Goal: Transaction & Acquisition: Purchase product/service

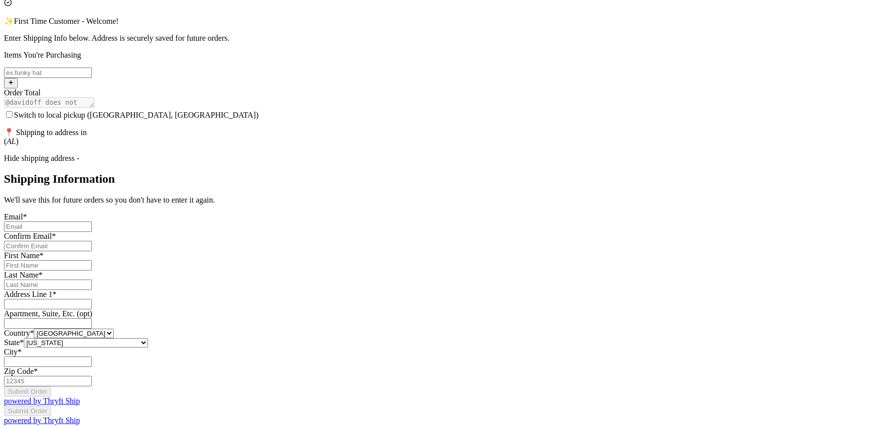
scroll to position [544, 0]
click at [92, 356] on input "Switch to local pickup ([GEOGRAPHIC_DATA], [GEOGRAPHIC_DATA])" at bounding box center [48, 361] width 88 height 10
type input "CI"
click at [695, 243] on div "Thank you for purchasing from davidoff Your Order Information Enter your Instag…" at bounding box center [447, 153] width 886 height 543
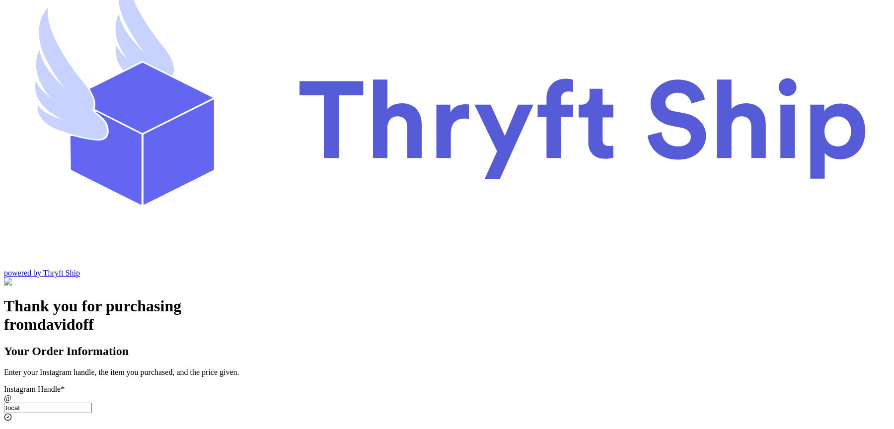
scroll to position [0, 0]
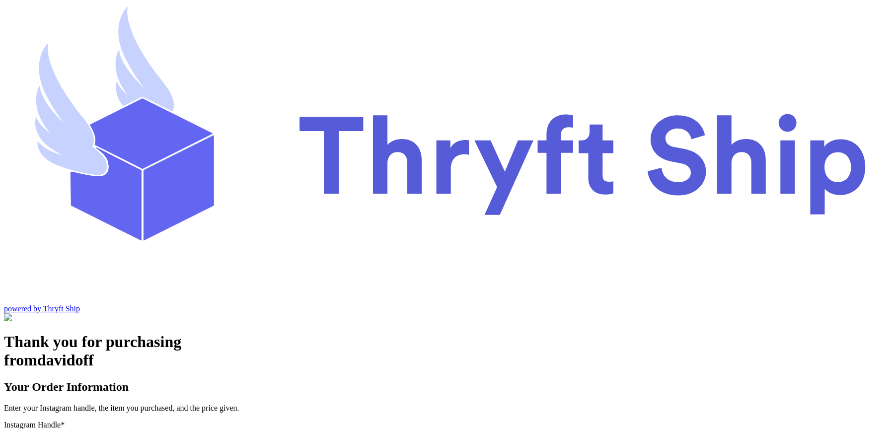
type input "local9"
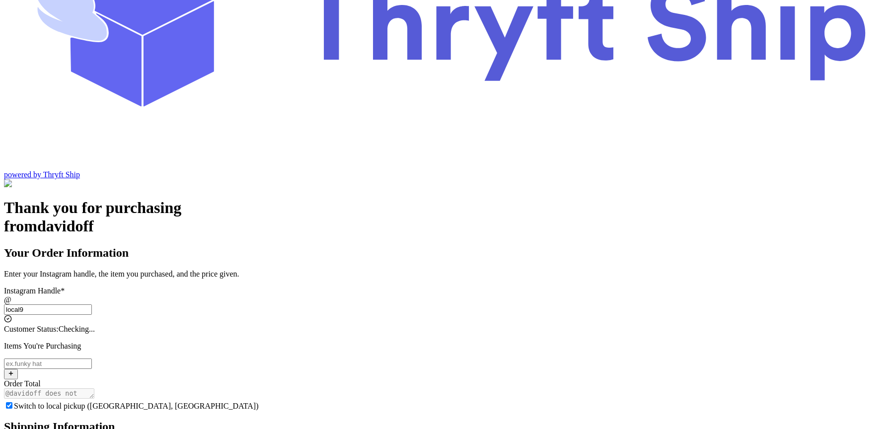
checkbox input "true"
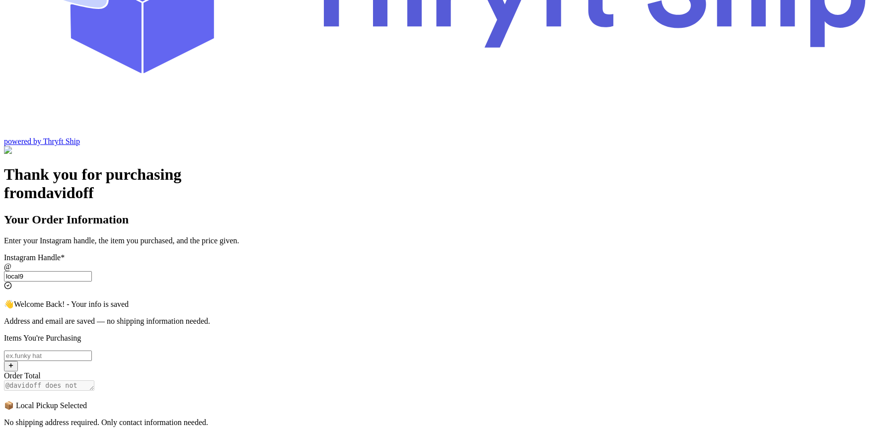
scroll to position [170, 0]
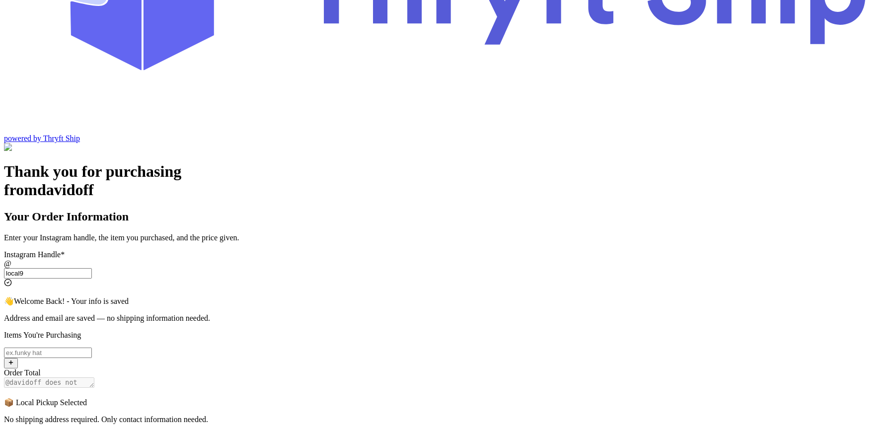
type input "local"
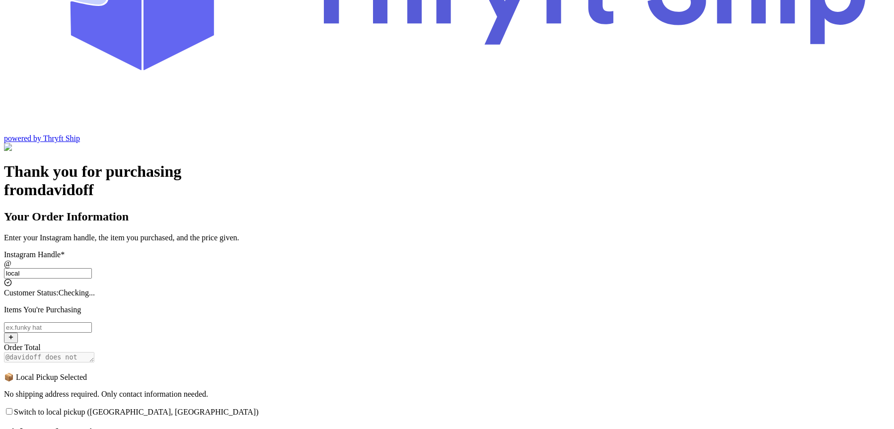
checkbox input "false"
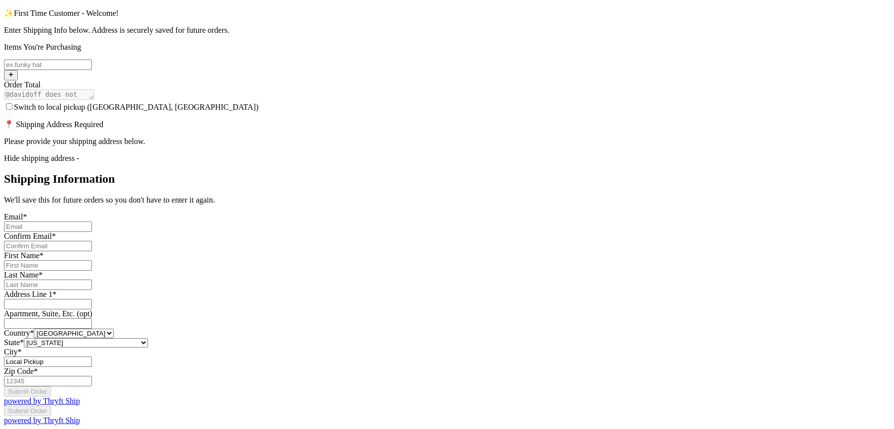
scroll to position [519, 0]
type input "local"
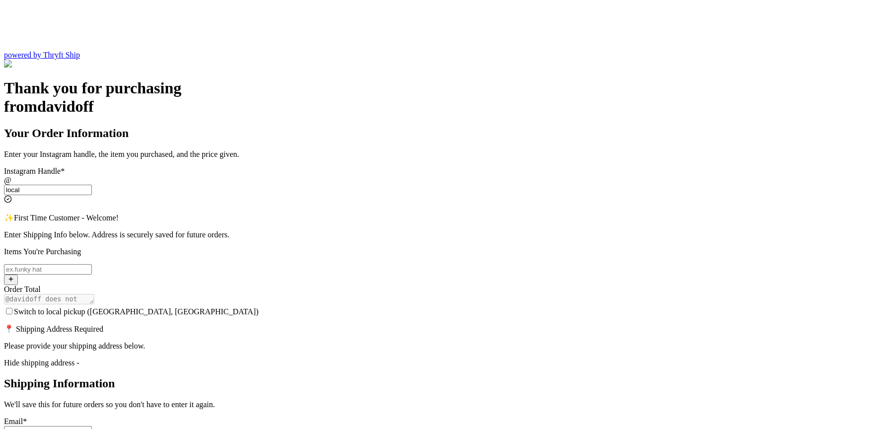
scroll to position [246, 0]
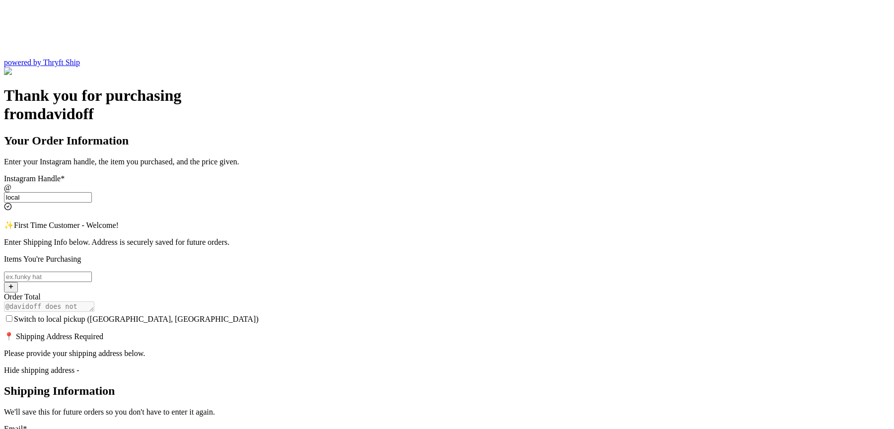
click at [12, 315] on input "Switch to local pickup ([GEOGRAPHIC_DATA], [GEOGRAPHIC_DATA])" at bounding box center [9, 318] width 6 height 6
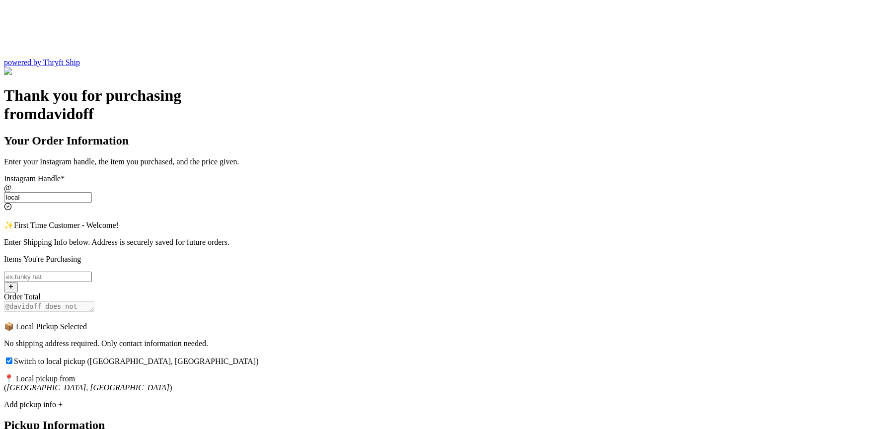
scroll to position [151, 0]
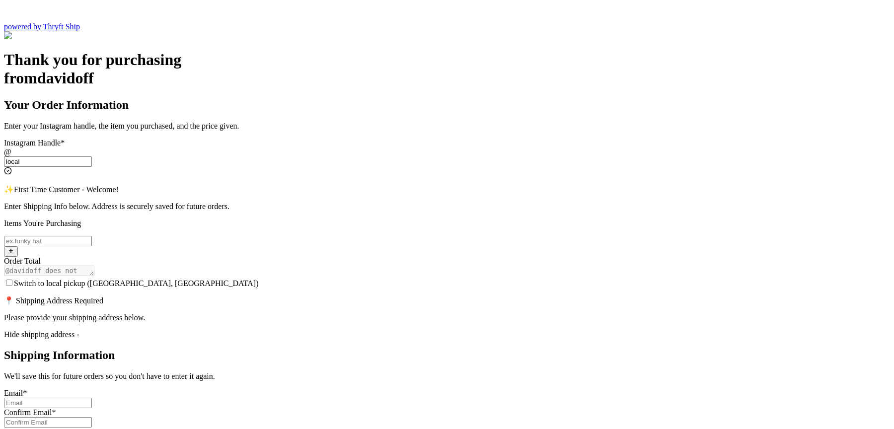
scroll to position [233, 0]
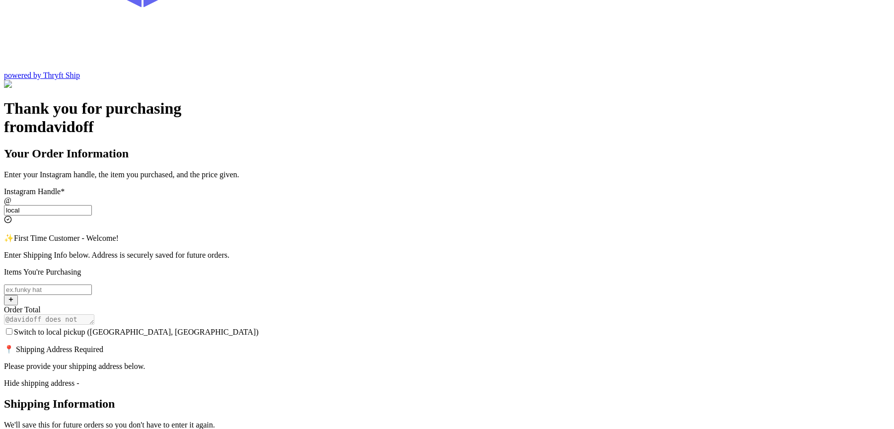
click at [334, 327] on div "Switch to local pickup ([GEOGRAPHIC_DATA], [GEOGRAPHIC_DATA])" at bounding box center [447, 332] width 886 height 10
click at [12, 328] on input "Switch to local pickup ([GEOGRAPHIC_DATA], [GEOGRAPHIC_DATA])" at bounding box center [9, 331] width 6 height 6
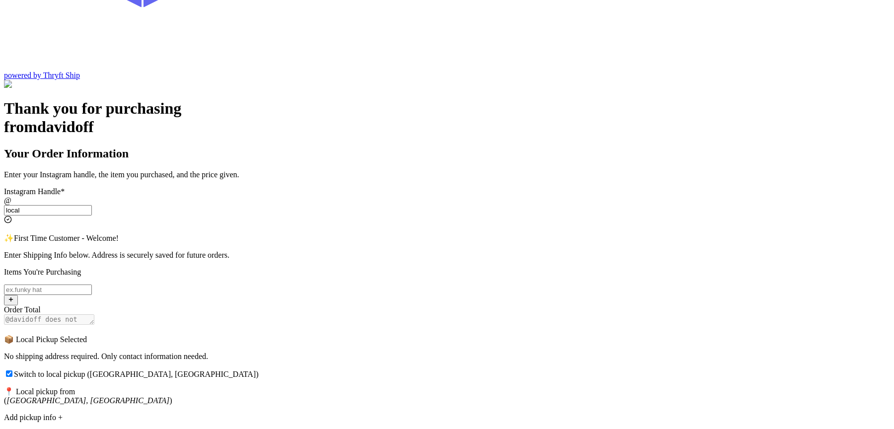
scroll to position [151, 0]
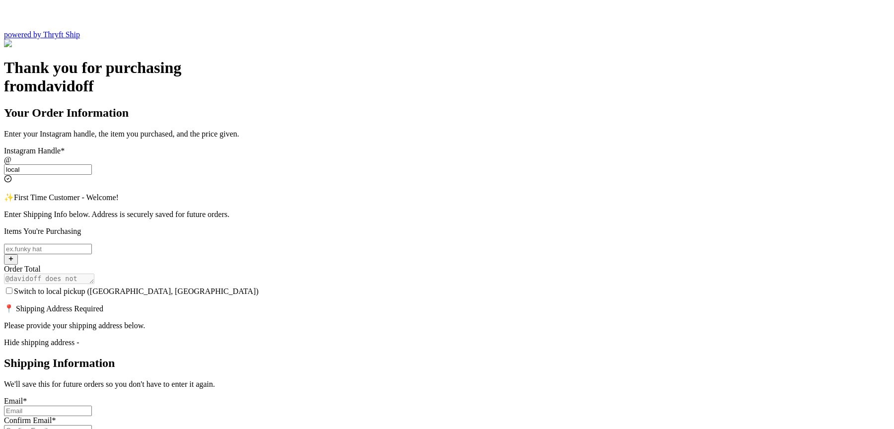
scroll to position [268, 0]
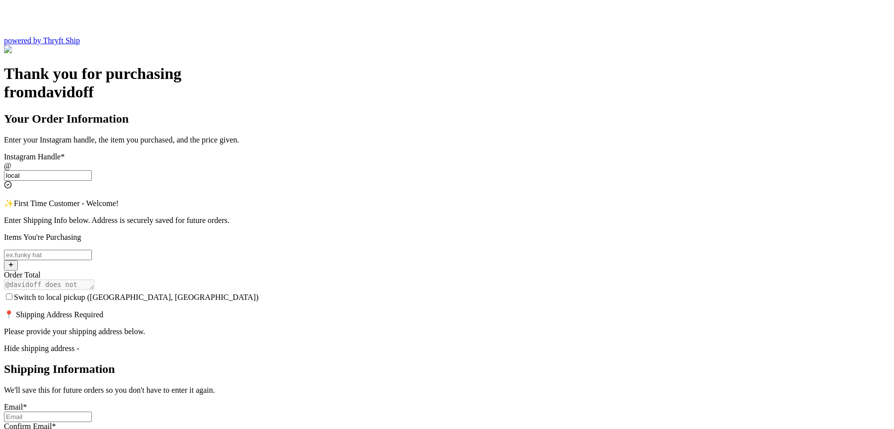
click at [12, 293] on input "Switch to local pickup ([GEOGRAPHIC_DATA], [GEOGRAPHIC_DATA])" at bounding box center [9, 296] width 6 height 6
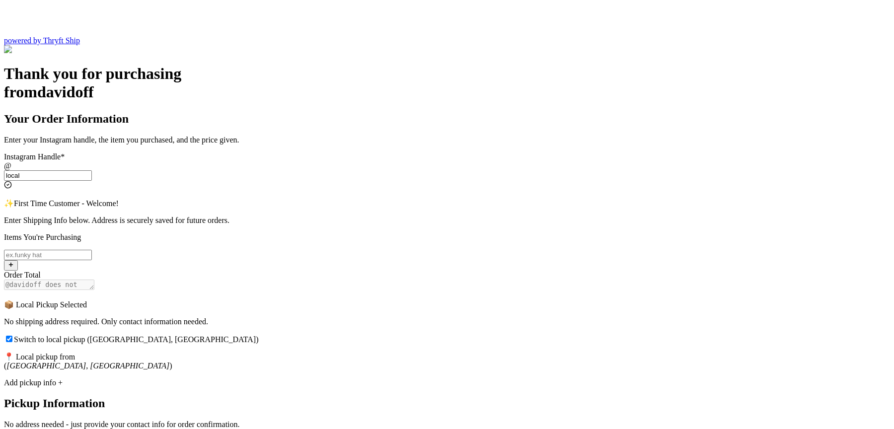
scroll to position [151, 0]
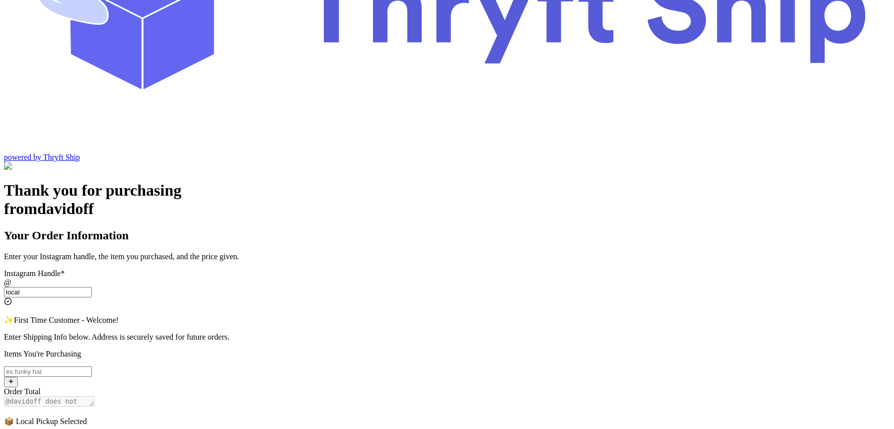
checkbox input "false"
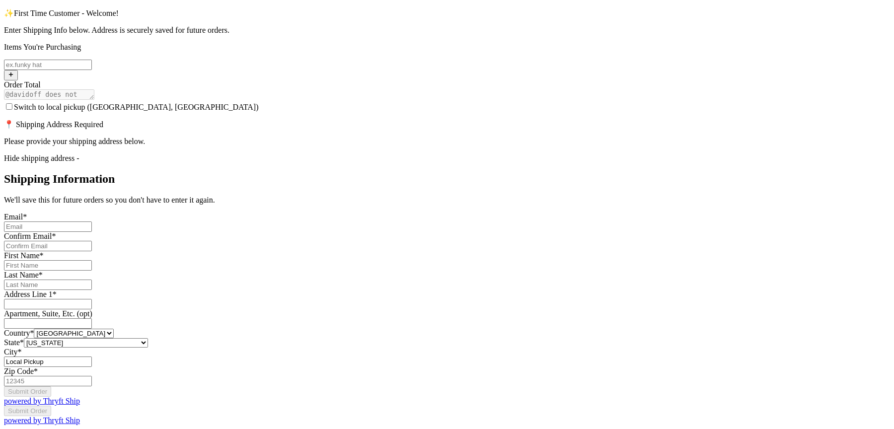
scroll to position [547, 0]
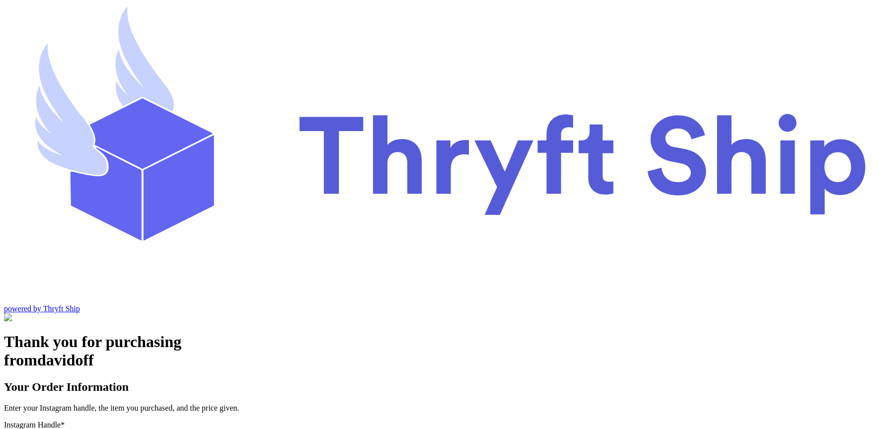
scroll to position [41, 0]
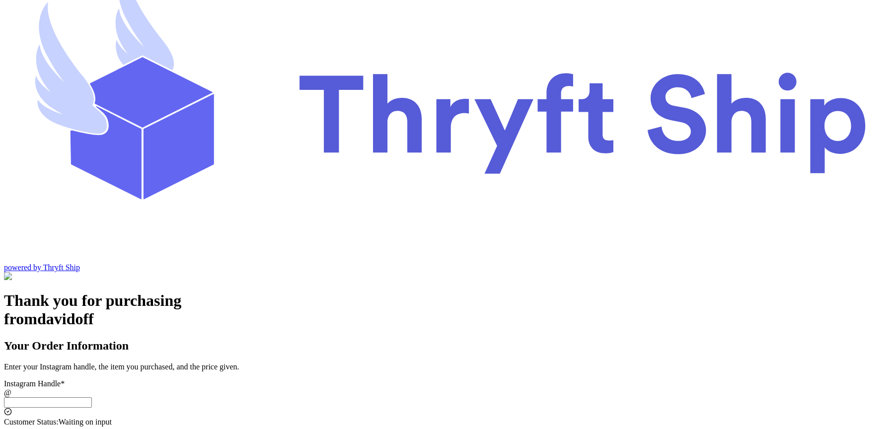
click at [92, 397] on input "Switch to local pickup ([GEOGRAPHIC_DATA], [GEOGRAPHIC_DATA])" at bounding box center [48, 402] width 88 height 10
type input "local9"
checkbox input "true"
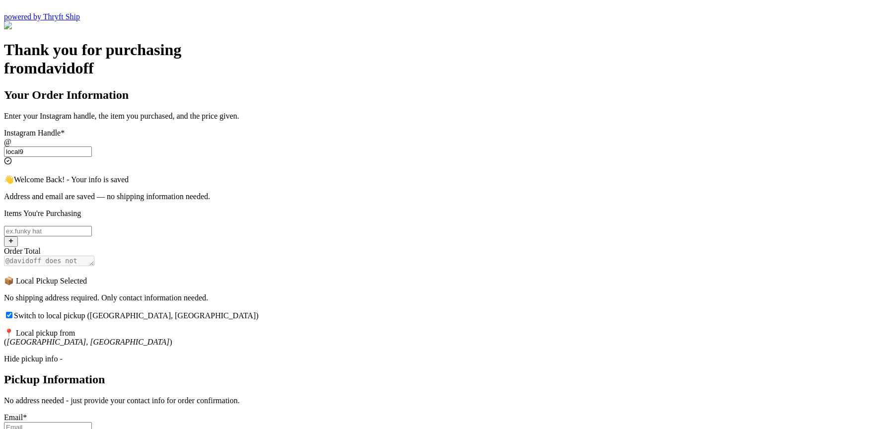
scroll to position [284, 0]
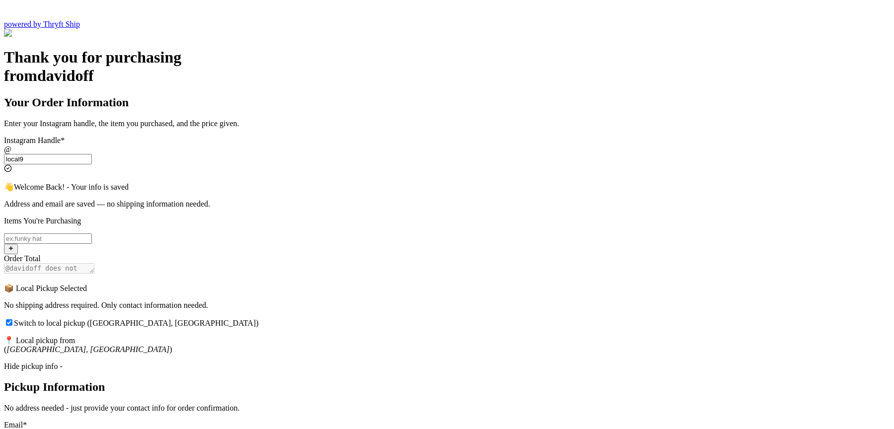
type input "local9"
click at [12, 319] on input "Switch to local pickup ([GEOGRAPHIC_DATA], [GEOGRAPHIC_DATA])" at bounding box center [9, 322] width 6 height 6
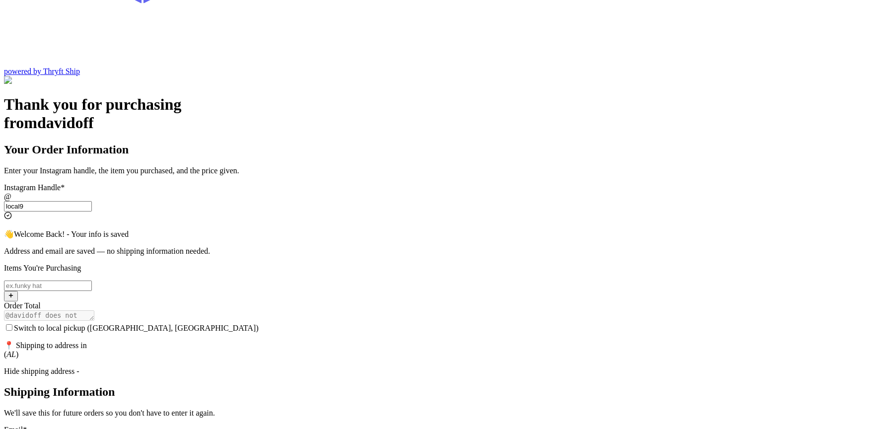
scroll to position [197, 0]
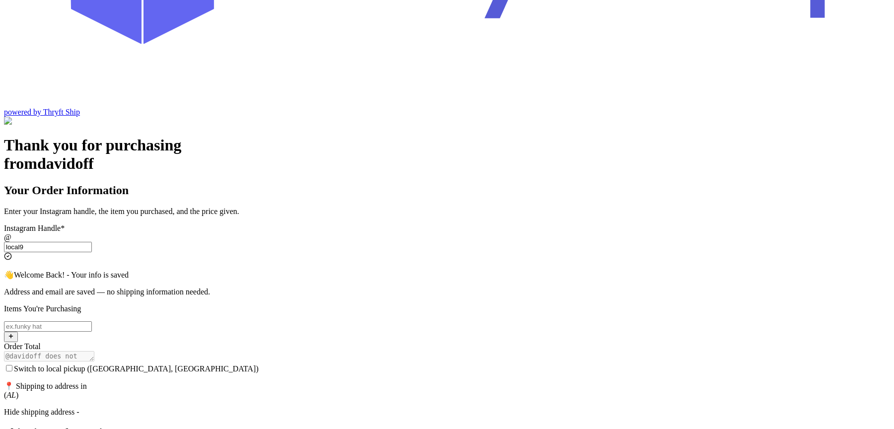
click at [12, 365] on input "Switch to local pickup ([GEOGRAPHIC_DATA], [GEOGRAPHIC_DATA])" at bounding box center [9, 368] width 6 height 6
checkbox input "true"
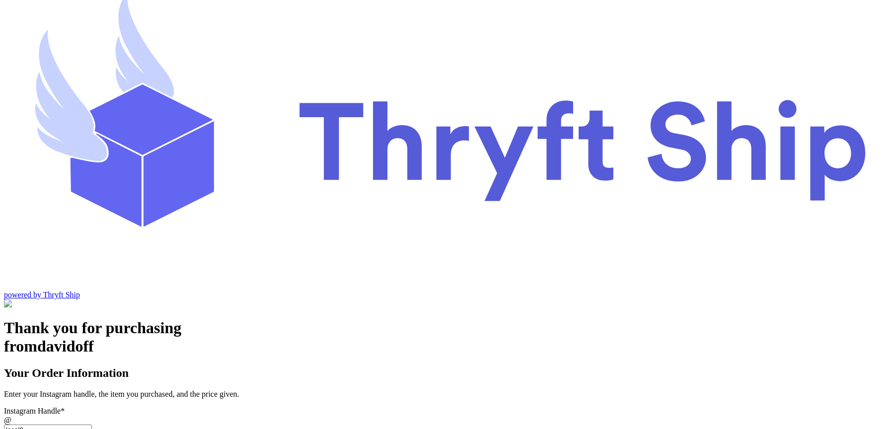
scroll to position [0, 0]
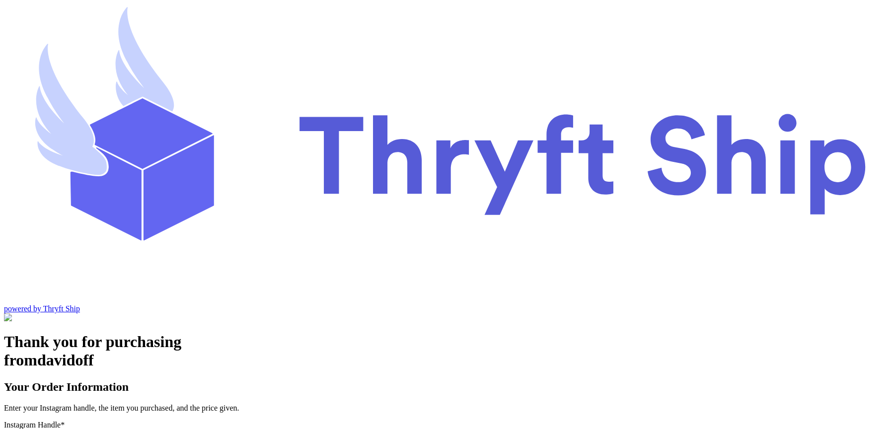
type input "local"
checkbox input "false"
type input "local"
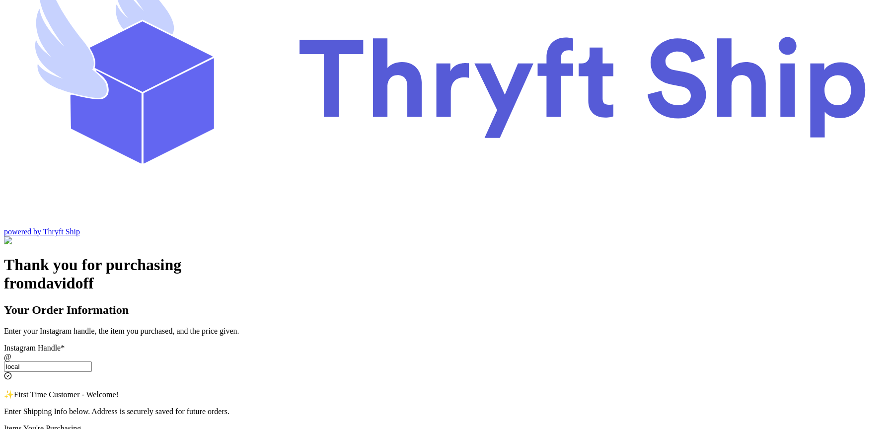
scroll to position [36, 0]
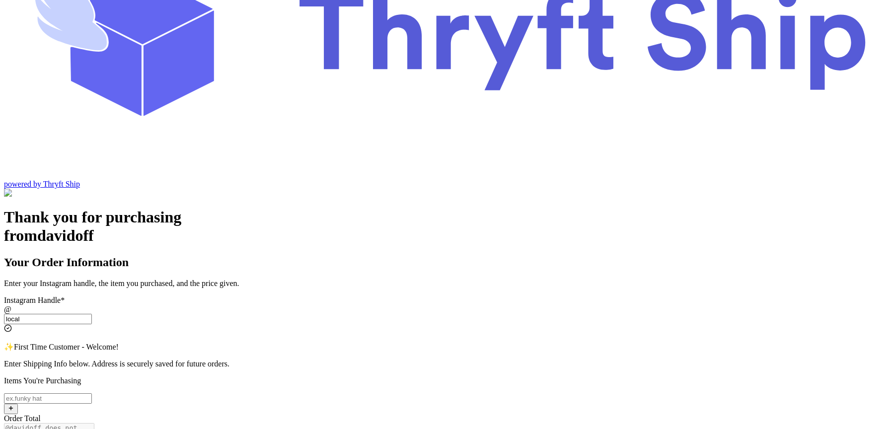
scroll to position [151, 0]
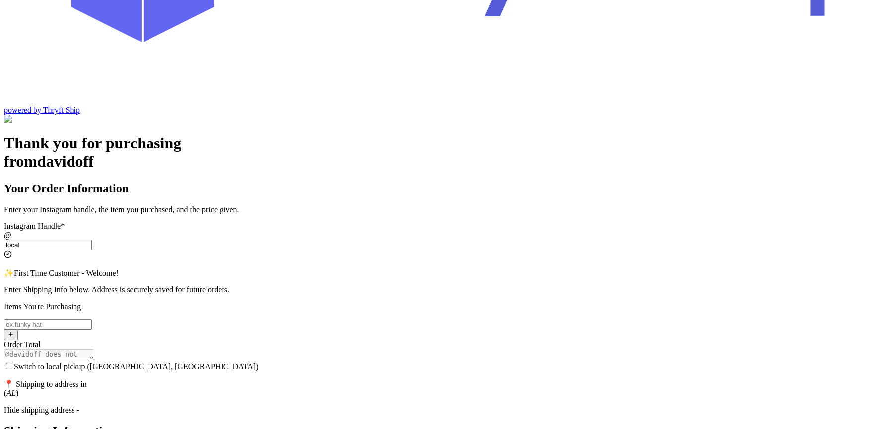
scroll to position [192, 0]
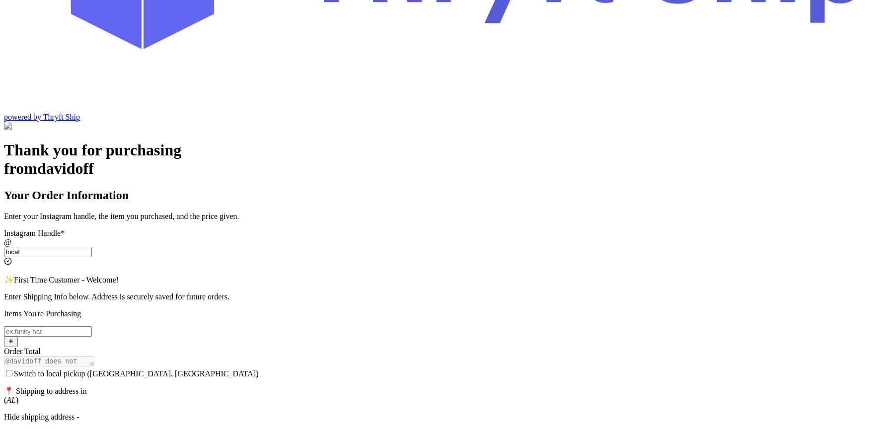
click at [259, 369] on label "Switch to local pickup ([GEOGRAPHIC_DATA], [GEOGRAPHIC_DATA])" at bounding box center [131, 373] width 255 height 8
click at [12, 370] on input "Switch to local pickup ([GEOGRAPHIC_DATA], [GEOGRAPHIC_DATA])" at bounding box center [9, 373] width 6 height 6
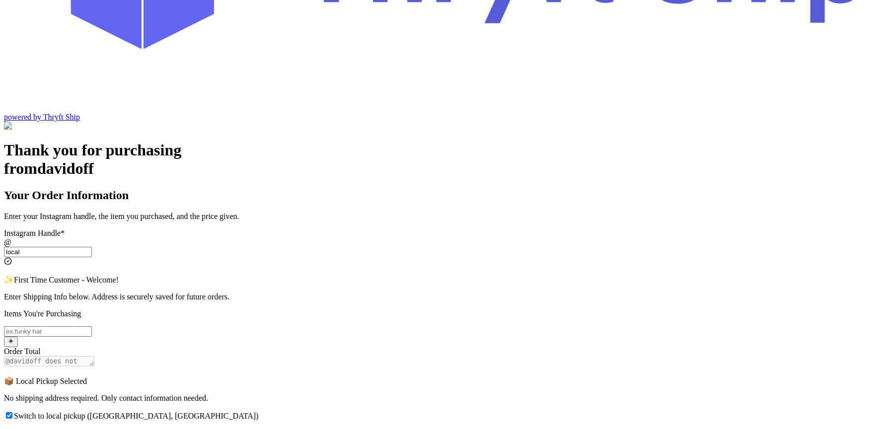
click at [12, 412] on input "Switch to local pickup ([GEOGRAPHIC_DATA], [GEOGRAPHIC_DATA])" at bounding box center [9, 415] width 6 height 6
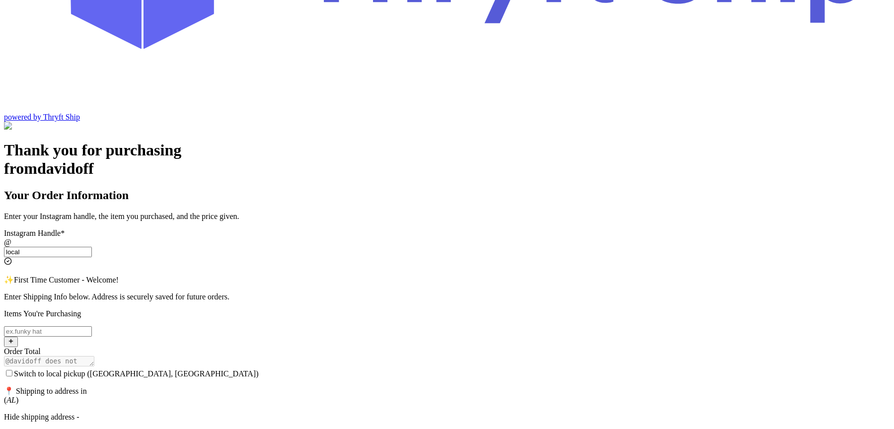
click at [12, 370] on input "Switch to local pickup ([GEOGRAPHIC_DATA], [GEOGRAPHIC_DATA])" at bounding box center [9, 373] width 6 height 6
checkbox input "true"
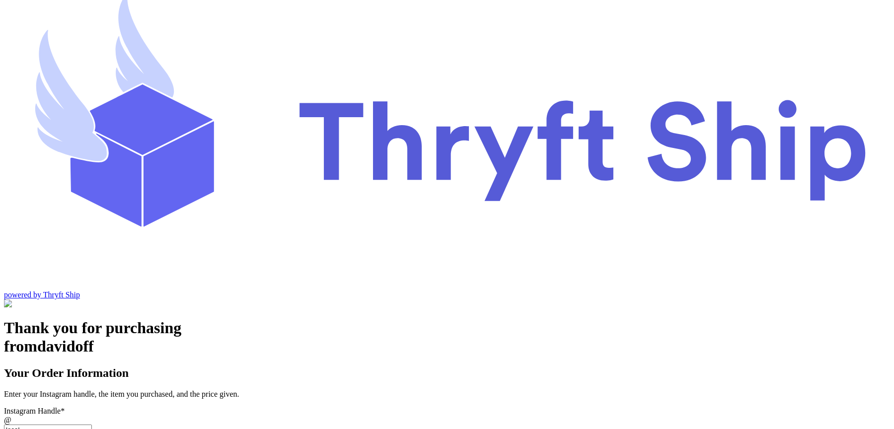
scroll to position [0, 0]
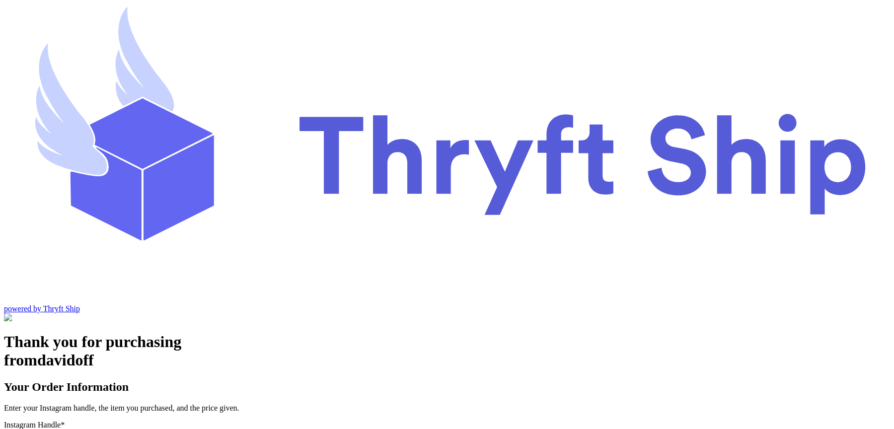
type input "customer1"
checkbox input "false"
select select "CA"
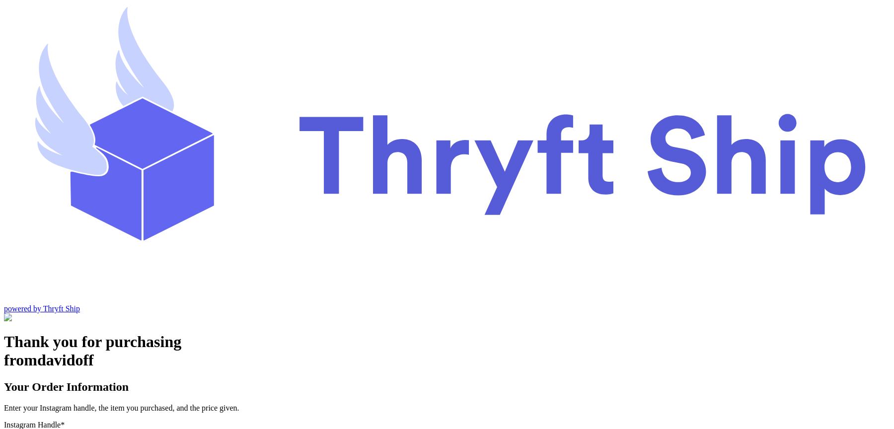
type input "customer1"
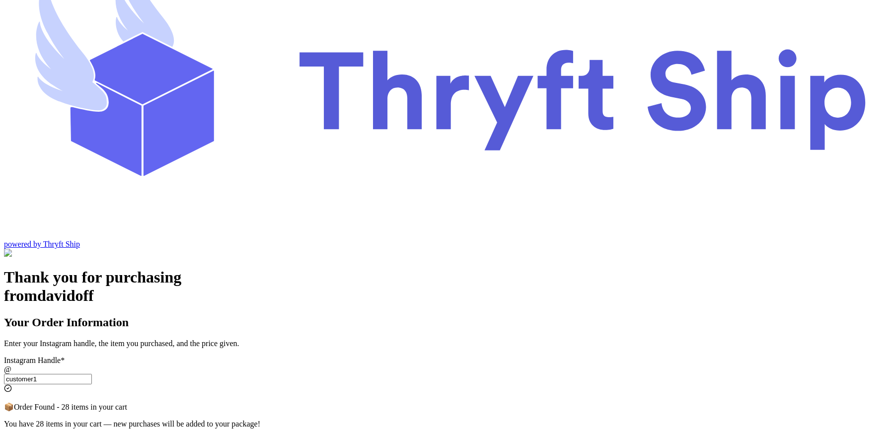
scroll to position [141, 0]
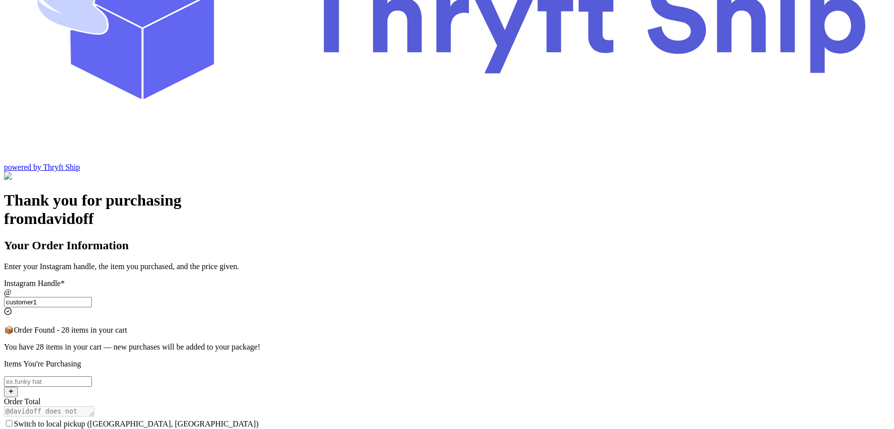
click at [12, 420] on input "Switch to local pickup (Stockton, CA)" at bounding box center [9, 423] width 6 height 6
checkbox input "false"
select select "CA"
click at [12, 420] on input "Switch to local pickup (Stockton, CA)" at bounding box center [9, 423] width 6 height 6
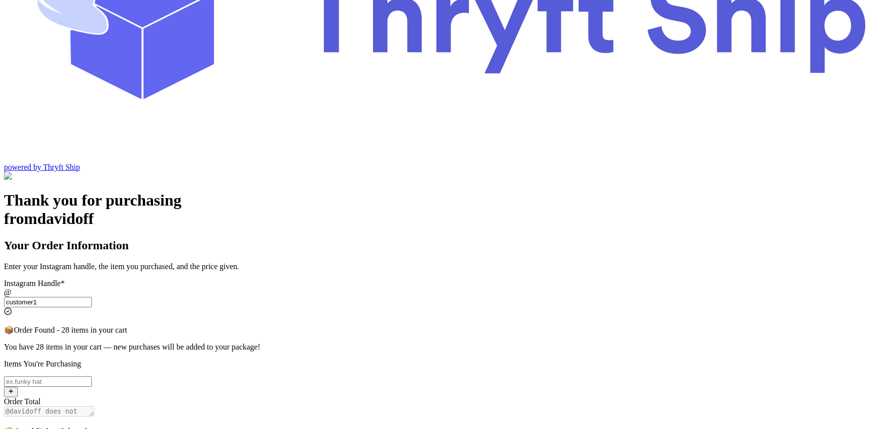
checkbox input "false"
select select "CA"
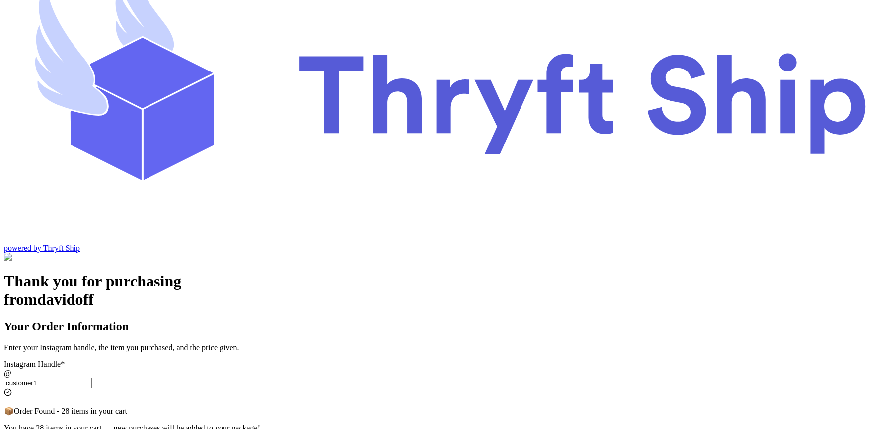
scroll to position [101, 0]
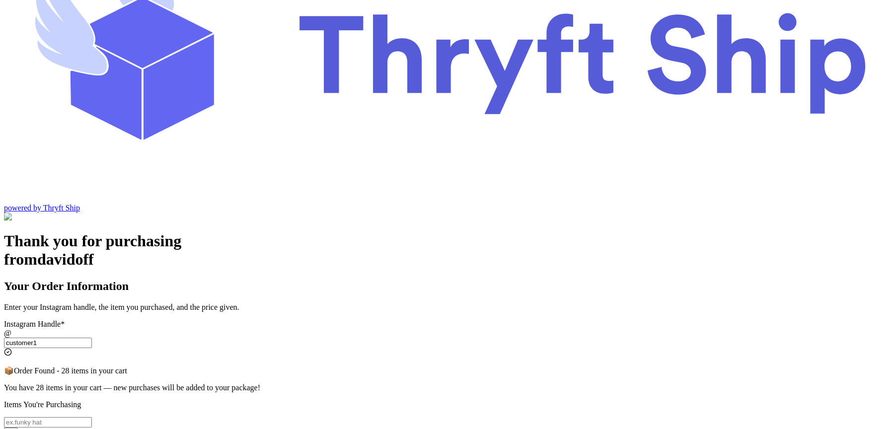
click at [92, 338] on input "customer1" at bounding box center [48, 343] width 88 height 10
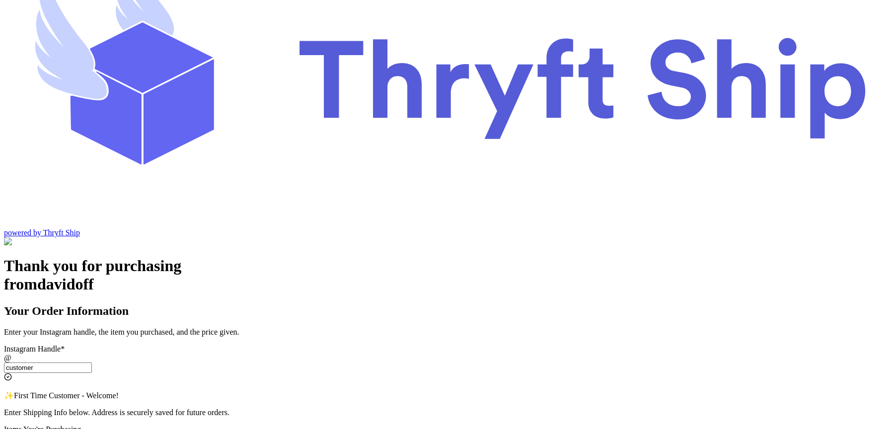
scroll to position [68, 0]
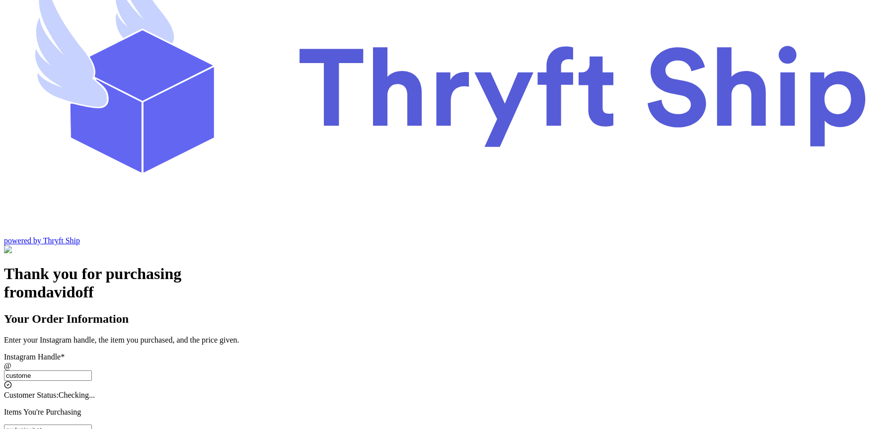
type input "custome1"
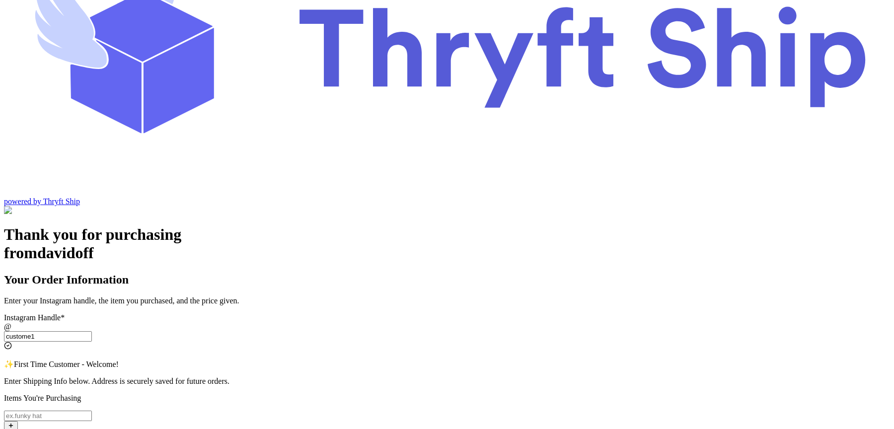
scroll to position [108, 0]
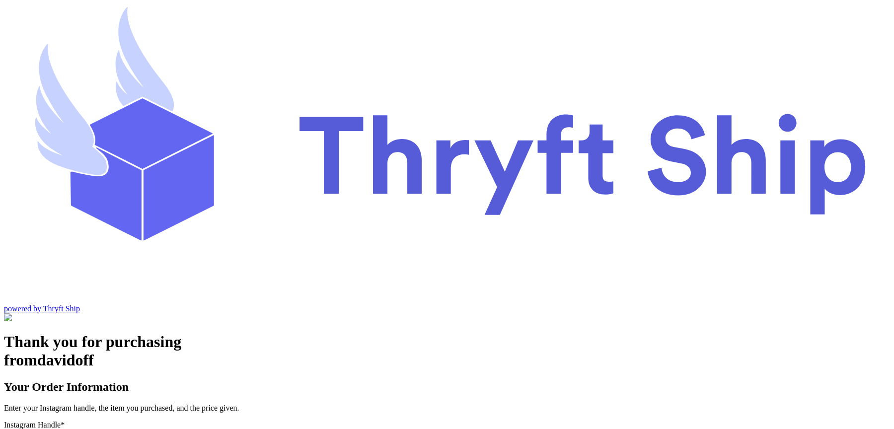
scroll to position [41, 0]
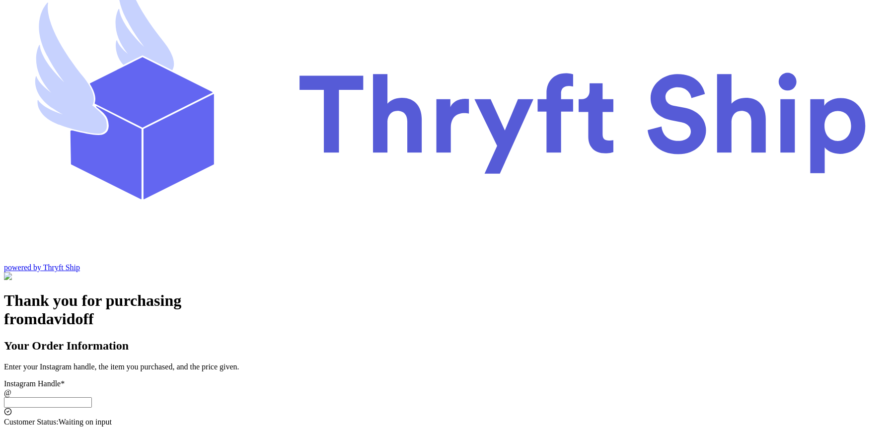
click at [92, 397] on input "Switch to local pickup ([GEOGRAPHIC_DATA], [GEOGRAPHIC_DATA])" at bounding box center [48, 402] width 88 height 10
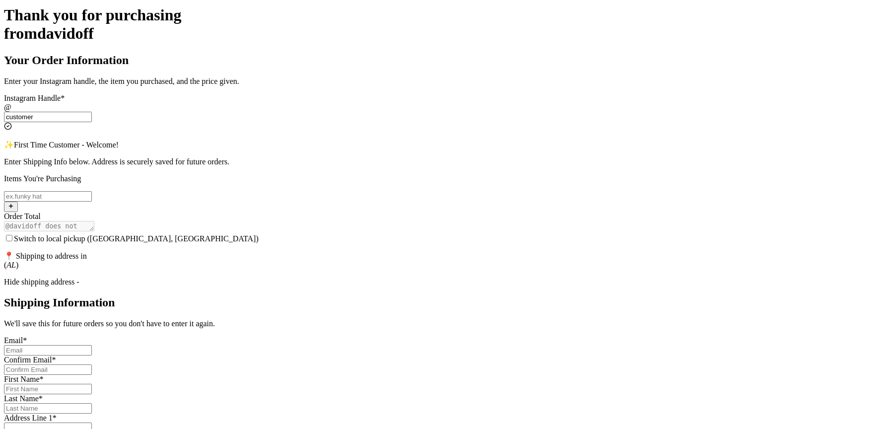
scroll to position [318, 0]
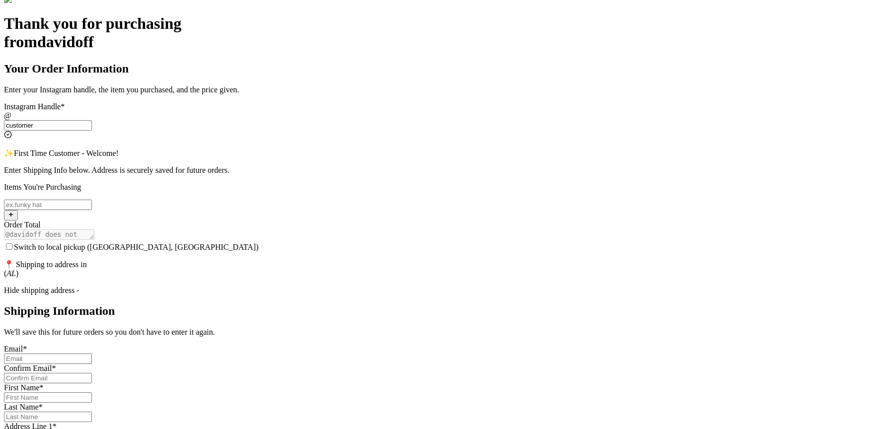
type input "customer"
click at [12, 243] on input "Switch to local pickup ([GEOGRAPHIC_DATA], [GEOGRAPHIC_DATA])" at bounding box center [9, 246] width 6 height 6
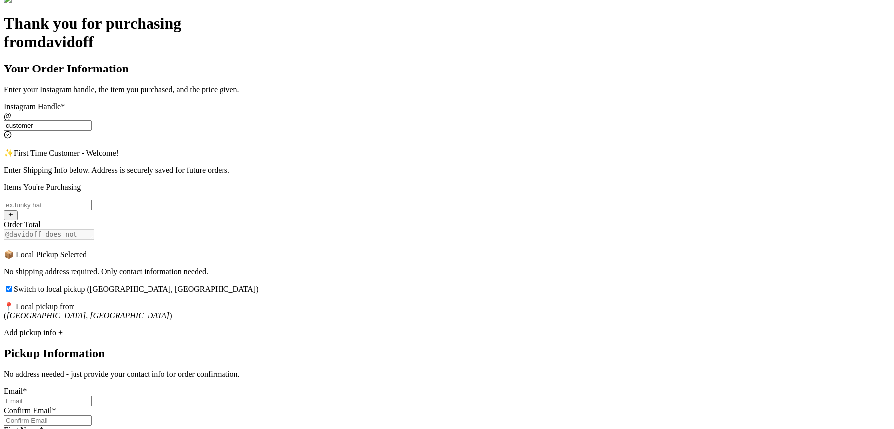
scroll to position [151, 0]
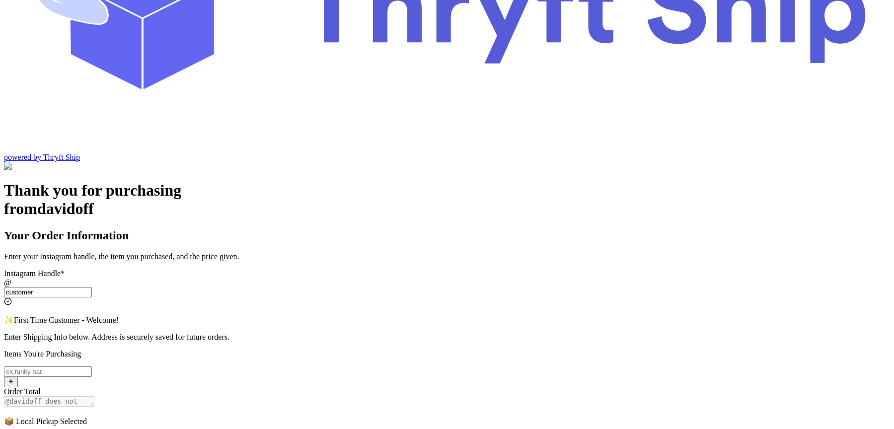
checkbox input "false"
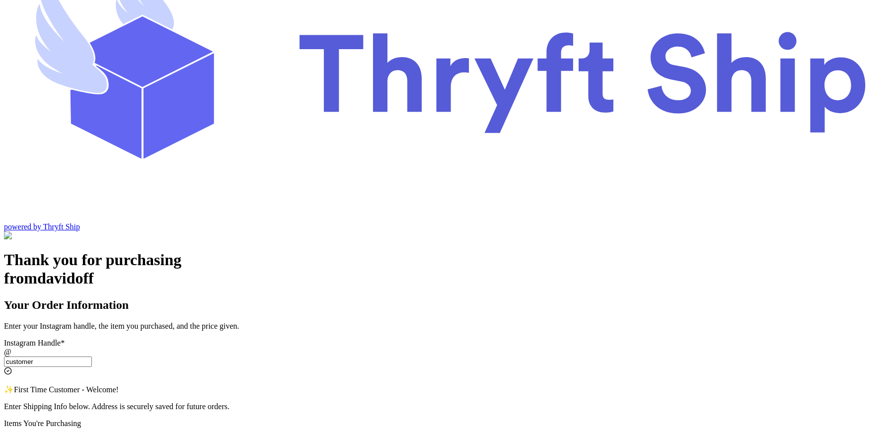
scroll to position [54, 0]
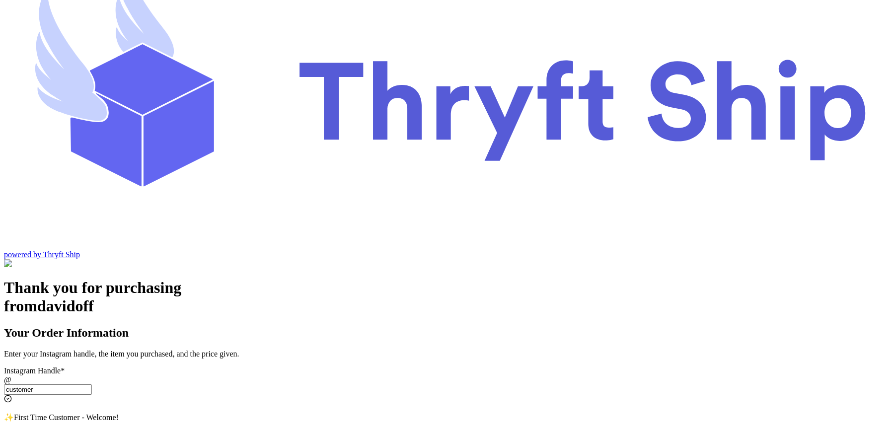
click at [92, 384] on input "customer" at bounding box center [48, 389] width 88 height 10
type input "customer1"
select select "CA"
type input "[GEOGRAPHIC_DATA]"
type input "93013"
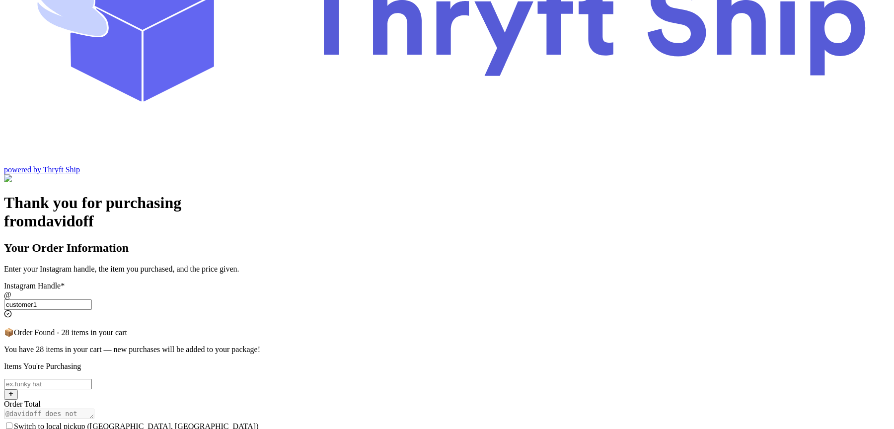
scroll to position [141, 0]
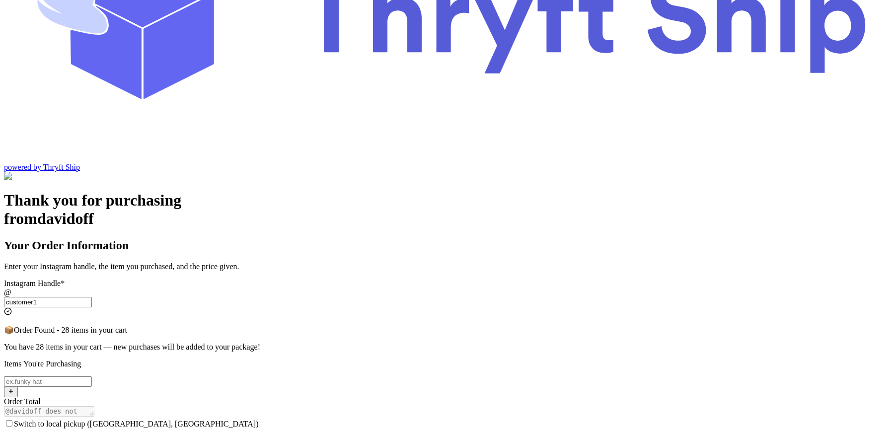
type input "customer1"
click at [12, 420] on input "Switch to local pickup ([GEOGRAPHIC_DATA], [GEOGRAPHIC_DATA])" at bounding box center [9, 423] width 6 height 6
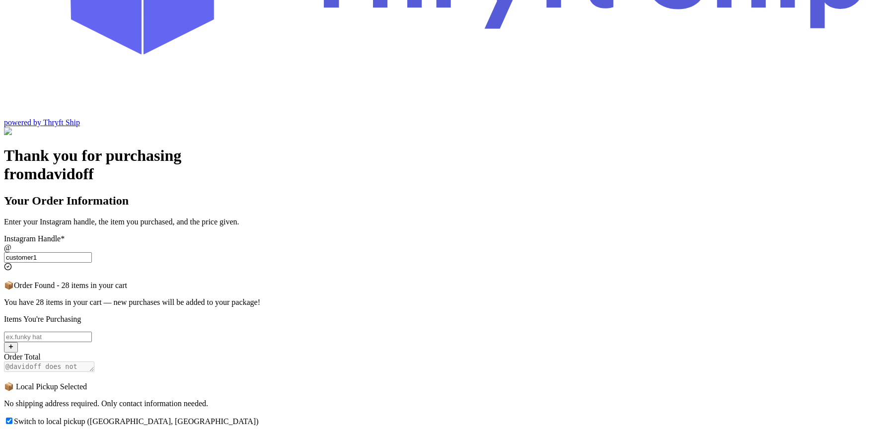
click at [12, 417] on input "Switch to local pickup ([GEOGRAPHIC_DATA], [GEOGRAPHIC_DATA])" at bounding box center [9, 420] width 6 height 6
checkbox input "false"
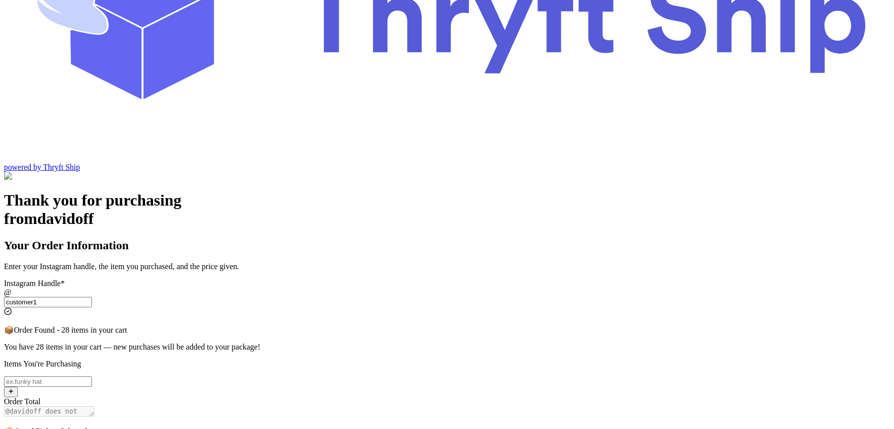
select select "CA"
click at [12, 420] on input "Switch to local pickup ([GEOGRAPHIC_DATA], [GEOGRAPHIC_DATA])" at bounding box center [9, 423] width 6 height 6
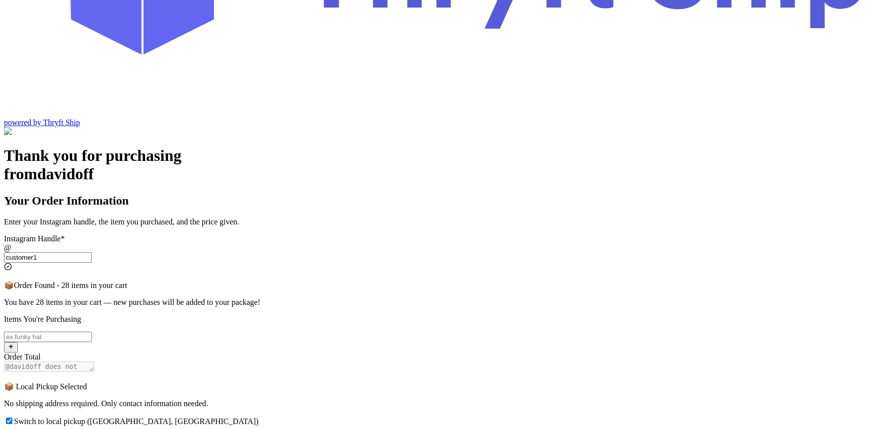
click at [12, 417] on input "Switch to local pickup ([GEOGRAPHIC_DATA], [GEOGRAPHIC_DATA])" at bounding box center [9, 420] width 6 height 6
checkbox input "false"
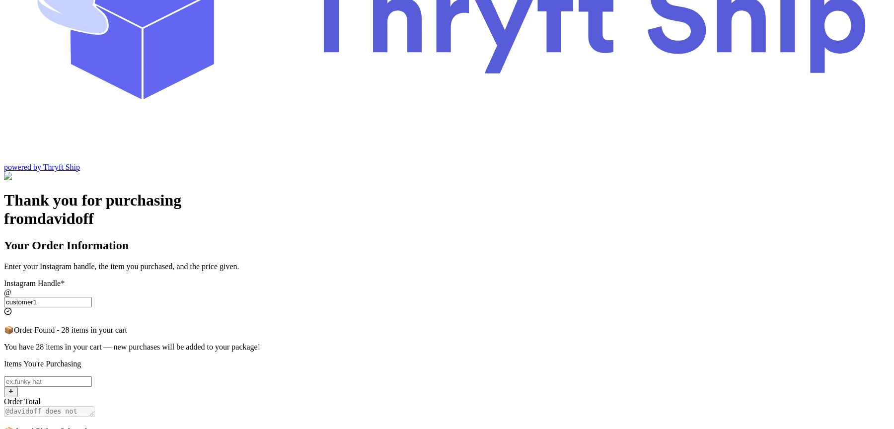
select select "CA"
click at [12, 420] on input "Switch to local pickup ([GEOGRAPHIC_DATA], [GEOGRAPHIC_DATA])" at bounding box center [9, 423] width 6 height 6
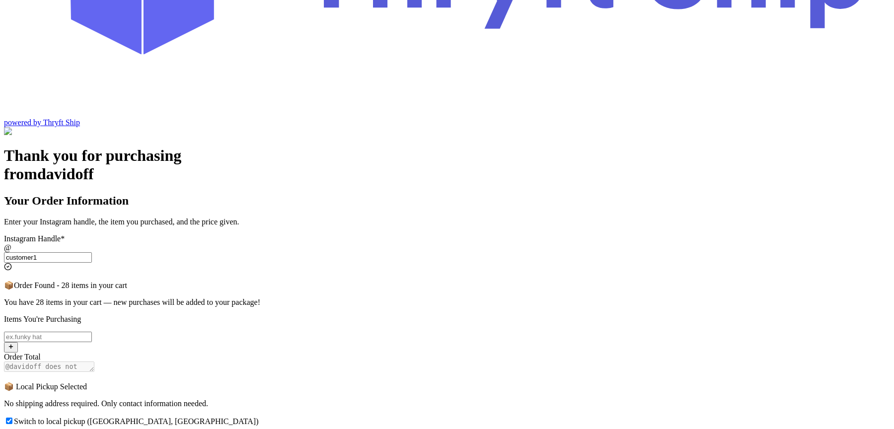
click at [12, 417] on input "Switch to local pickup ([GEOGRAPHIC_DATA], [GEOGRAPHIC_DATA])" at bounding box center [9, 420] width 6 height 6
checkbox input "false"
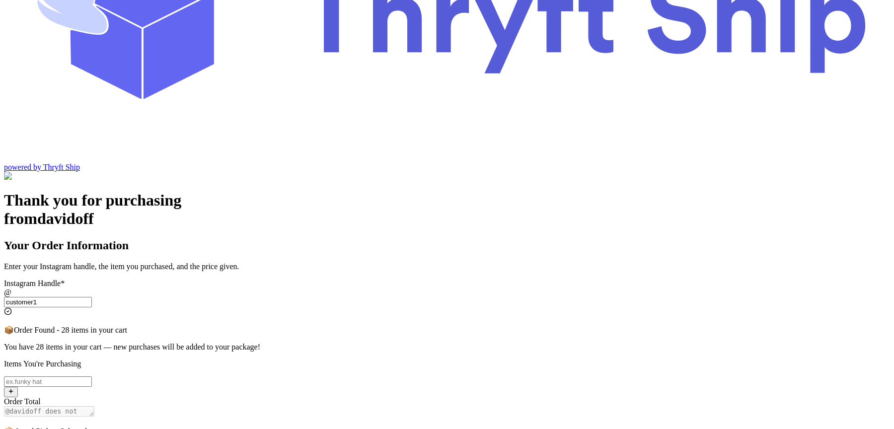
select select "CA"
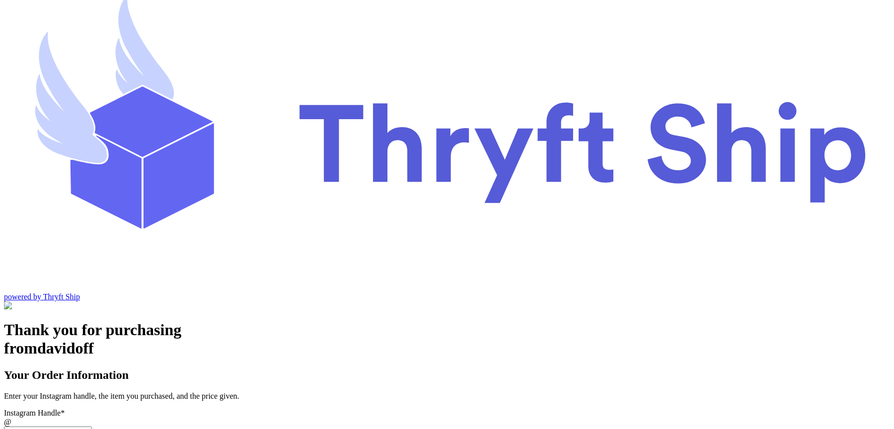
scroll to position [0, 0]
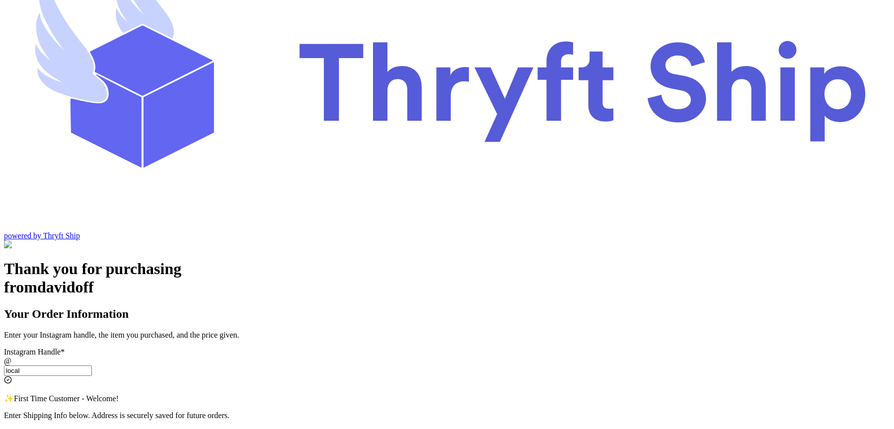
scroll to position [49, 0]
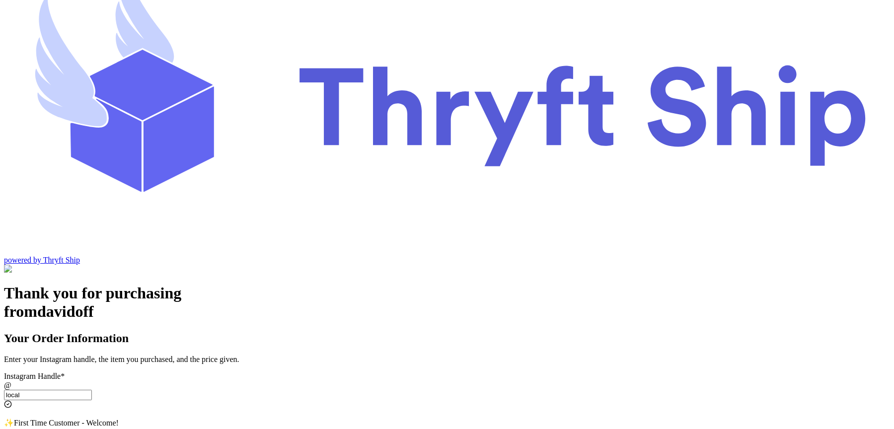
type input "local"
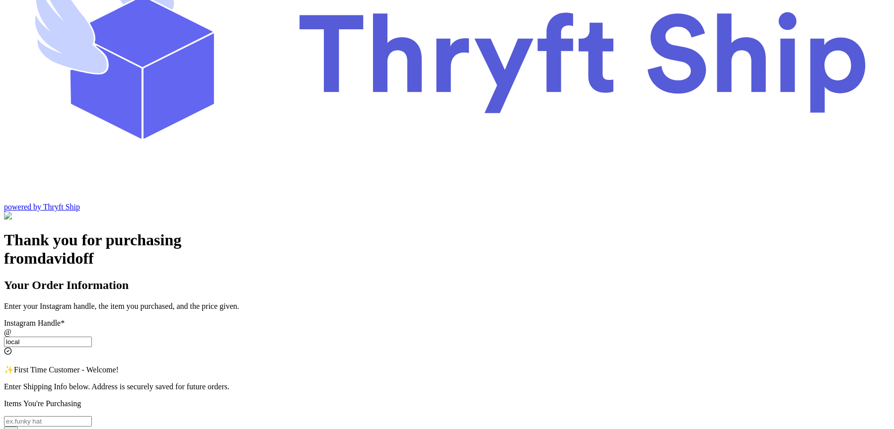
scroll to position [82, 0]
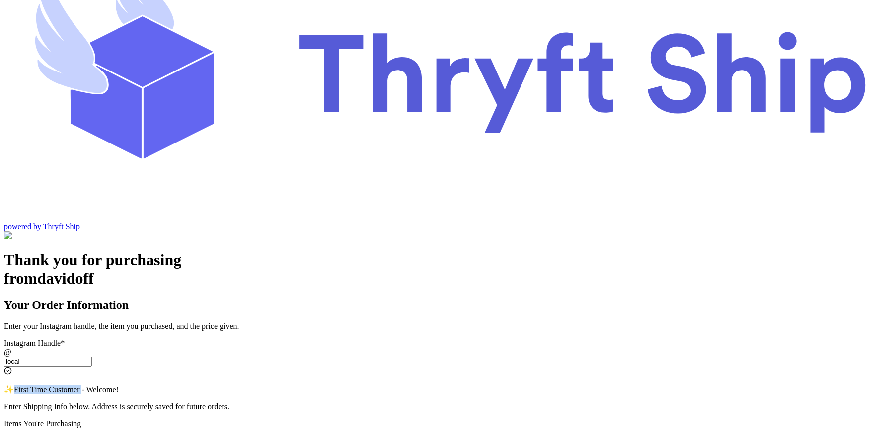
drag, startPoint x: 340, startPoint y: 130, endPoint x: 408, endPoint y: 128, distance: 68.0
click at [408, 385] on p "✨ First Time Customer - Welcome!" at bounding box center [447, 389] width 886 height 9
copy span "First Time Customer"
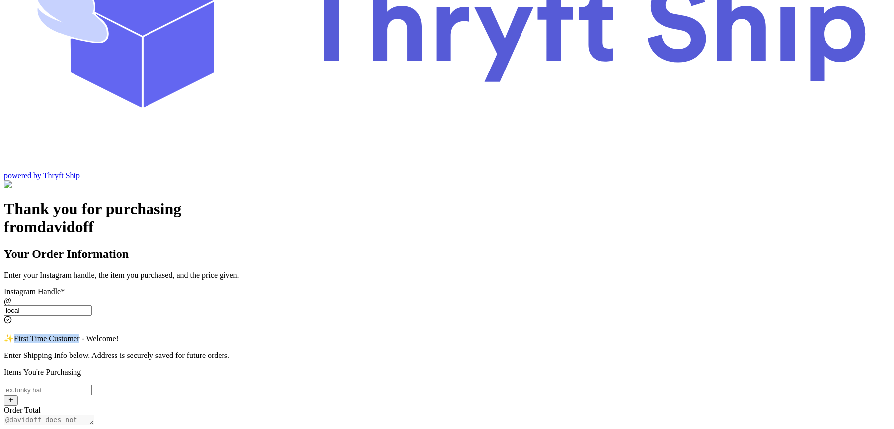
scroll to position [0, 0]
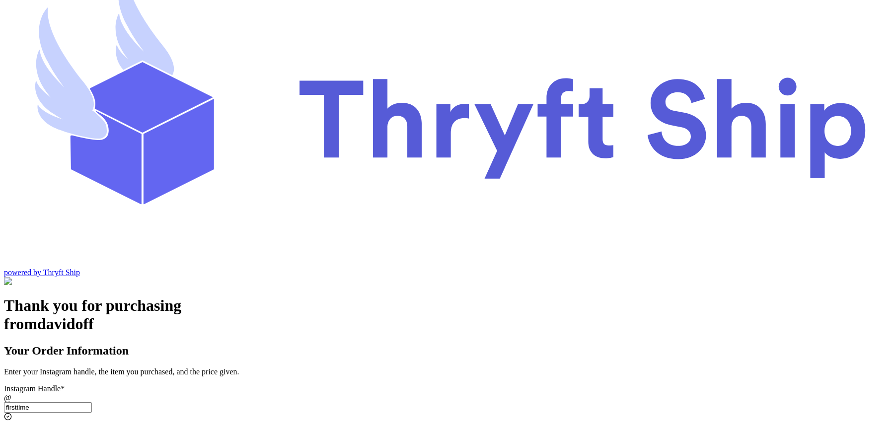
scroll to position [32, 0]
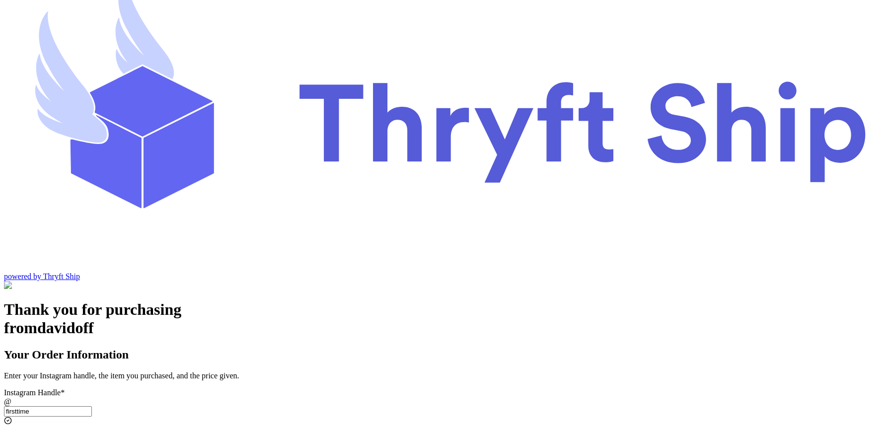
type input "firsttime"
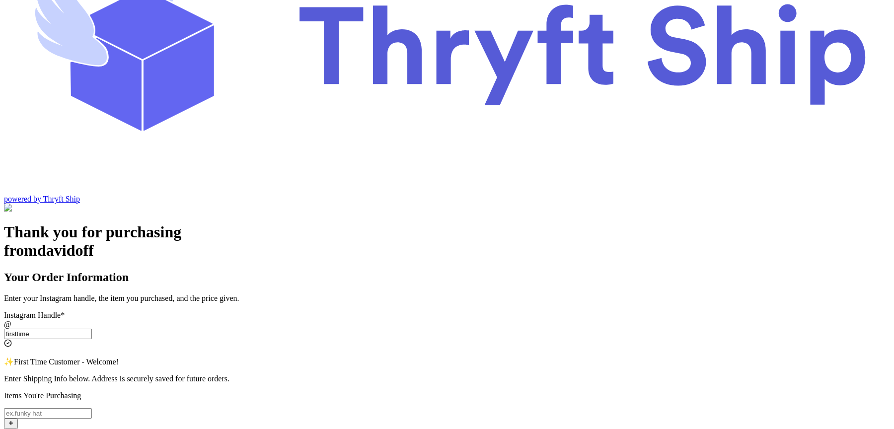
scroll to position [110, 0]
checkbox input "false"
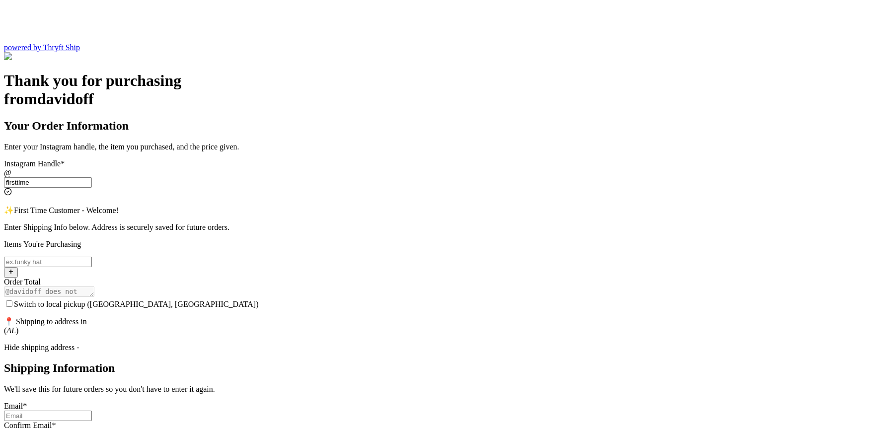
scroll to position [110, 0]
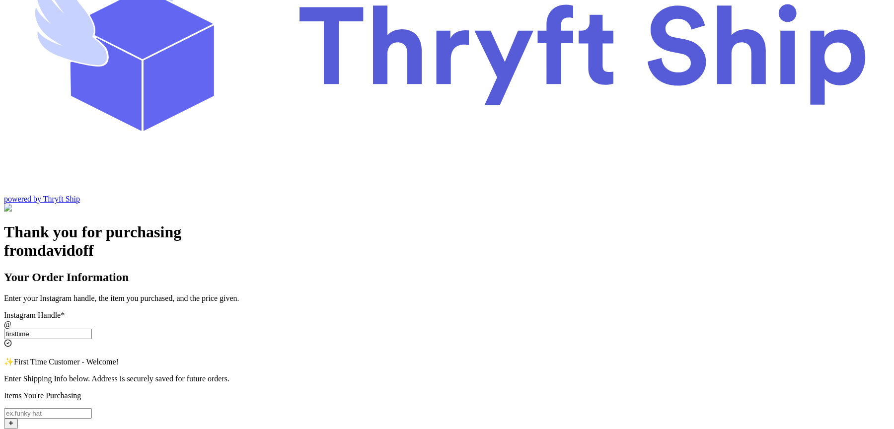
click at [92, 329] on input "firsttime" at bounding box center [48, 334] width 88 height 10
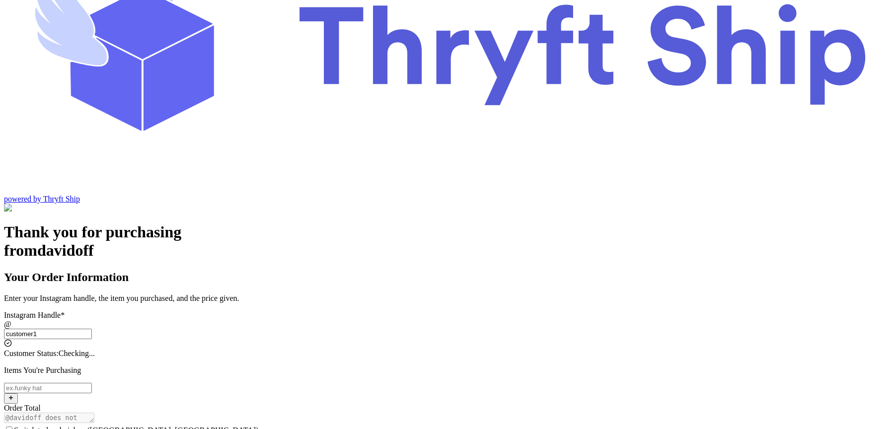
type input "customer1"
select select "CA"
type input "[GEOGRAPHIC_DATA]"
type input "93013"
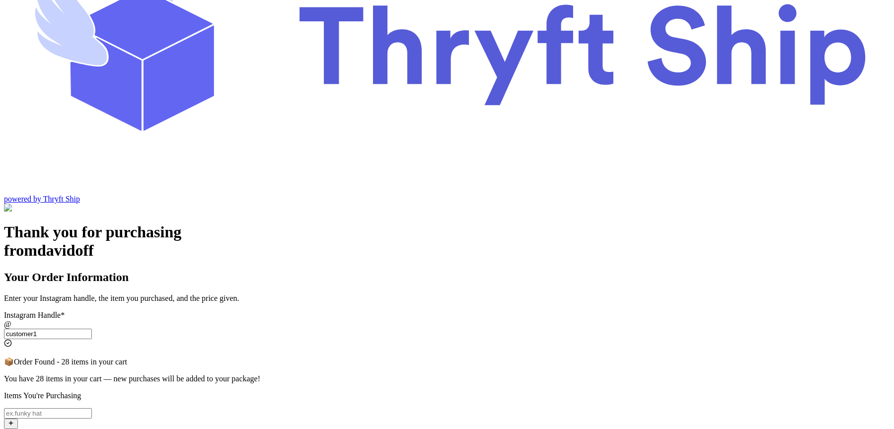
scroll to position [141, 0]
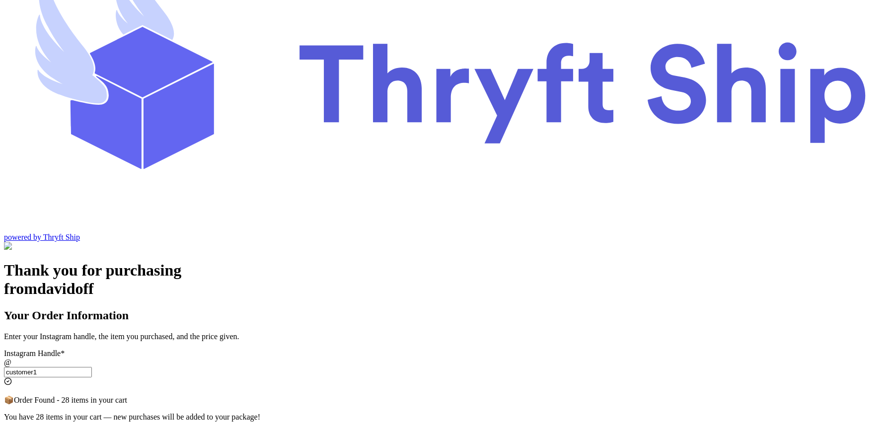
scroll to position [84, 0]
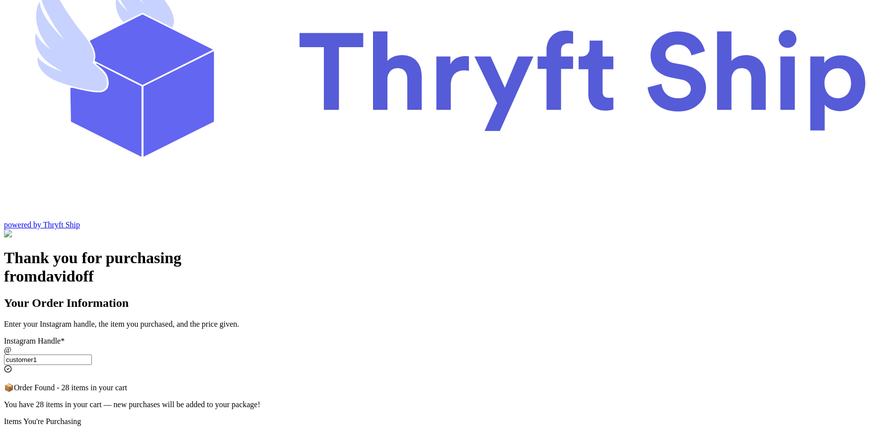
click at [92, 354] on input "customer1" at bounding box center [48, 359] width 88 height 10
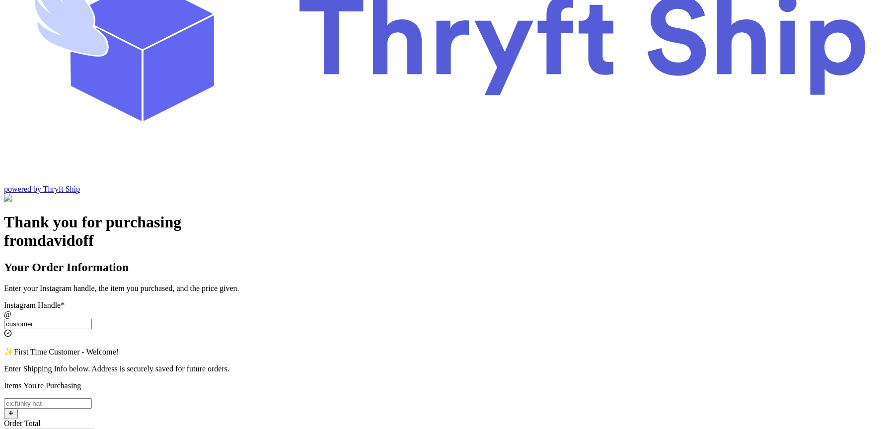
scroll to position [122, 0]
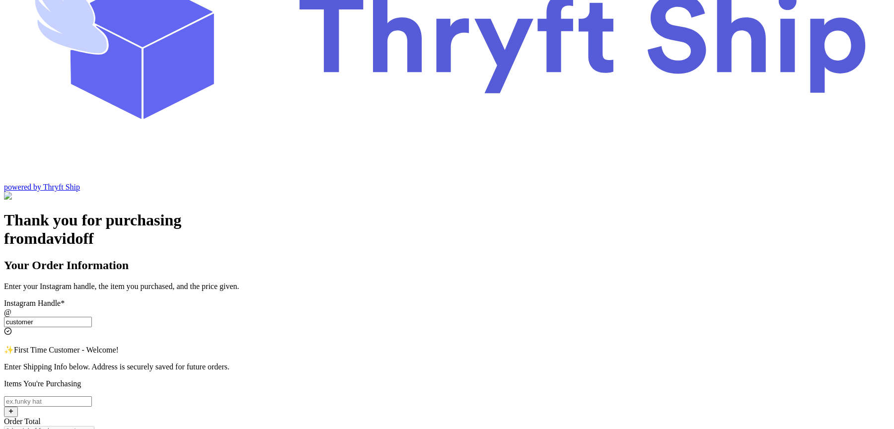
type input "customer2"
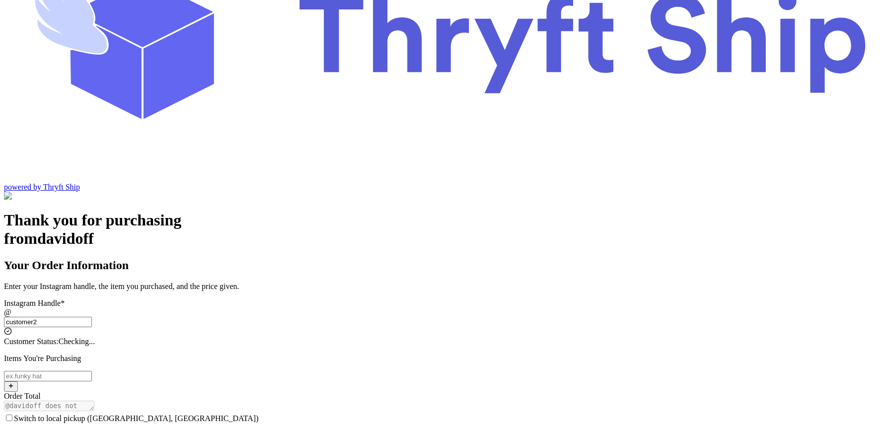
select select "AL"
type input "Lahore"
type input "12222"
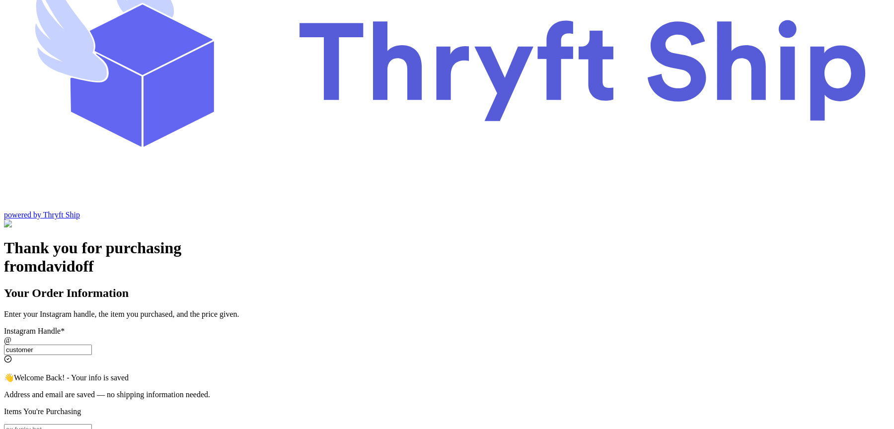
scroll to position [41, 0]
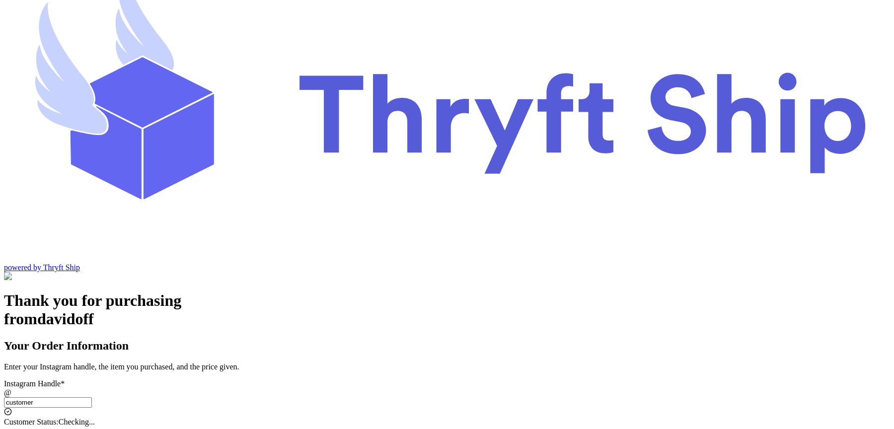
type input "customer1"
select select "CA"
type input "[GEOGRAPHIC_DATA]"
type input "93013"
type input "customer2"
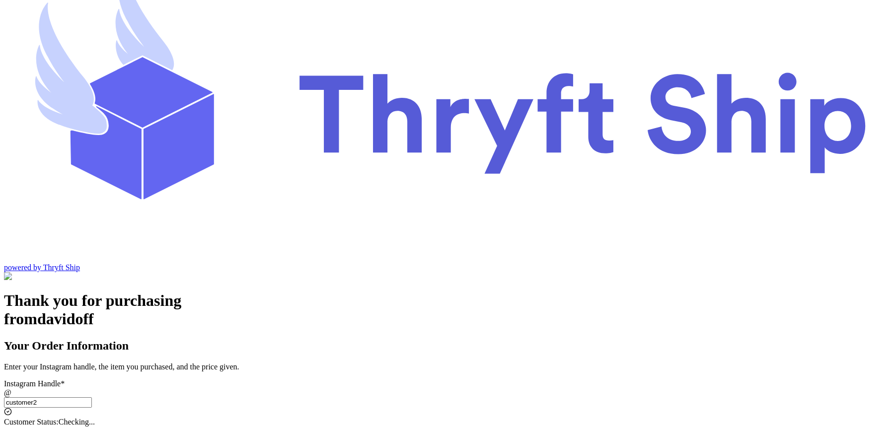
select select "AL"
type input "Lahore"
type input "12222"
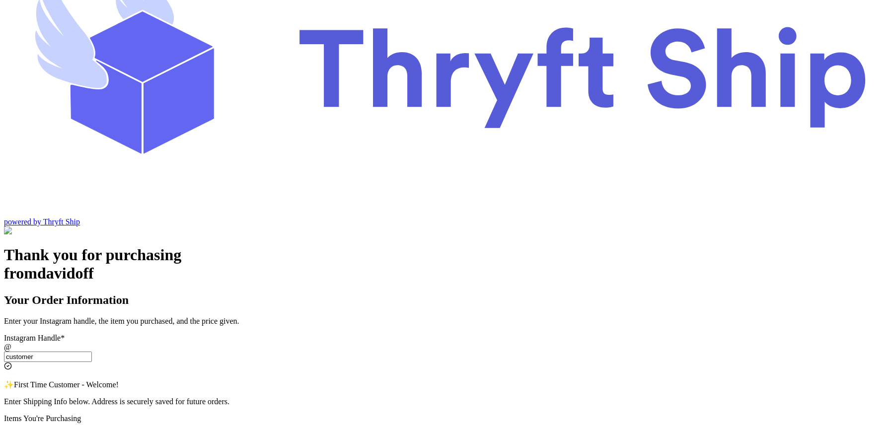
scroll to position [89, 0]
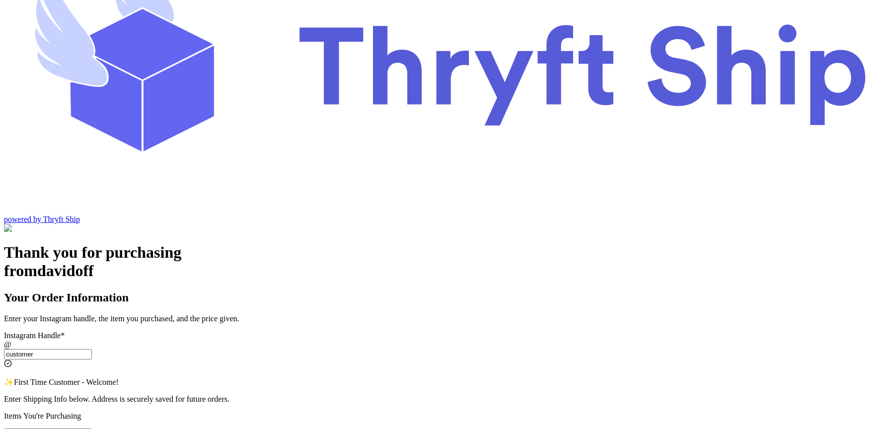
type input "customer"
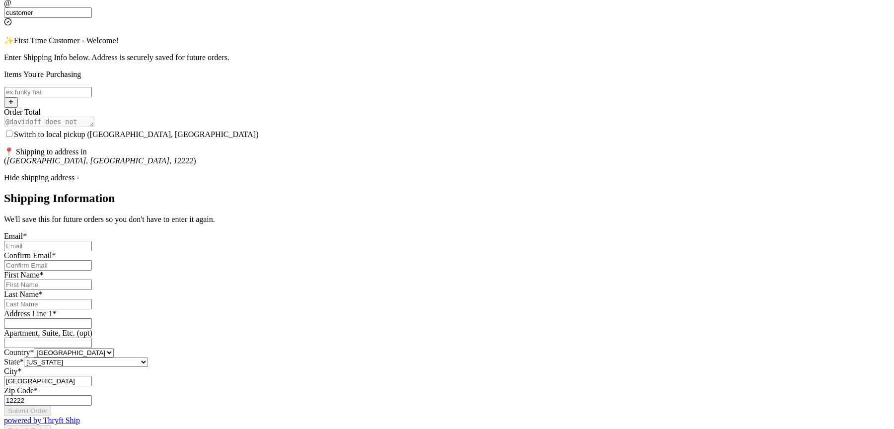
scroll to position [503, 0]
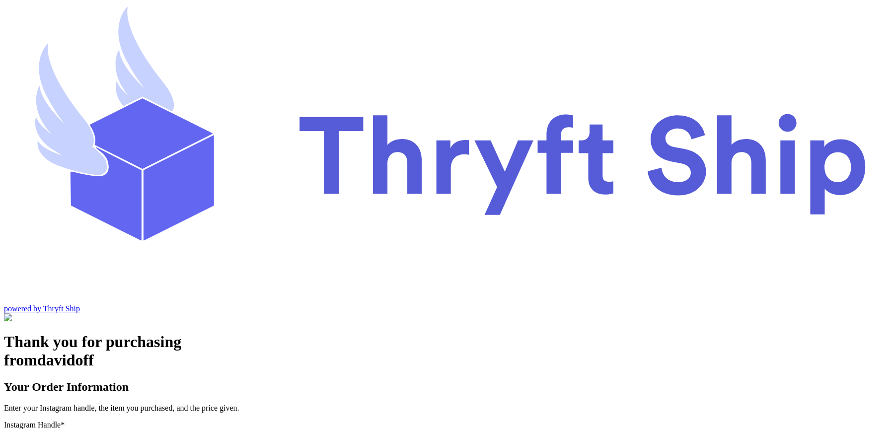
scroll to position [41, 0]
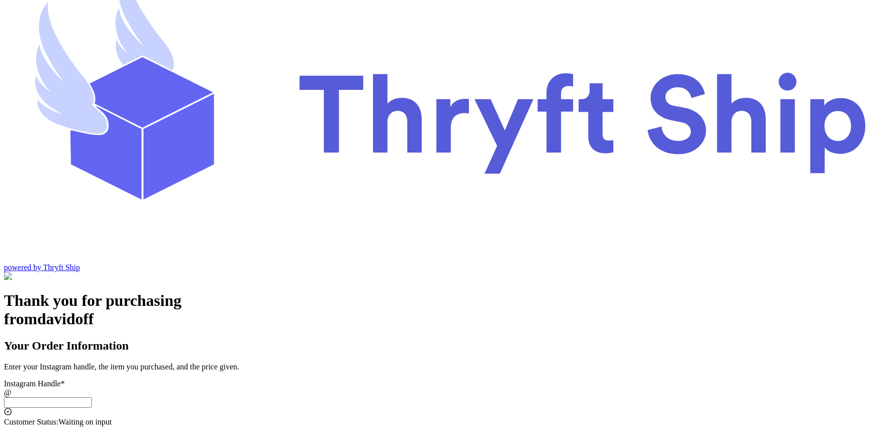
click at [92, 397] on input "Switch to local pickup ([GEOGRAPHIC_DATA], [GEOGRAPHIC_DATA])" at bounding box center [48, 402] width 88 height 10
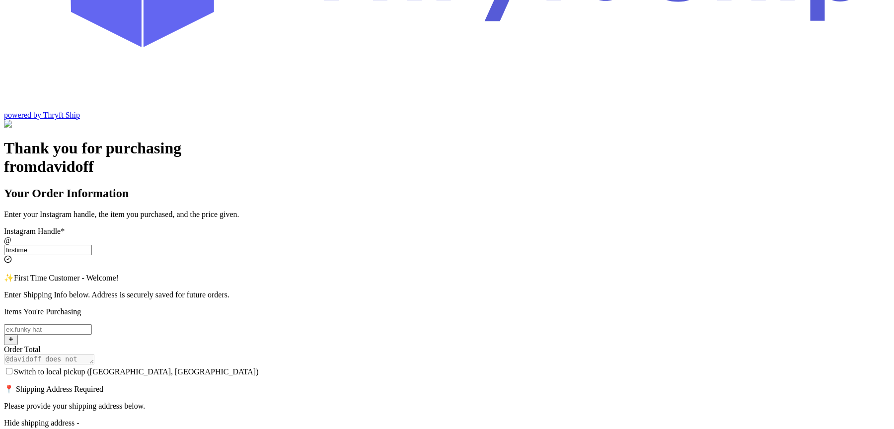
scroll to position [179, 0]
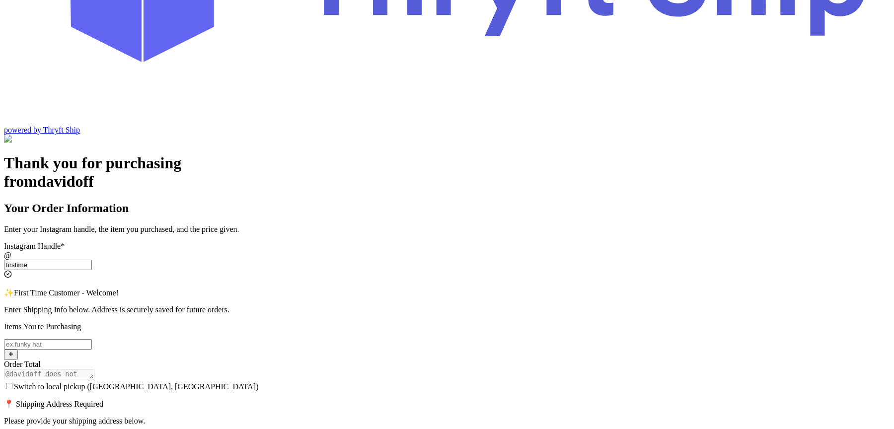
type input "firstime"
click at [259, 382] on span "Switch to local pickup ([GEOGRAPHIC_DATA], [GEOGRAPHIC_DATA])" at bounding box center [136, 386] width 245 height 8
click at [12, 383] on input "Switch to local pickup ([GEOGRAPHIC_DATA], [GEOGRAPHIC_DATA])" at bounding box center [9, 386] width 6 height 6
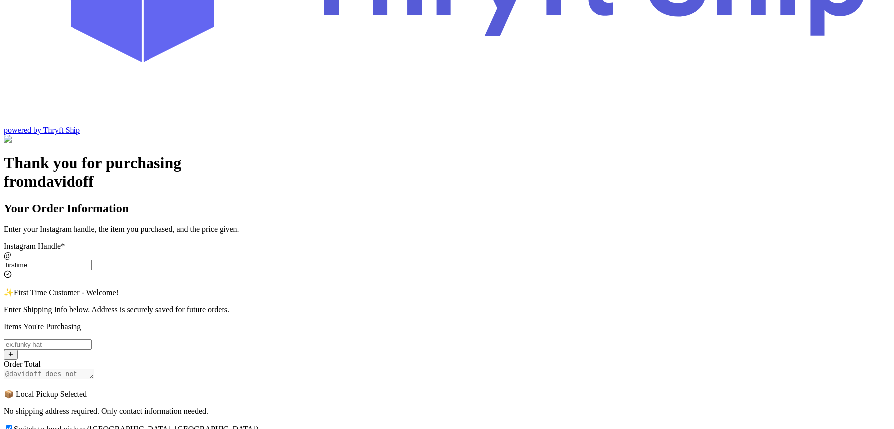
click at [253, 291] on div "Thank you for purchasing from davidoff Your Order Information Enter your Instag…" at bounding box center [447, 398] width 886 height 488
click at [12, 425] on input "Switch to local pickup ([GEOGRAPHIC_DATA], [GEOGRAPHIC_DATA])" at bounding box center [9, 428] width 6 height 6
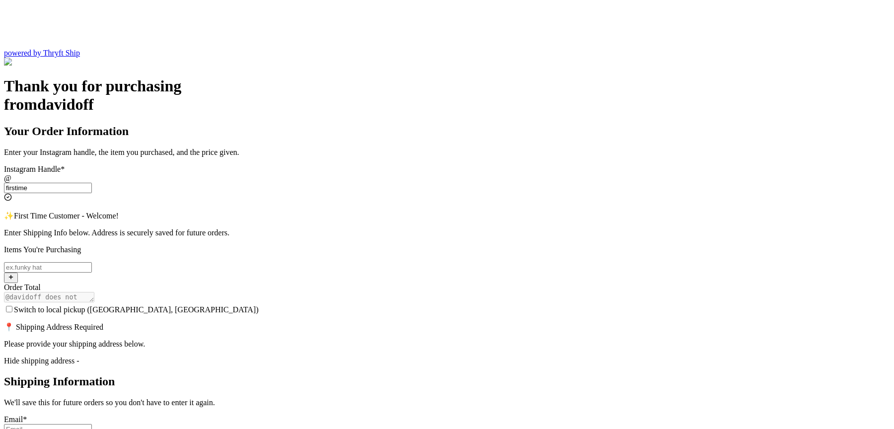
scroll to position [252, 0]
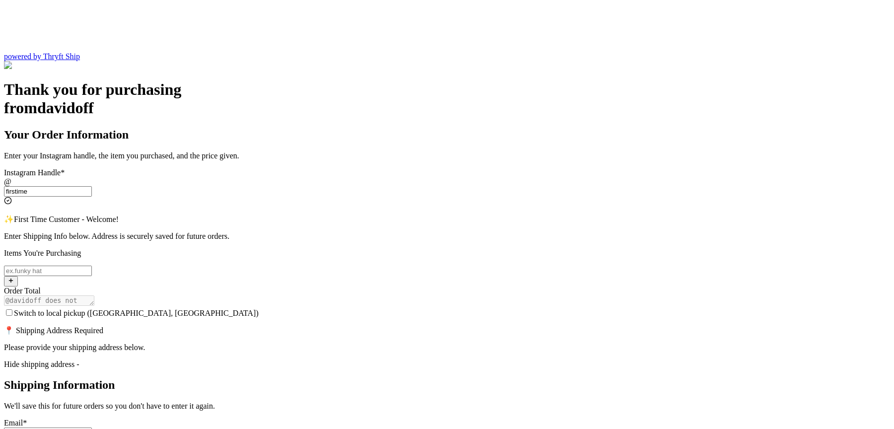
click at [12, 309] on input "Switch to local pickup ([GEOGRAPHIC_DATA], [GEOGRAPHIC_DATA])" at bounding box center [9, 312] width 6 height 6
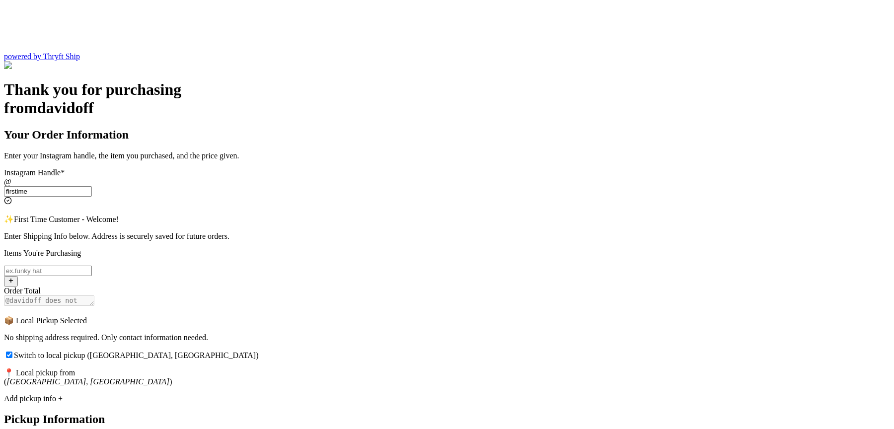
scroll to position [151, 0]
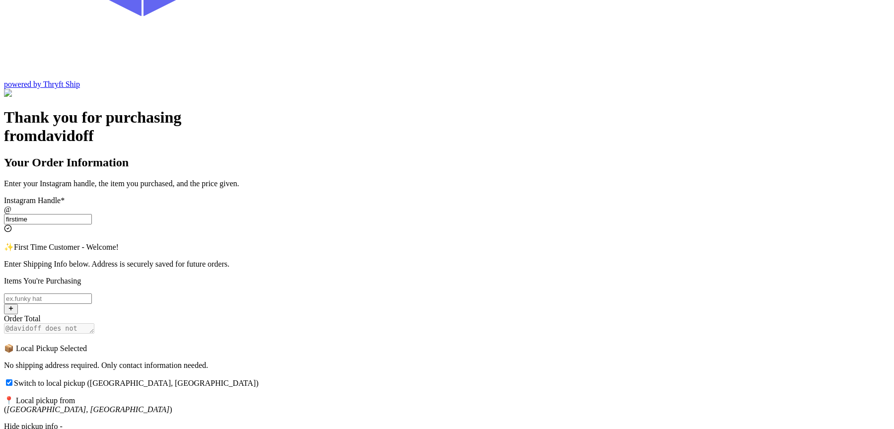
scroll to position [176, 0]
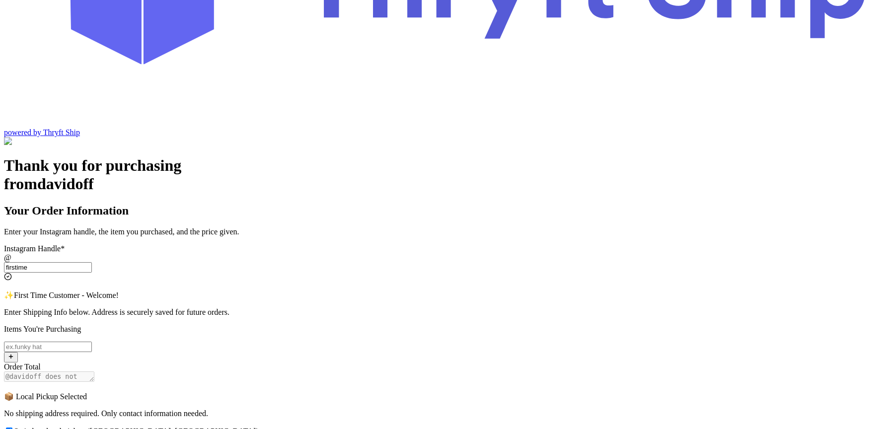
click at [12, 427] on input "Switch to local pickup ([GEOGRAPHIC_DATA], [GEOGRAPHIC_DATA])" at bounding box center [9, 430] width 6 height 6
checkbox input "false"
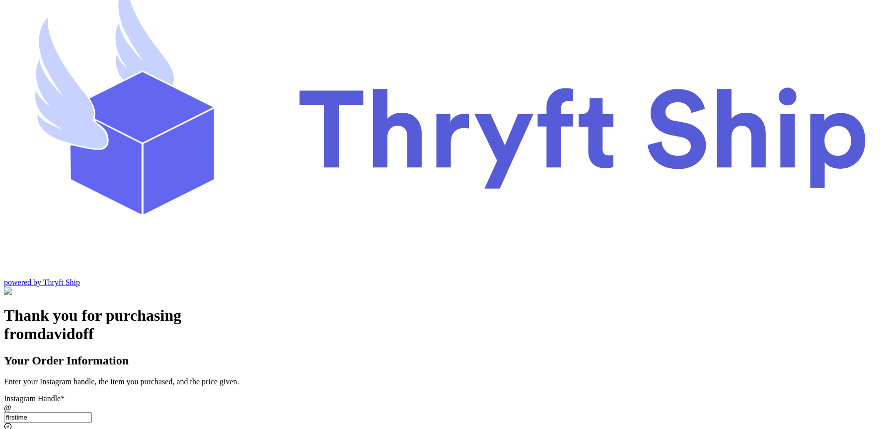
scroll to position [3, 0]
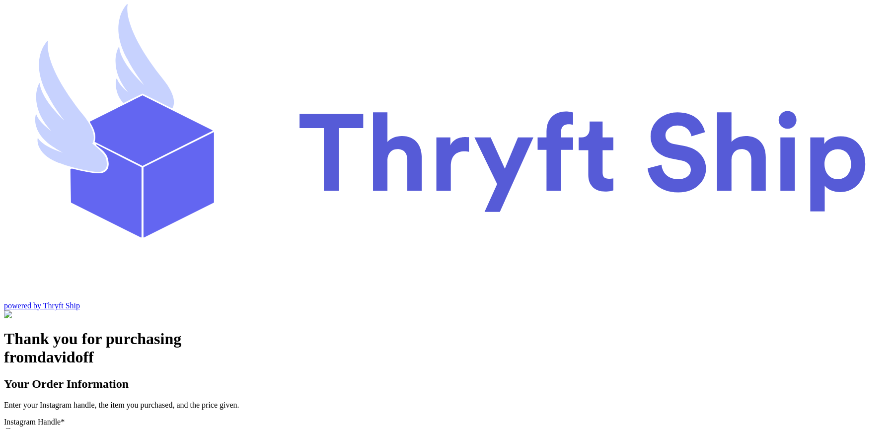
type input "customer1"
type input "[GEOGRAPHIC_DATA]"
type input "93013"
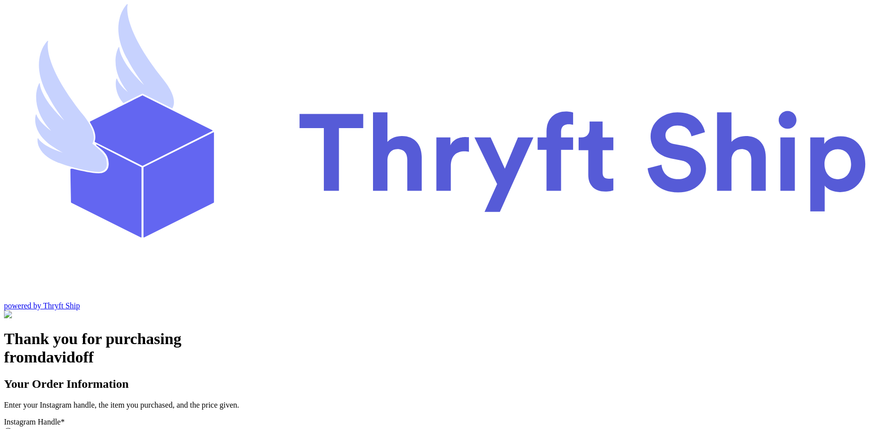
select select "CA"
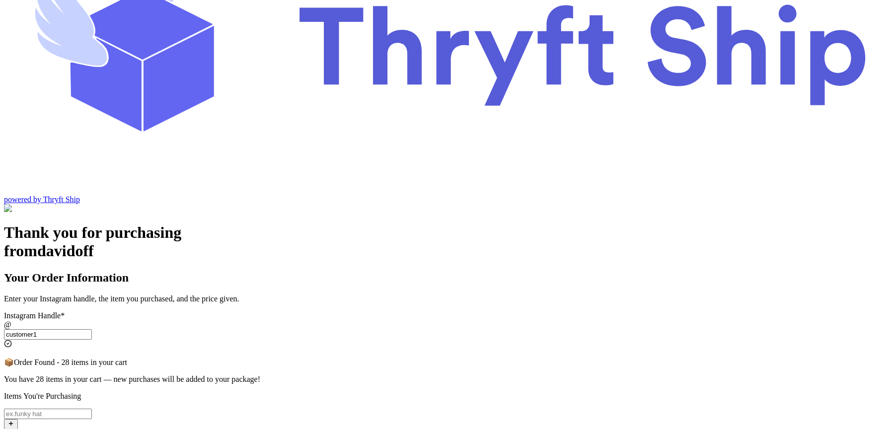
scroll to position [141, 0]
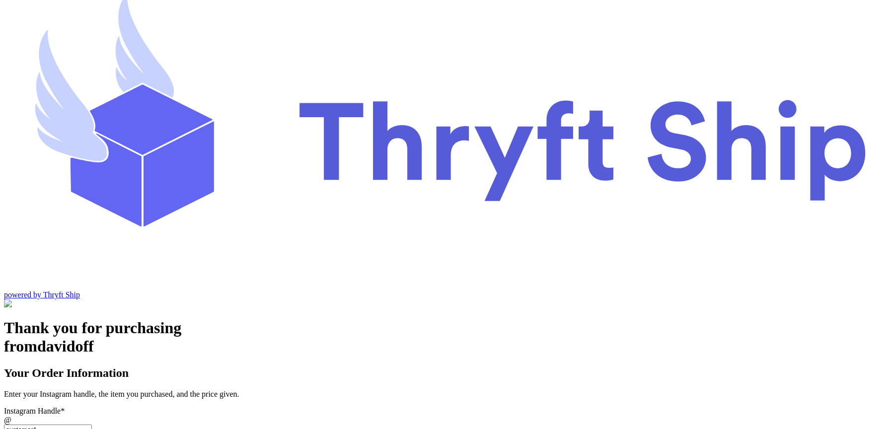
scroll to position [0, 0]
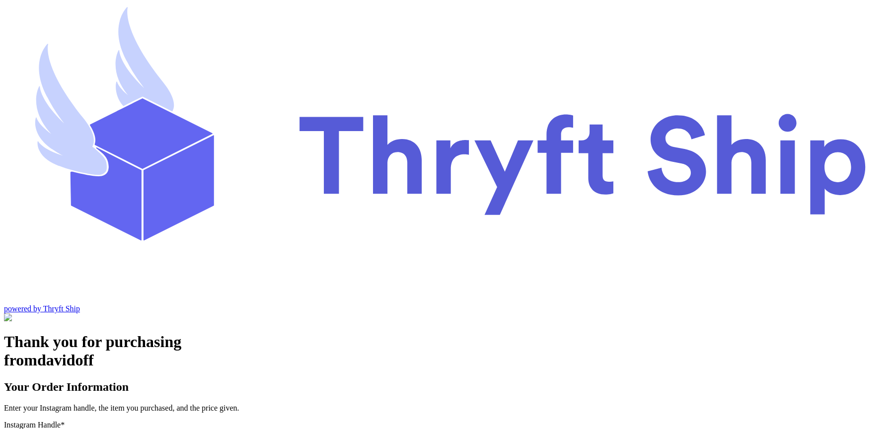
type input "customer"
type input "customer1"
type input "[GEOGRAPHIC_DATA]"
type input "93013"
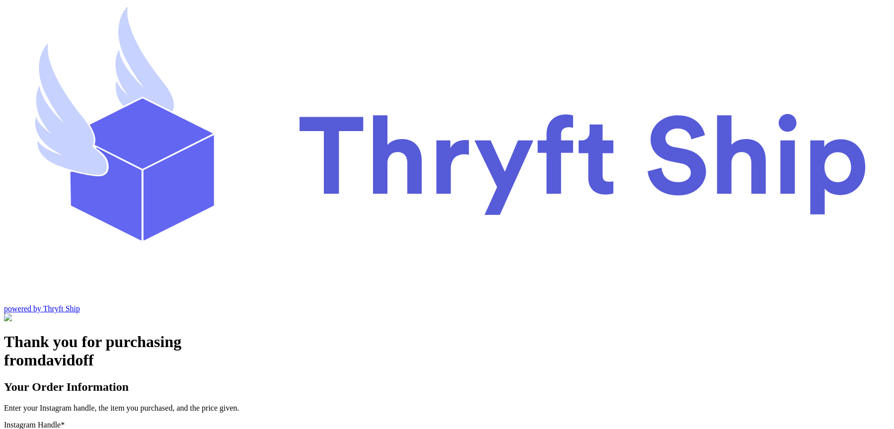
scroll to position [141, 0]
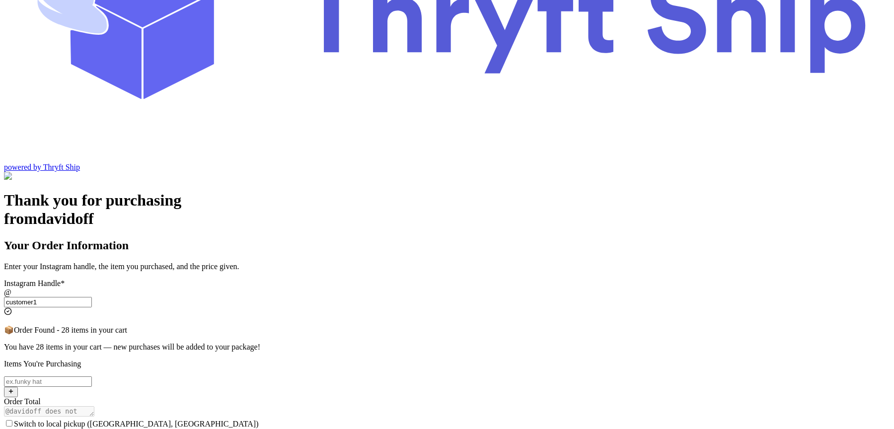
type input "customer"
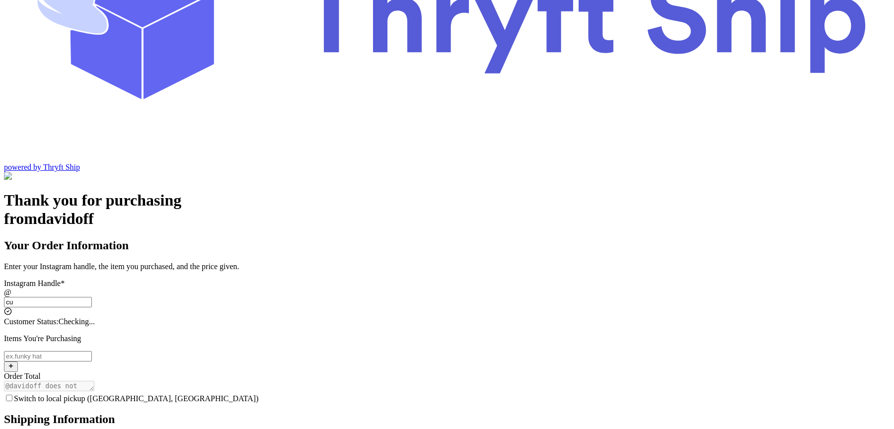
type input "c"
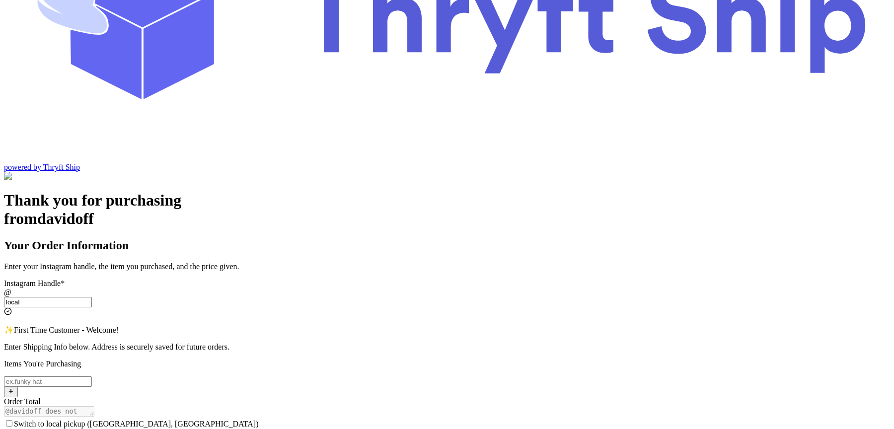
type input "local"
click at [259, 419] on label "Switch to local pickup ([GEOGRAPHIC_DATA], [GEOGRAPHIC_DATA])" at bounding box center [131, 423] width 255 height 8
click at [12, 420] on input "Switch to local pickup ([GEOGRAPHIC_DATA], [GEOGRAPHIC_DATA])" at bounding box center [9, 423] width 6 height 6
checkbox input "true"
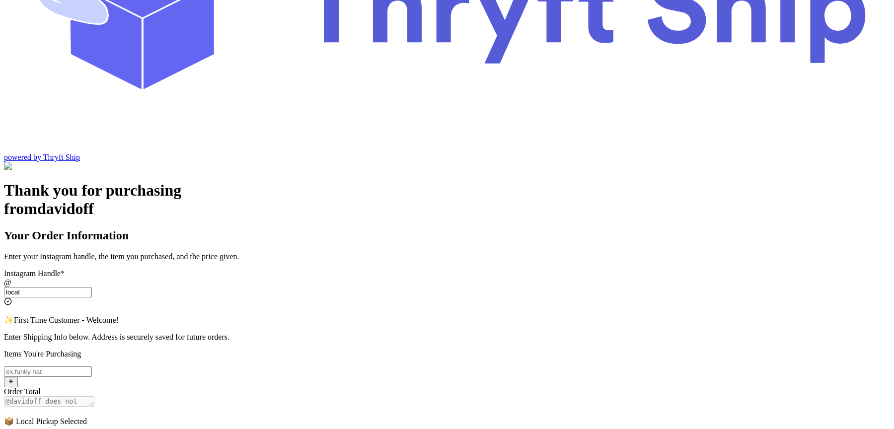
click at [92, 366] on input "Switch to local pickup ([GEOGRAPHIC_DATA], [GEOGRAPHIC_DATA])" at bounding box center [48, 371] width 88 height 10
type input "item 2"
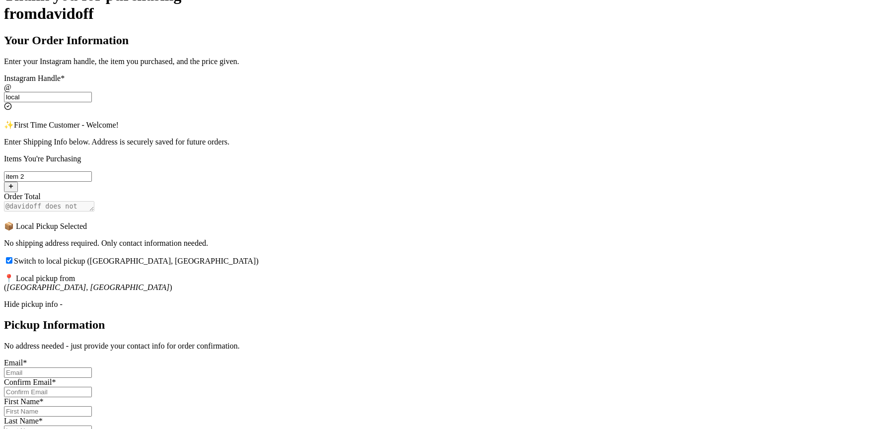
scroll to position [349, 0]
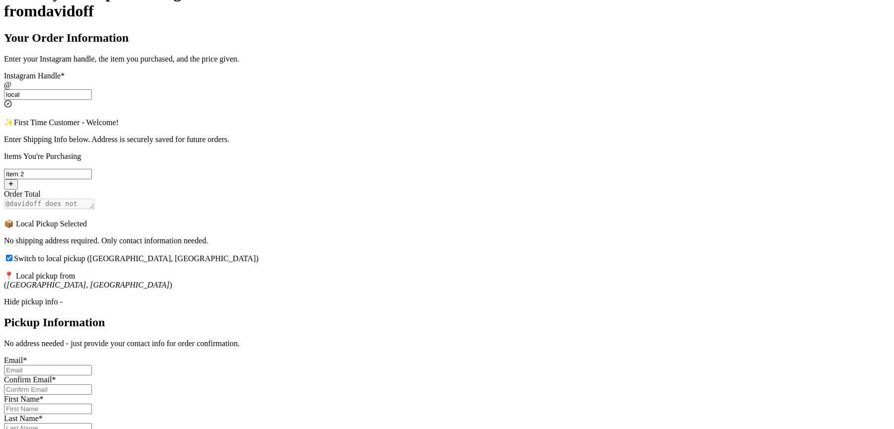
click at [253, 293] on div "Thank you for purchasing from davidoff Your Order Information Enter your Instag…" at bounding box center [447, 228] width 886 height 488
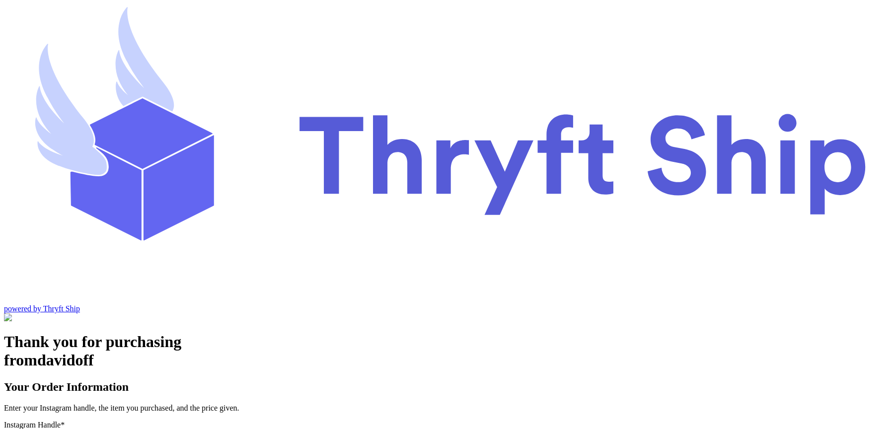
type input "customer1"
select select "CA"
type input "[GEOGRAPHIC_DATA]"
type input "93013"
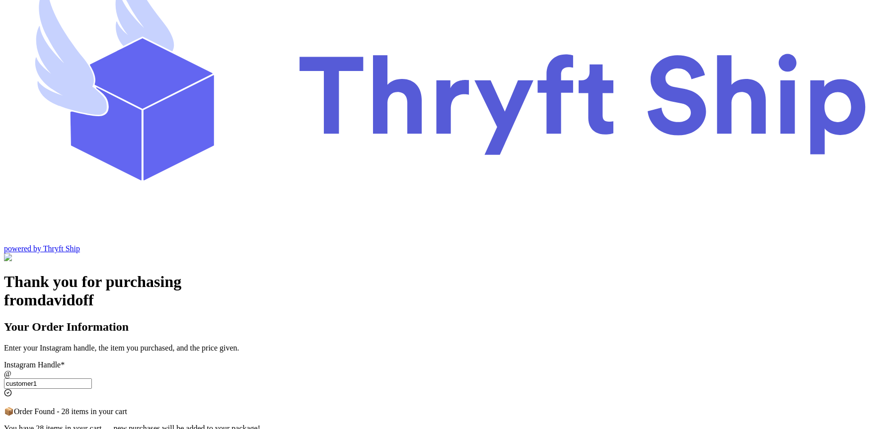
scroll to position [58, 0]
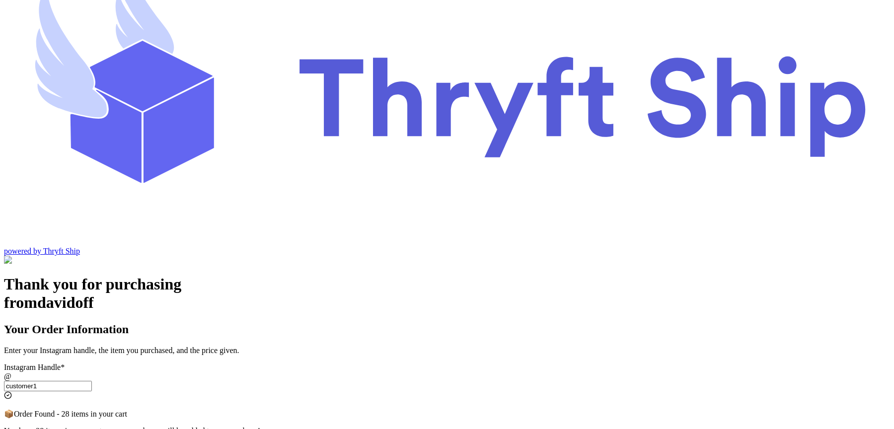
type input "customer"
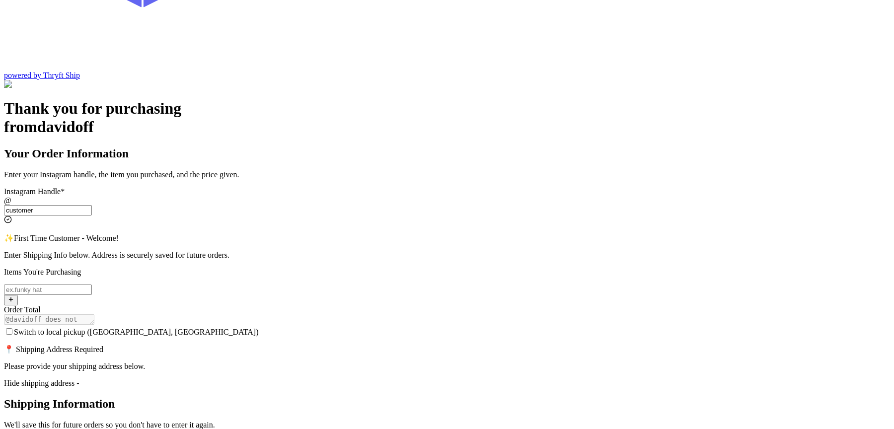
scroll to position [222, 0]
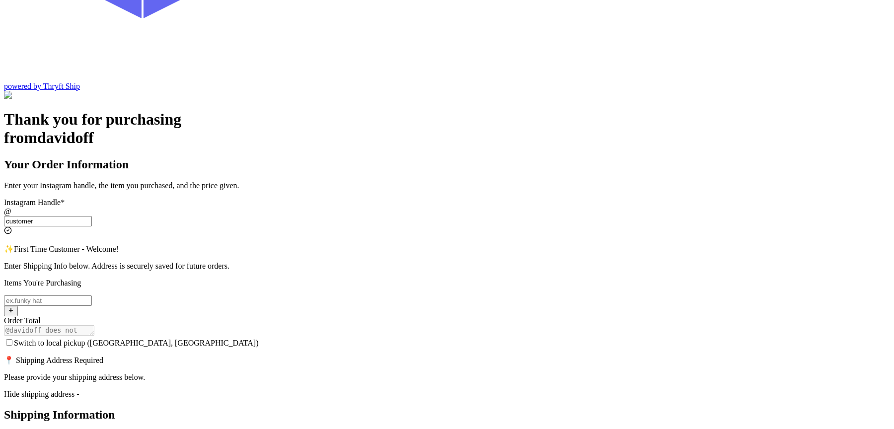
type input "customer"
click at [259, 339] on span "Switch to local pickup ([GEOGRAPHIC_DATA], [GEOGRAPHIC_DATA])" at bounding box center [136, 343] width 245 height 8
click at [12, 339] on input "Switch to local pickup ([GEOGRAPHIC_DATA], [GEOGRAPHIC_DATA])" at bounding box center [9, 342] width 6 height 6
checkbox input "true"
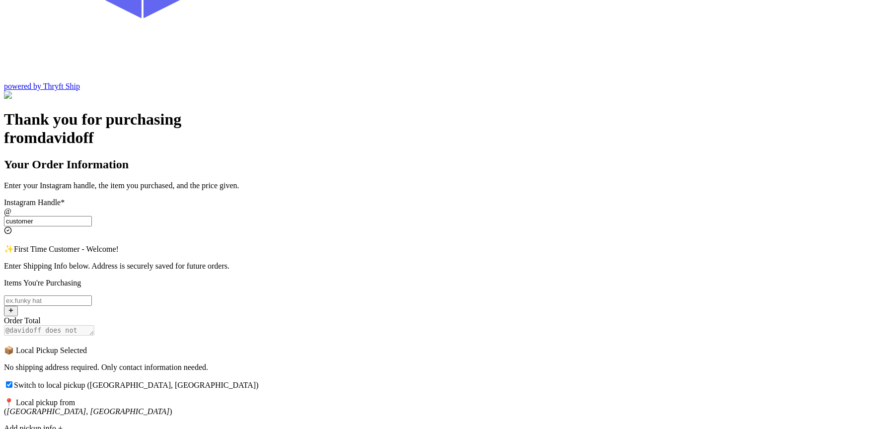
click at [748, 264] on div "Thank you for purchasing from davidoff Your Order Information Enter your Instag…" at bounding box center [447, 354] width 886 height 488
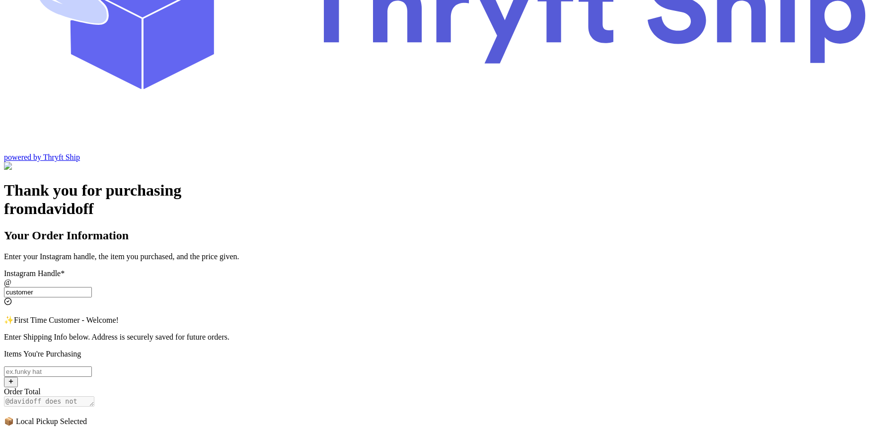
click at [92, 366] on input "Switch to local pickup ([GEOGRAPHIC_DATA], [GEOGRAPHIC_DATA])" at bounding box center [48, 371] width 88 height 10
type input "item 2"
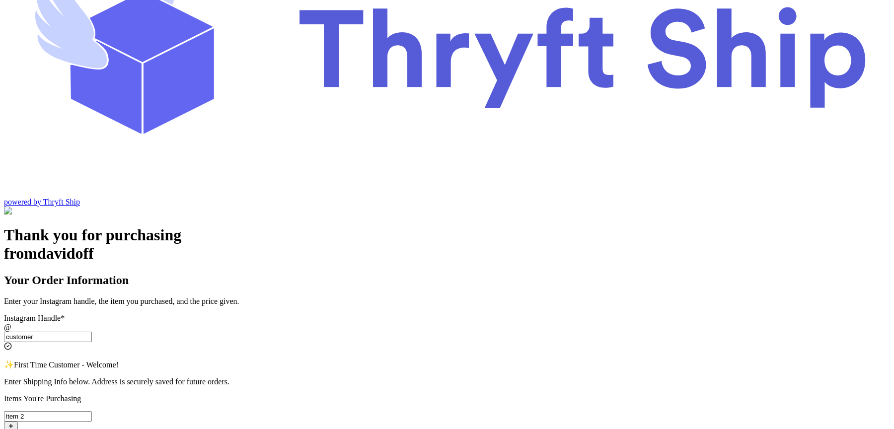
scroll to position [94, 0]
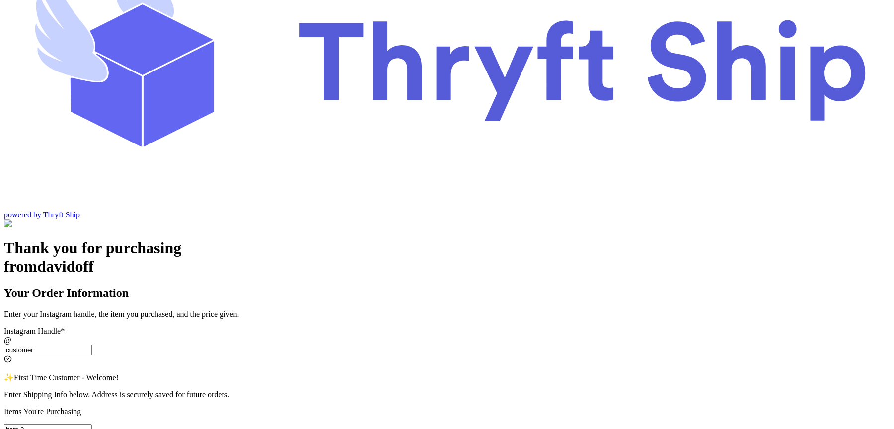
click at [92, 345] on input "customer" at bounding box center [48, 350] width 88 height 10
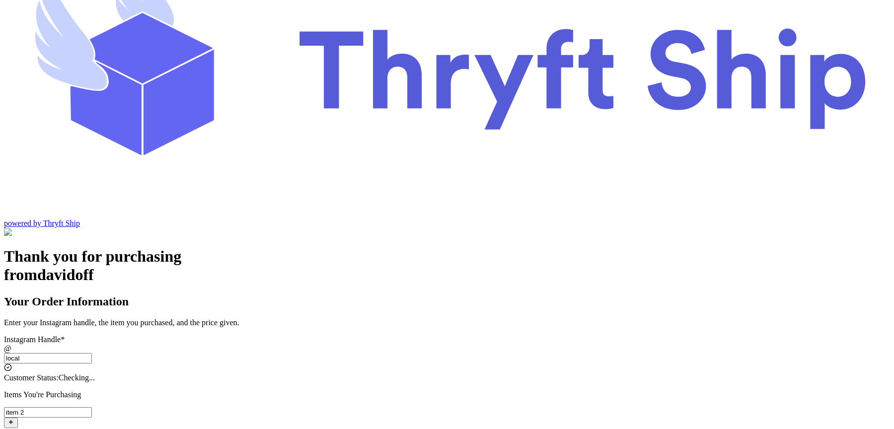
type input "local1"
checkbox input "false"
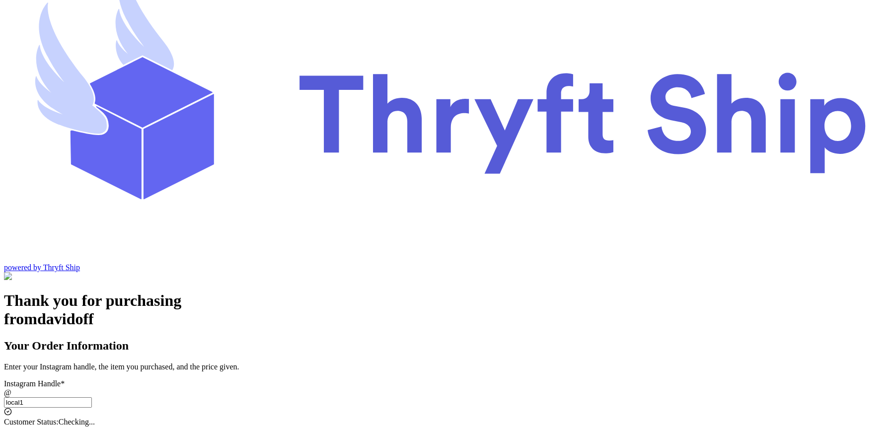
scroll to position [94, 0]
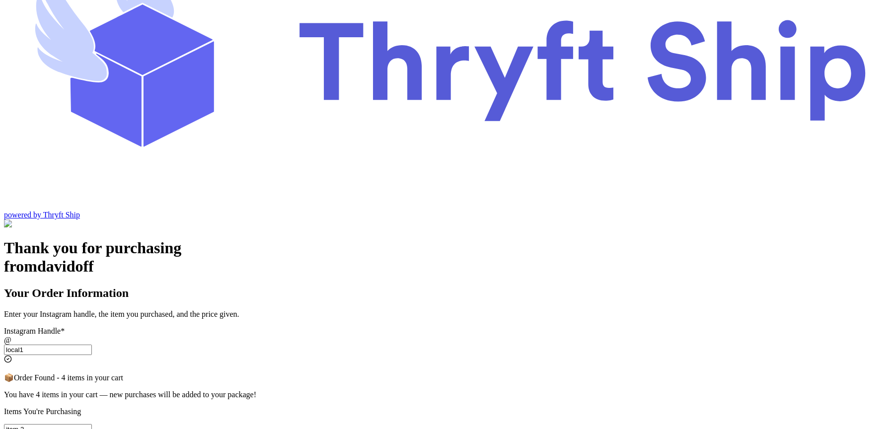
type input "local1"
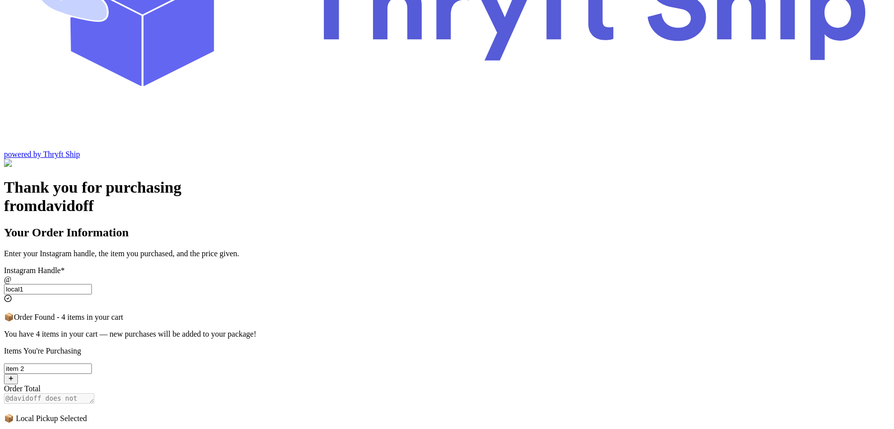
scroll to position [186, 0]
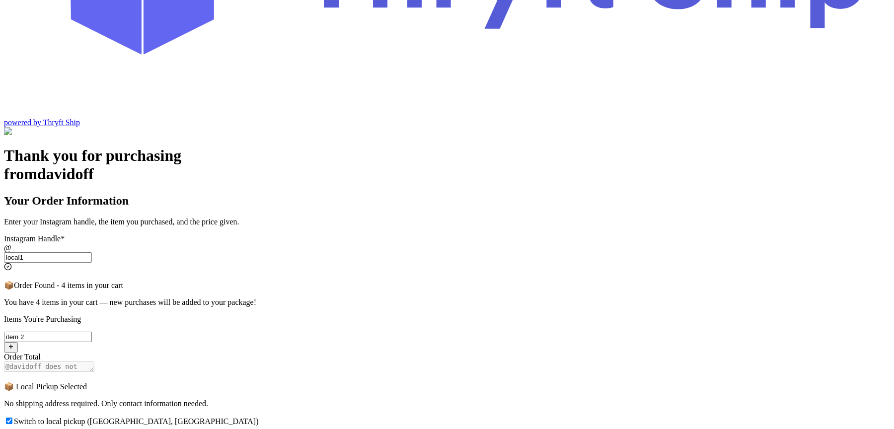
click at [12, 417] on input "Switch to local pickup ([GEOGRAPHIC_DATA], [GEOGRAPHIC_DATA])" at bounding box center [9, 420] width 6 height 6
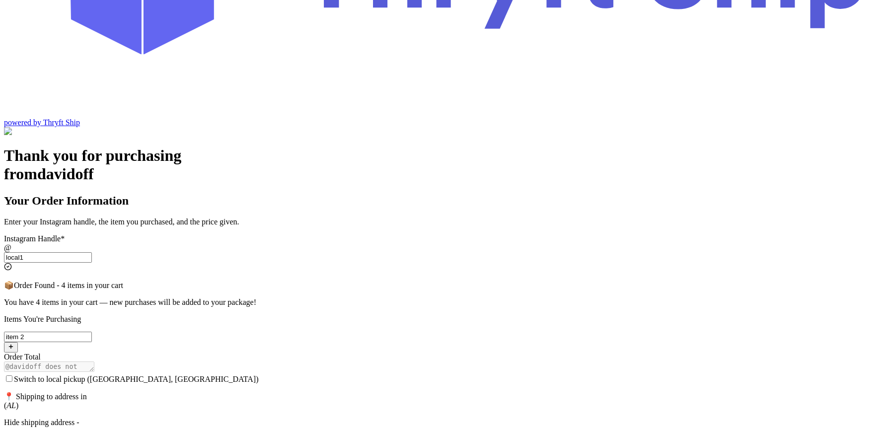
click at [12, 375] on input "Switch to local pickup ([GEOGRAPHIC_DATA], [GEOGRAPHIC_DATA])" at bounding box center [9, 378] width 6 height 6
checkbox input "true"
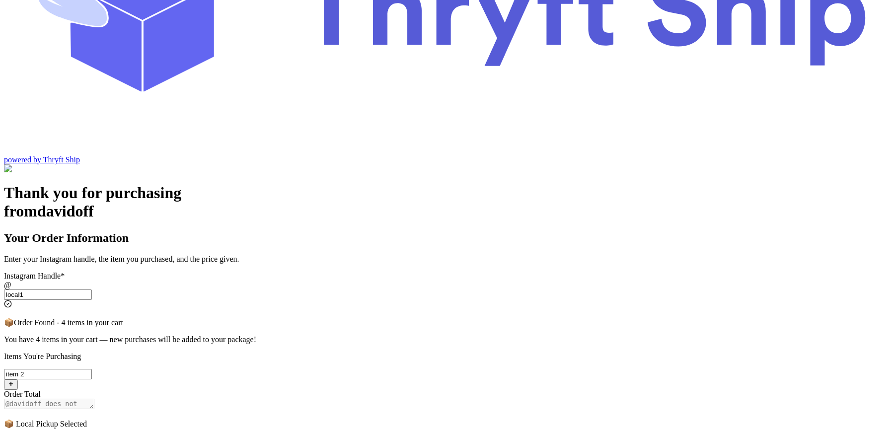
scroll to position [140, 0]
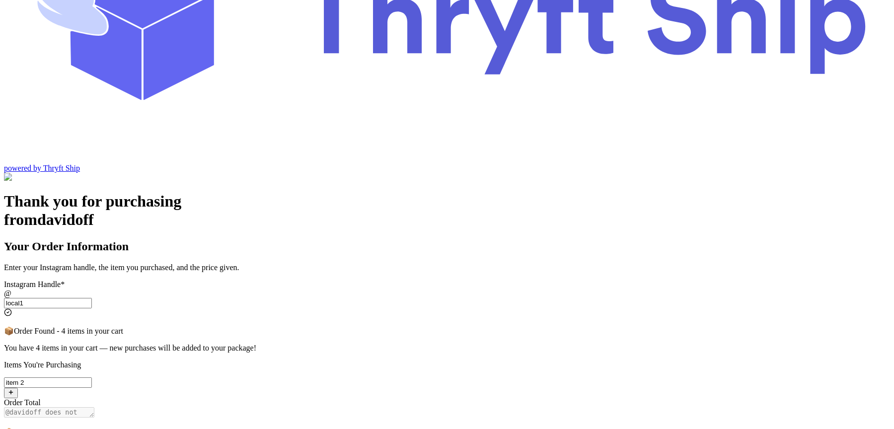
click at [92, 298] on input "local1" at bounding box center [48, 303] width 88 height 10
type input "local"
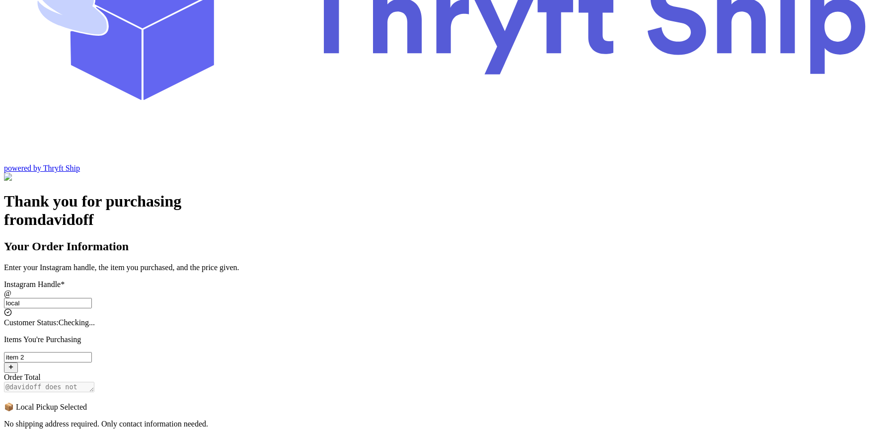
scroll to position [85, 0]
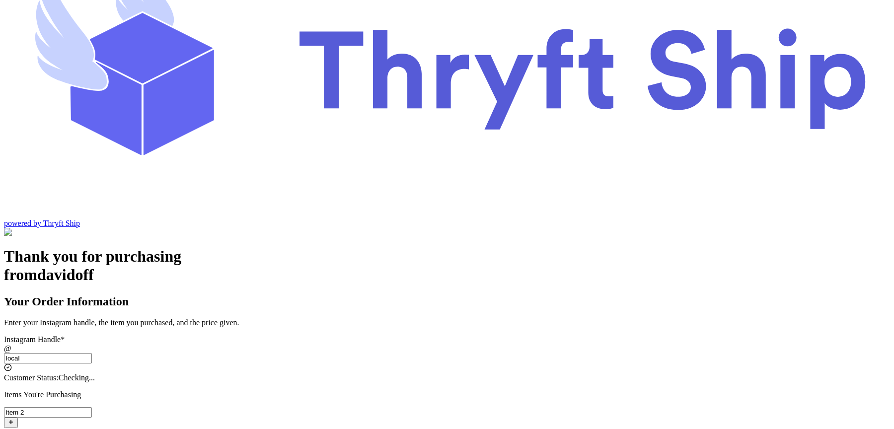
checkbox input "false"
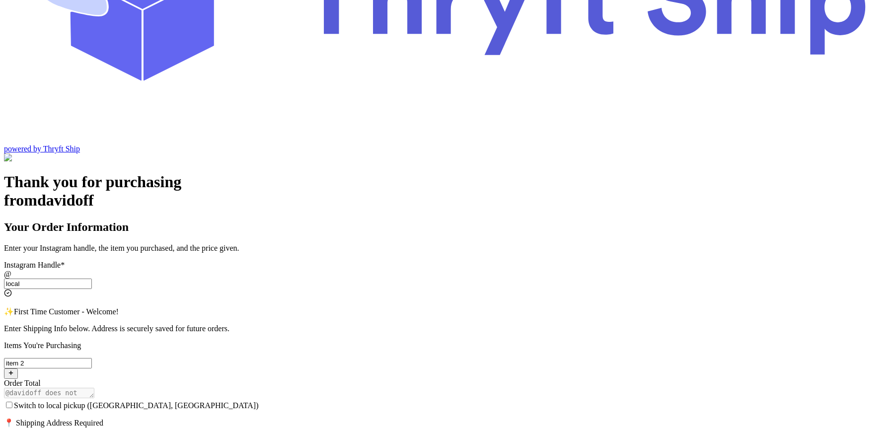
scroll to position [160, 0]
type input "local"
click at [12, 401] on input "Switch to local pickup ([GEOGRAPHIC_DATA], [GEOGRAPHIC_DATA])" at bounding box center [9, 404] width 6 height 6
checkbox input "true"
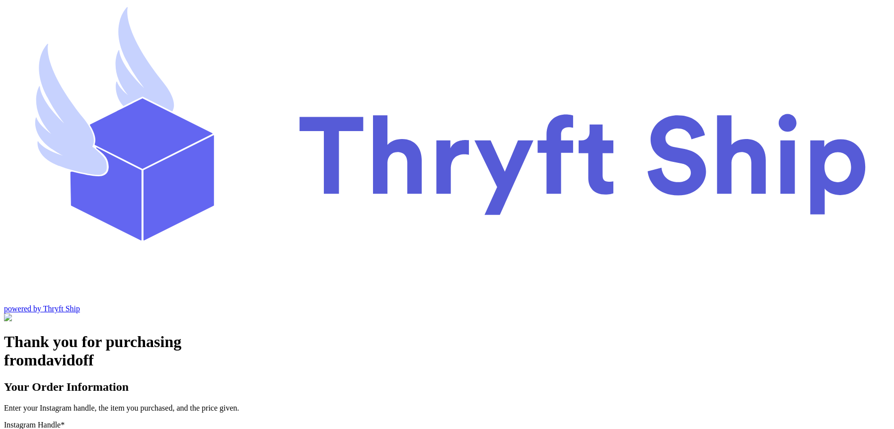
scroll to position [151, 0]
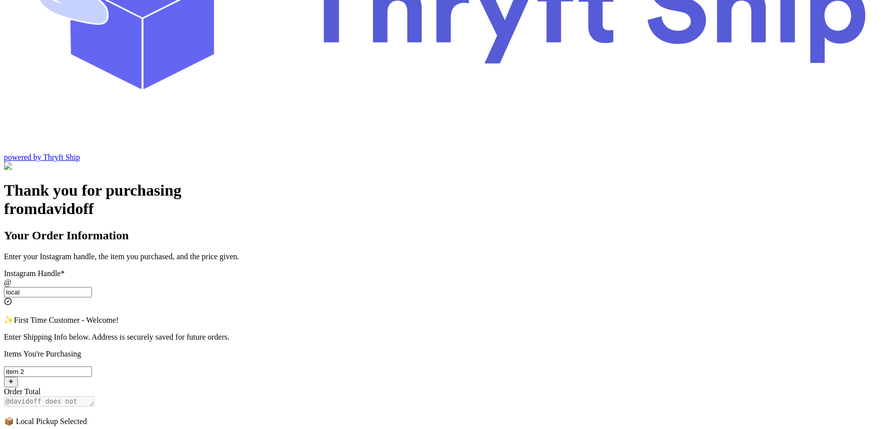
click at [92, 287] on input "local" at bounding box center [48, 292] width 88 height 10
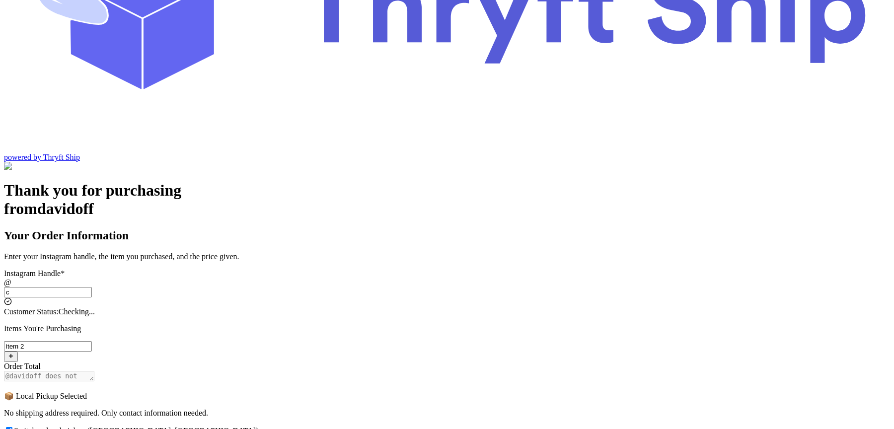
scroll to position [85, 0]
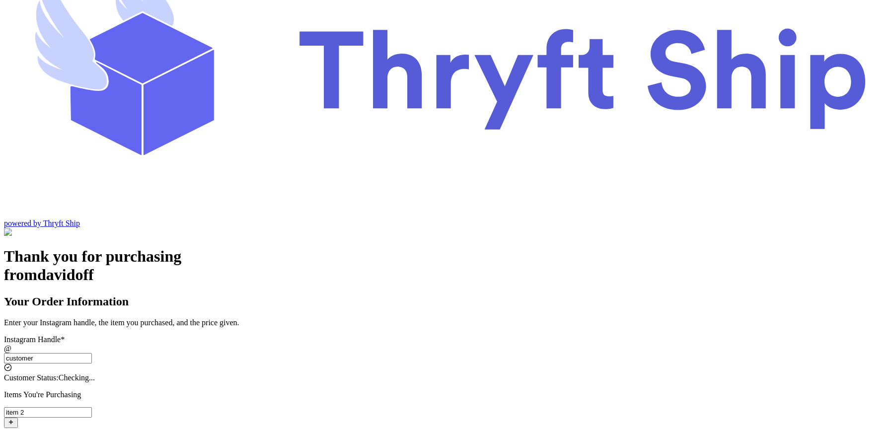
type input "customer1"
checkbox input "false"
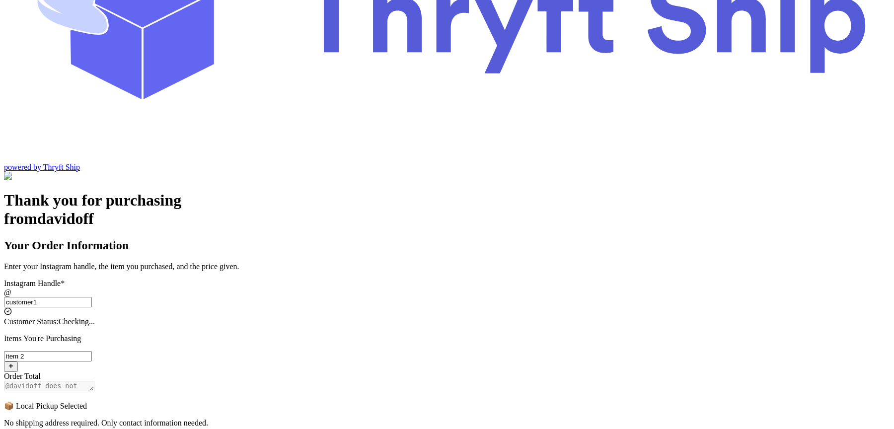
select select "CA"
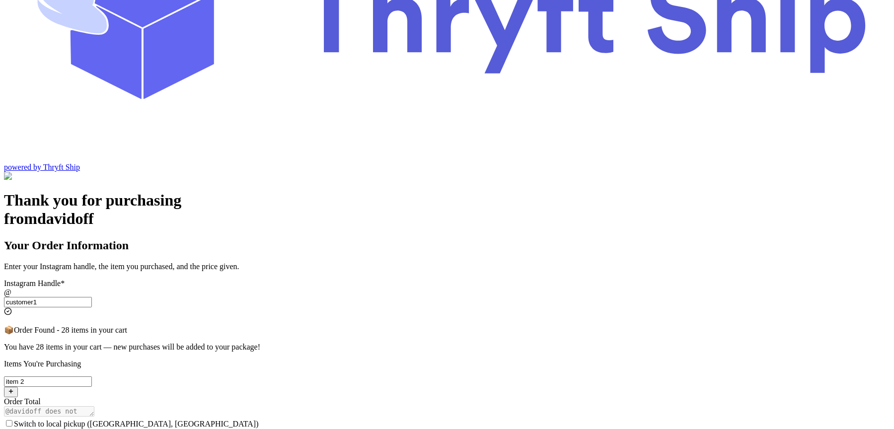
type input "customer"
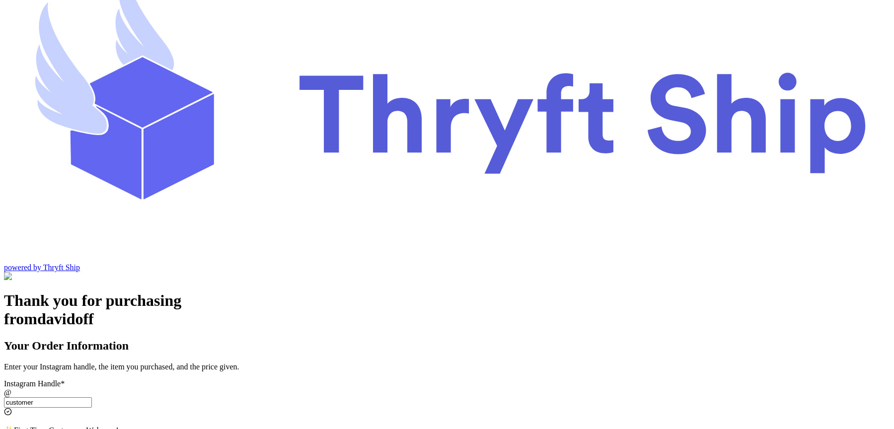
scroll to position [151, 0]
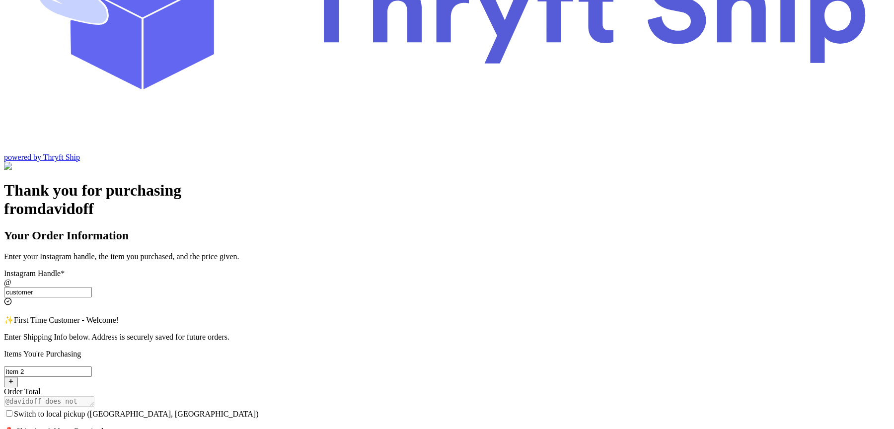
type input "customer"
click at [12, 410] on input "Switch to local pickup ([GEOGRAPHIC_DATA], [GEOGRAPHIC_DATA])" at bounding box center [9, 413] width 6 height 6
checkbox input "true"
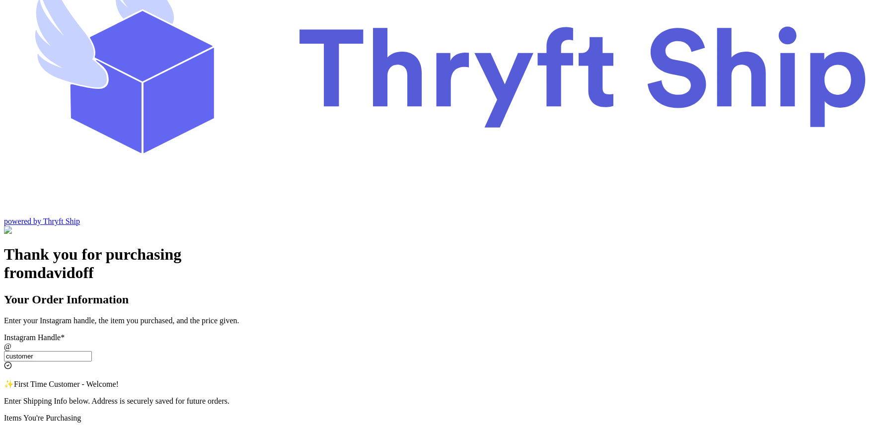
scroll to position [120, 0]
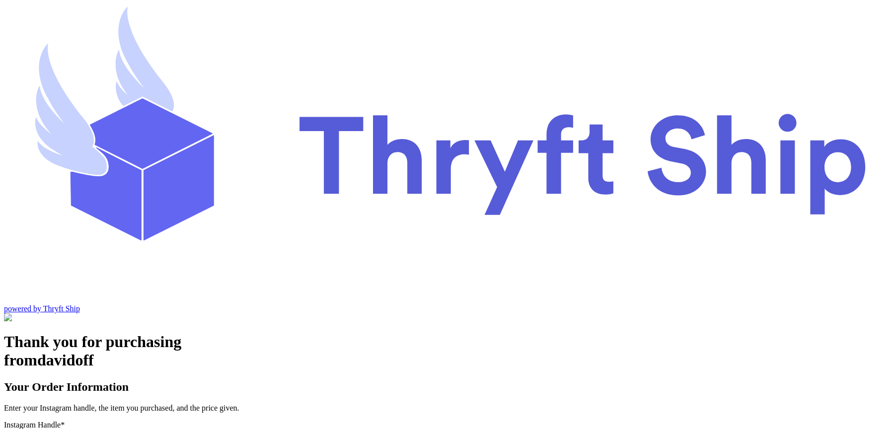
scroll to position [41, 0]
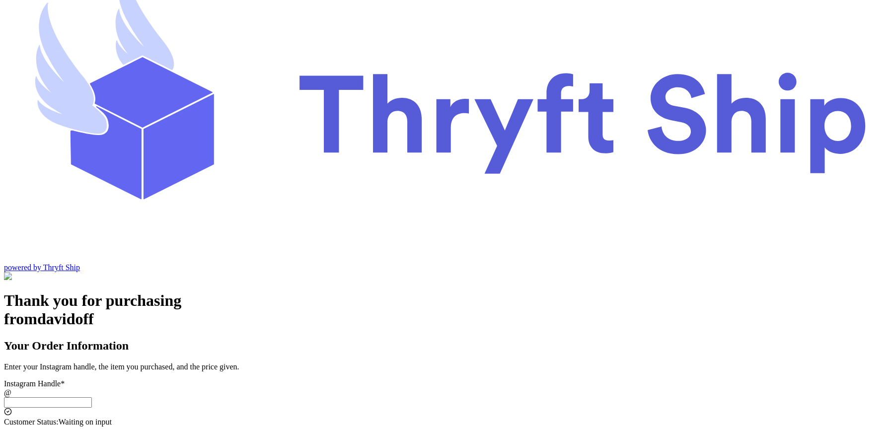
click at [92, 397] on input "Switch to local pickup ([GEOGRAPHIC_DATA], [GEOGRAPHIC_DATA])" at bounding box center [48, 402] width 88 height 10
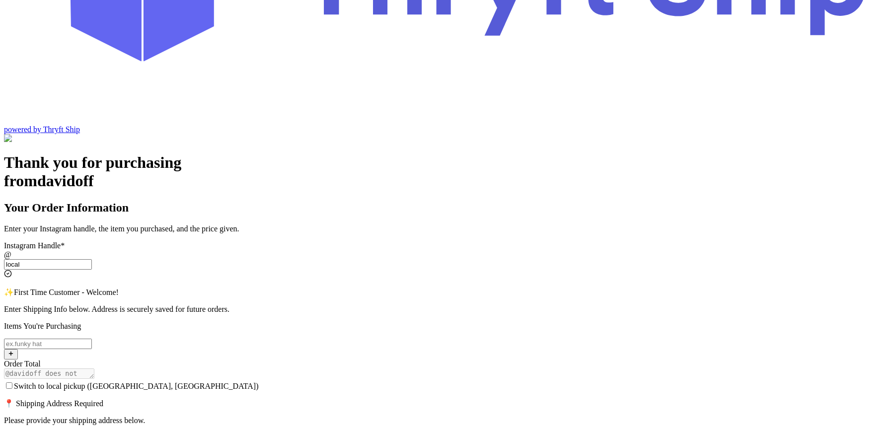
scroll to position [173, 0]
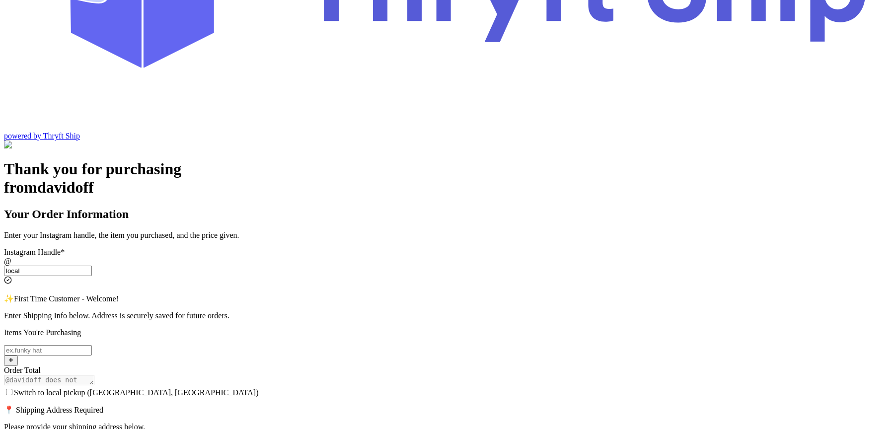
type input "local"
click at [12, 389] on input "Switch to local pickup ([GEOGRAPHIC_DATA], [GEOGRAPHIC_DATA])" at bounding box center [9, 392] width 6 height 6
checkbox input "true"
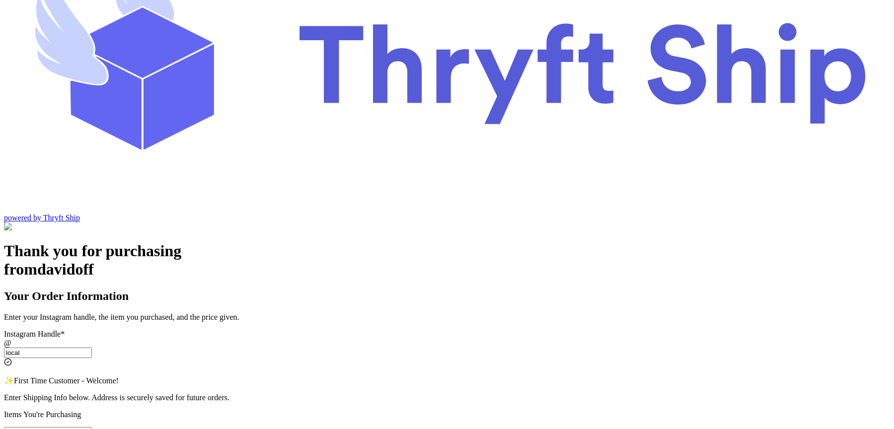
scroll to position [75, 0]
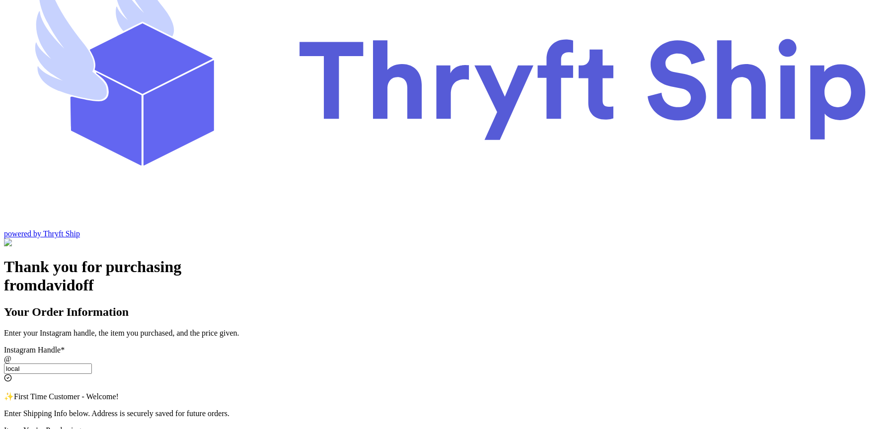
click at [92, 363] on input "local" at bounding box center [48, 368] width 88 height 10
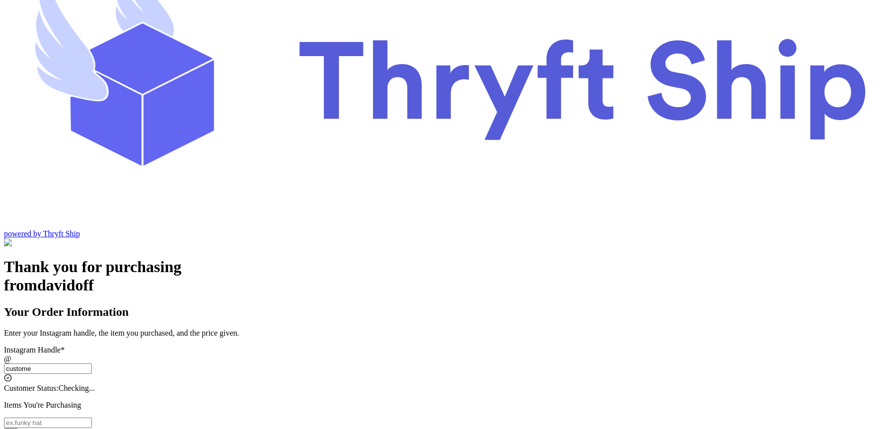
type input "customer"
checkbox input "false"
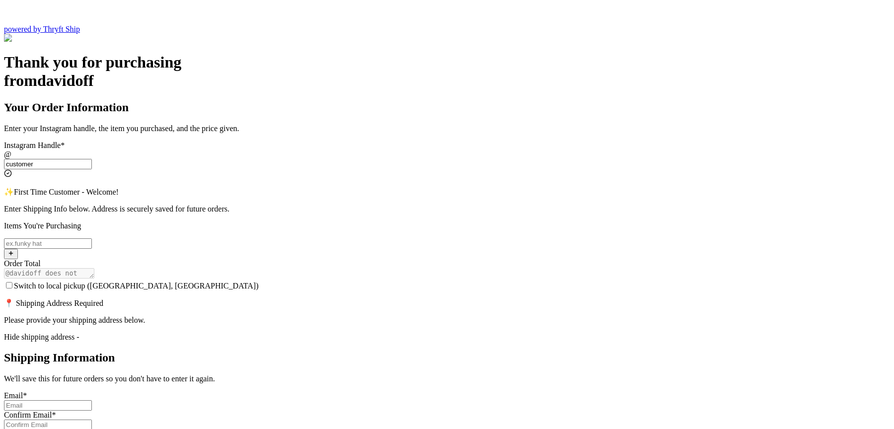
scroll to position [281, 0]
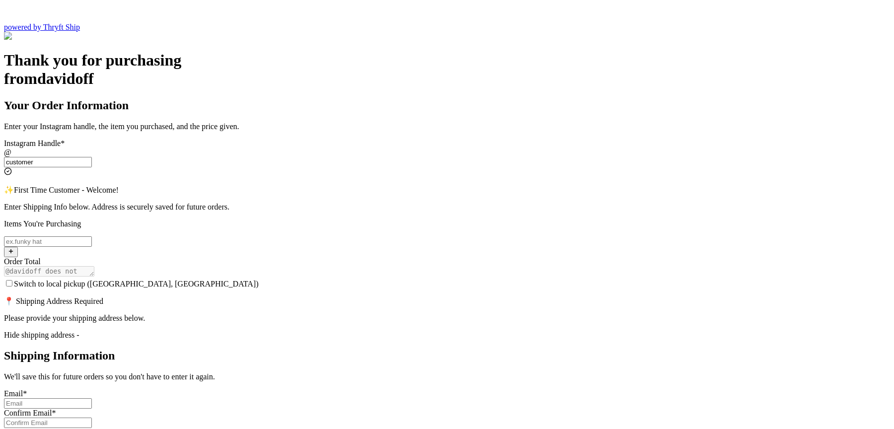
type input "customer"
click at [12, 280] on input "Switch to local pickup ([GEOGRAPHIC_DATA], [GEOGRAPHIC_DATA])" at bounding box center [9, 283] width 6 height 6
checkbox input "true"
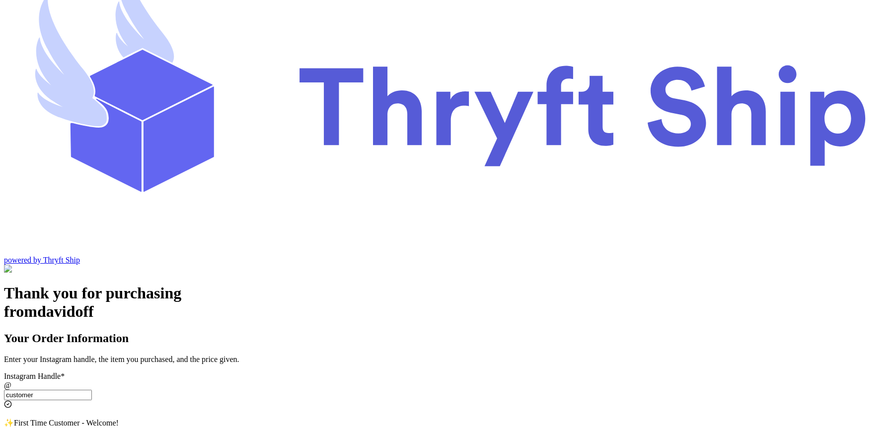
scroll to position [40, 0]
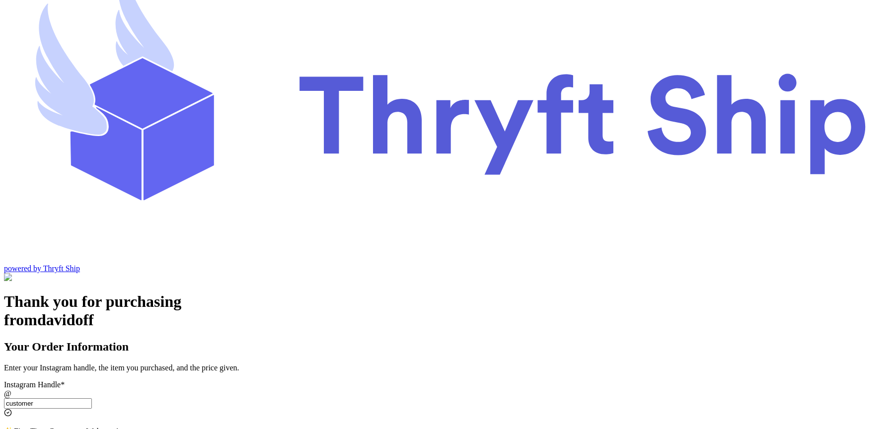
click at [92, 398] on input "customer" at bounding box center [48, 403] width 88 height 10
type input "customer1"
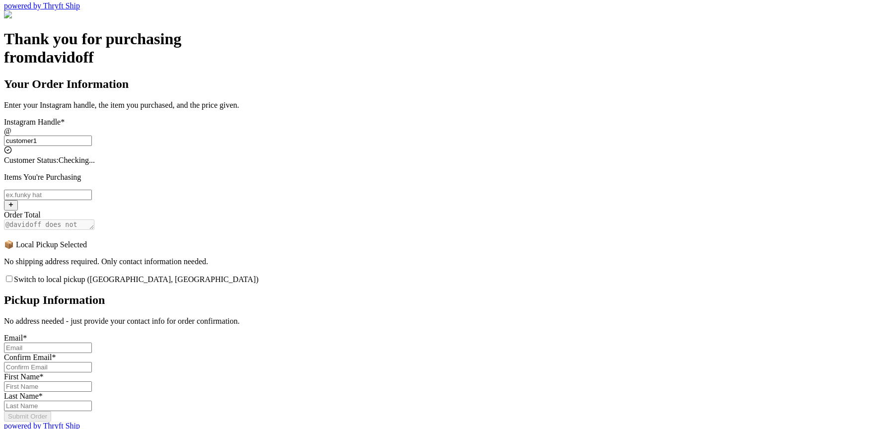
checkbox input "false"
select select "CA"
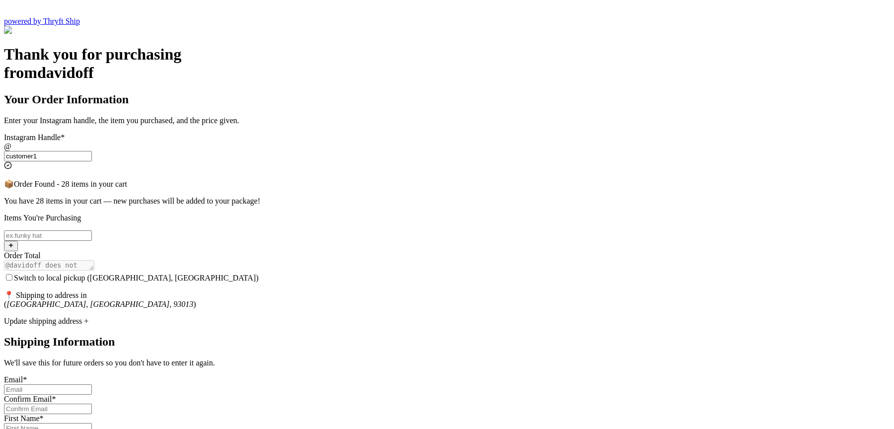
scroll to position [141, 0]
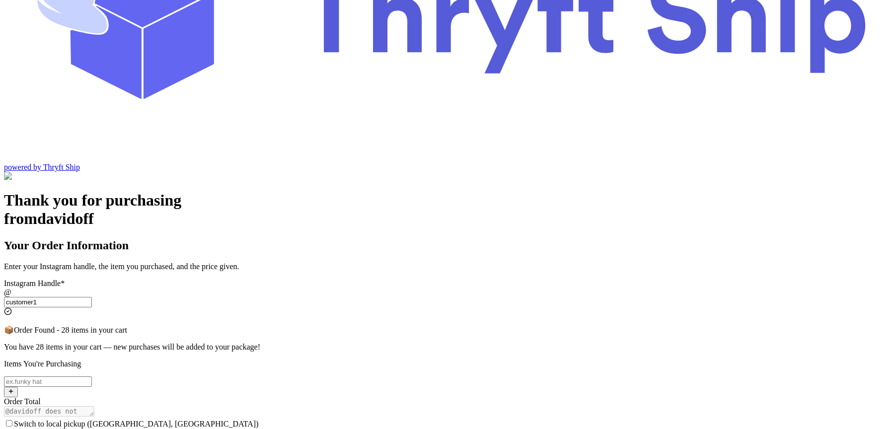
type input "customer1"
click at [12, 420] on input "Switch to local pickup ([GEOGRAPHIC_DATA], [GEOGRAPHIC_DATA])" at bounding box center [9, 423] width 6 height 6
checkbox input "true"
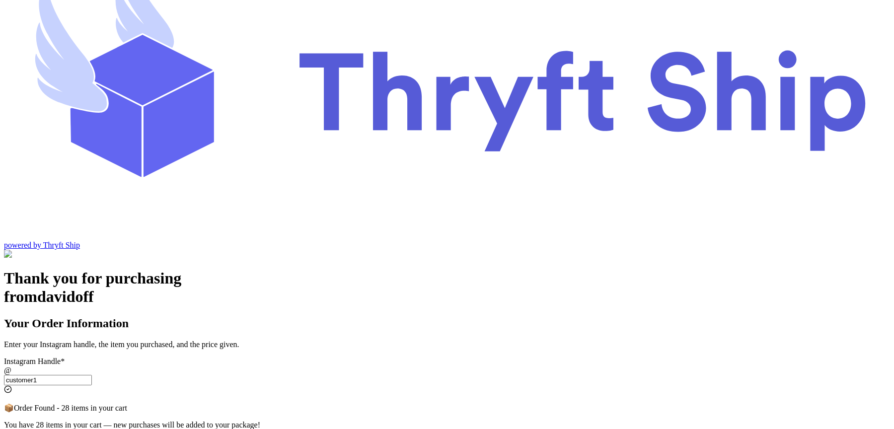
scroll to position [40, 0]
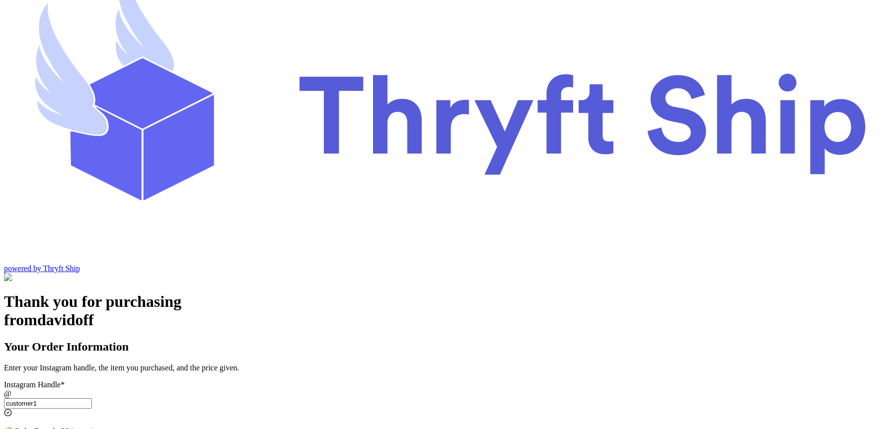
click at [92, 398] on input "customer1" at bounding box center [48, 403] width 88 height 10
type input "customer2"
checkbox input "false"
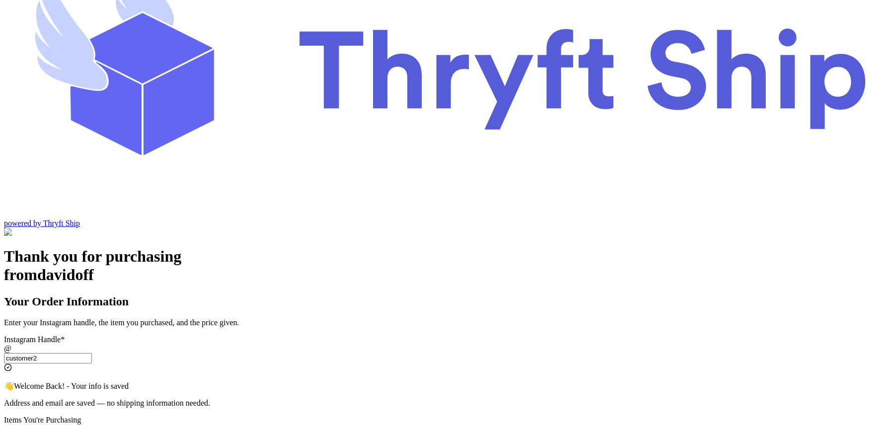
scroll to position [107, 0]
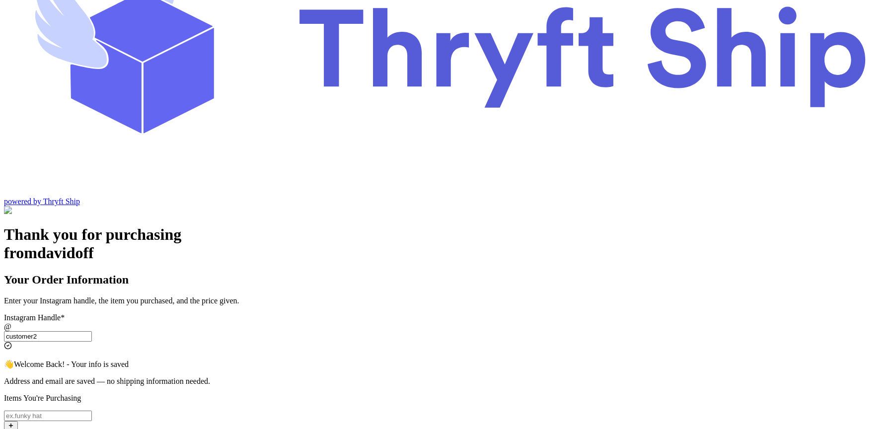
type input "customer2"
checkbox input "true"
click at [92, 411] on input "Switch to local pickup ([GEOGRAPHIC_DATA], [GEOGRAPHIC_DATA])" at bounding box center [48, 416] width 88 height 10
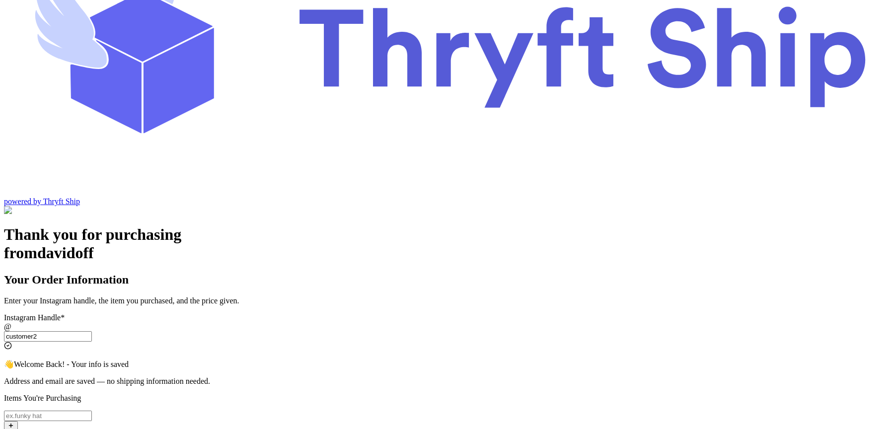
type input "item 2"
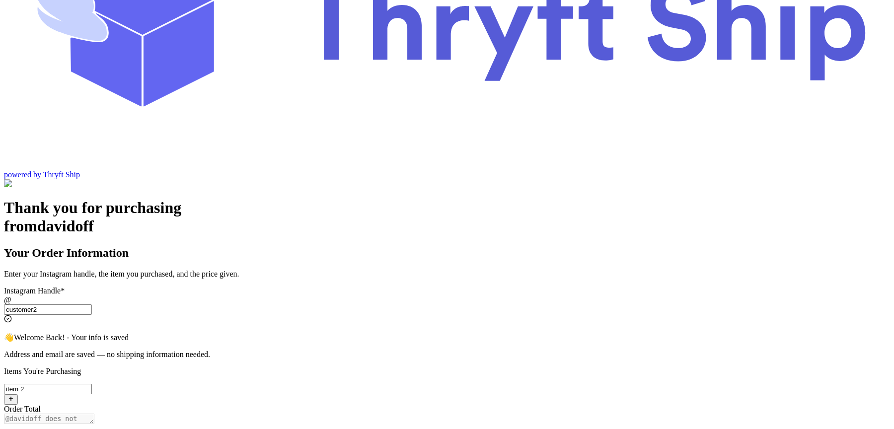
scroll to position [141, 0]
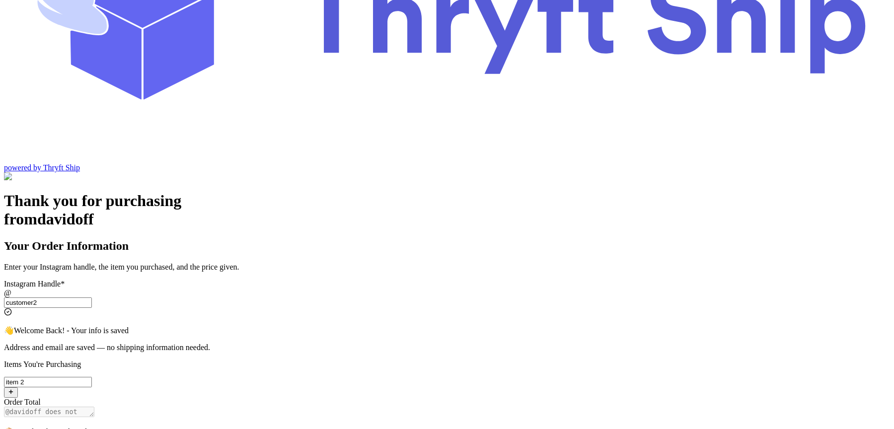
checkbox input "false"
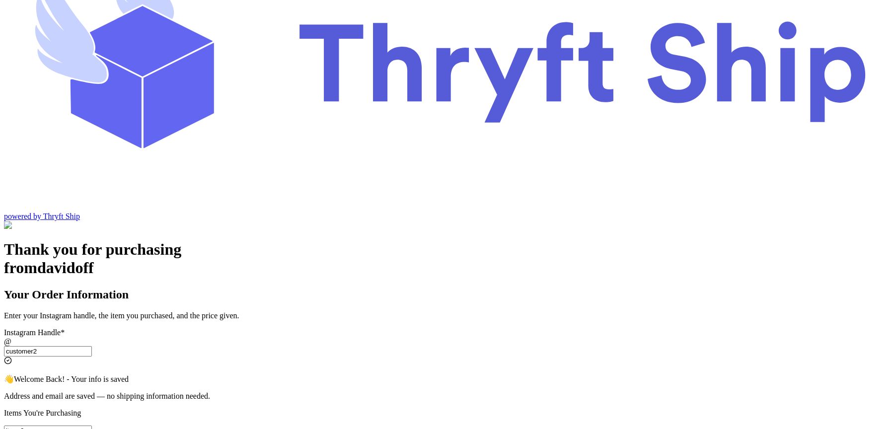
scroll to position [107, 0]
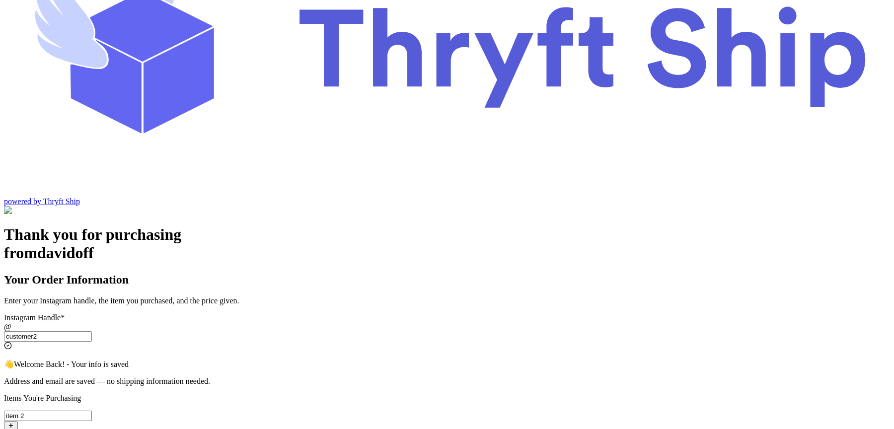
click at [92, 331] on input "customer2" at bounding box center [48, 336] width 88 height 10
type input "customer"
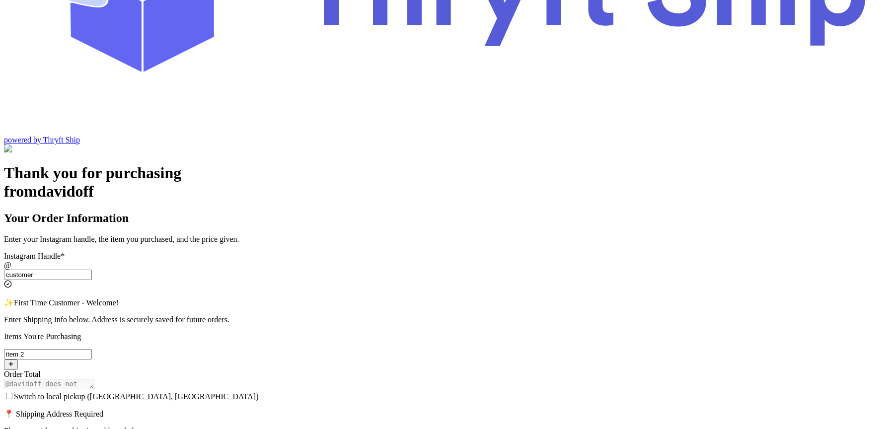
scroll to position [174, 0]
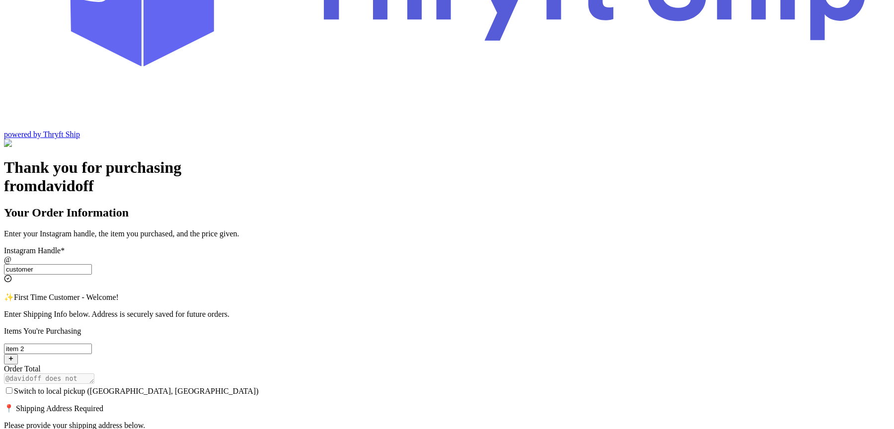
type input "customer"
click at [12, 387] on input "Switch to local pickup ([GEOGRAPHIC_DATA], [GEOGRAPHIC_DATA])" at bounding box center [9, 390] width 6 height 6
checkbox input "true"
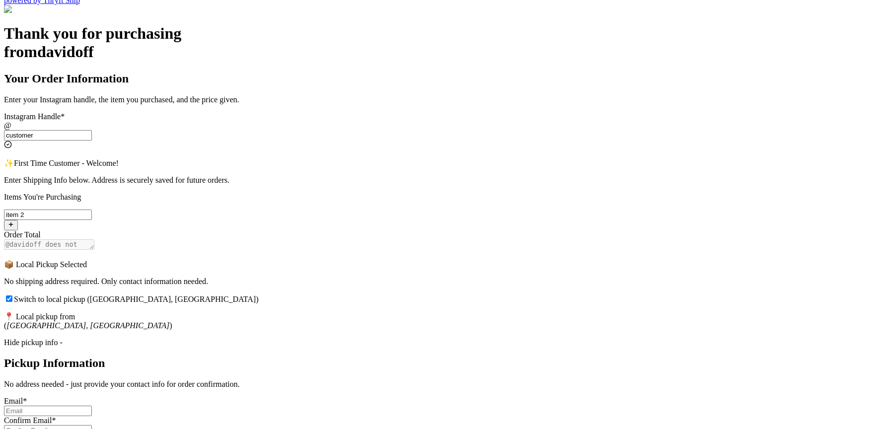
scroll to position [295, 0]
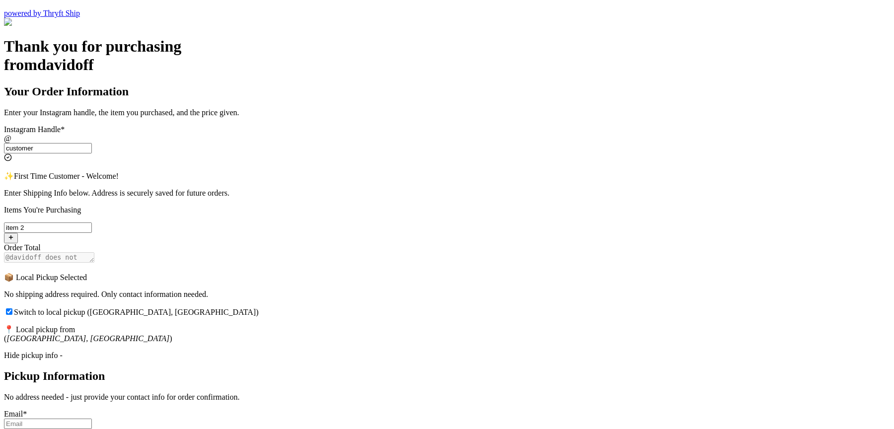
click at [350, 351] on div "Hide pickup info -" at bounding box center [447, 355] width 886 height 9
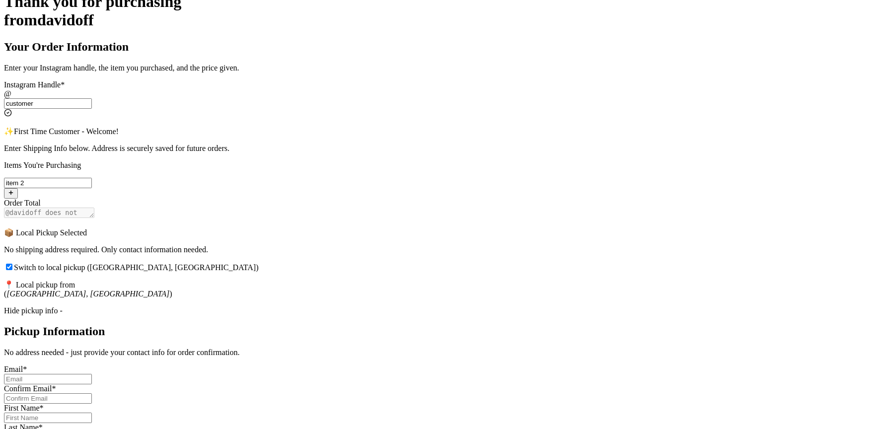
scroll to position [341, 0]
click at [377, 305] on div "Hide pickup info -" at bounding box center [447, 309] width 886 height 9
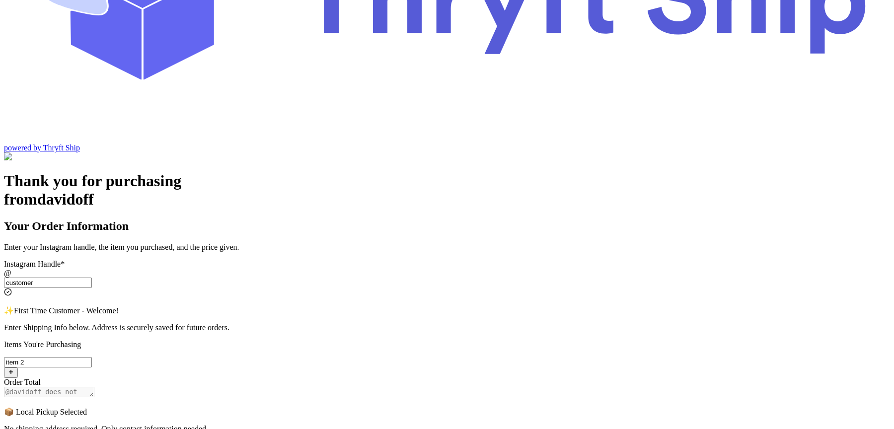
scroll to position [151, 0]
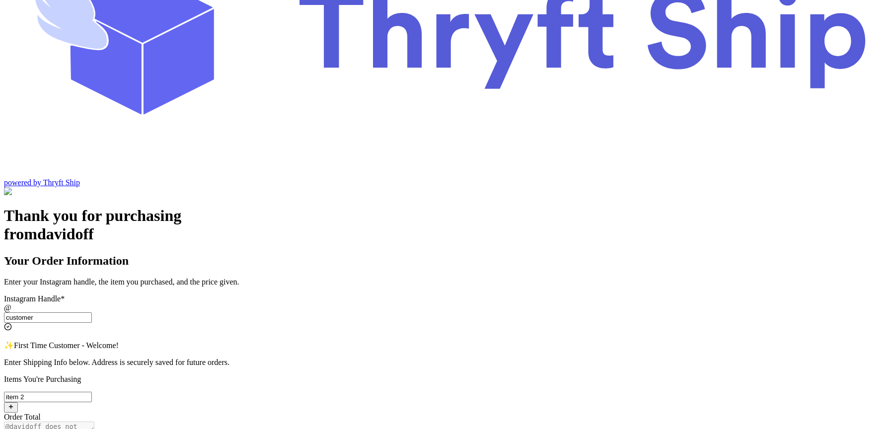
scroll to position [120, 0]
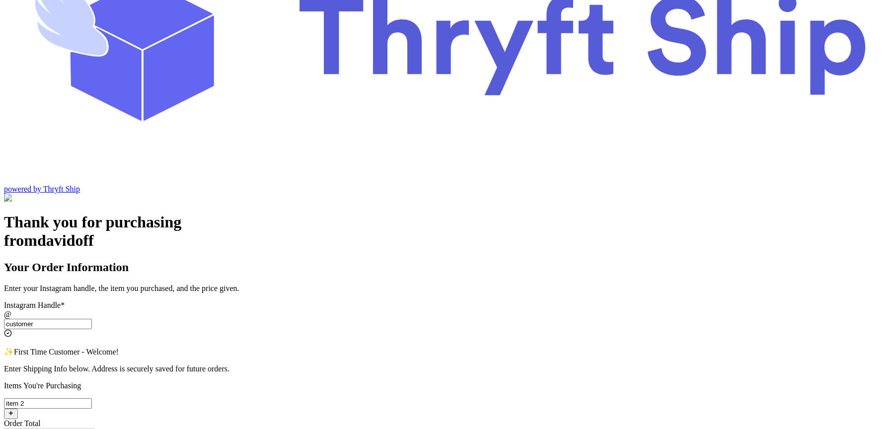
click at [92, 319] on input "customer" at bounding box center [48, 324] width 88 height 10
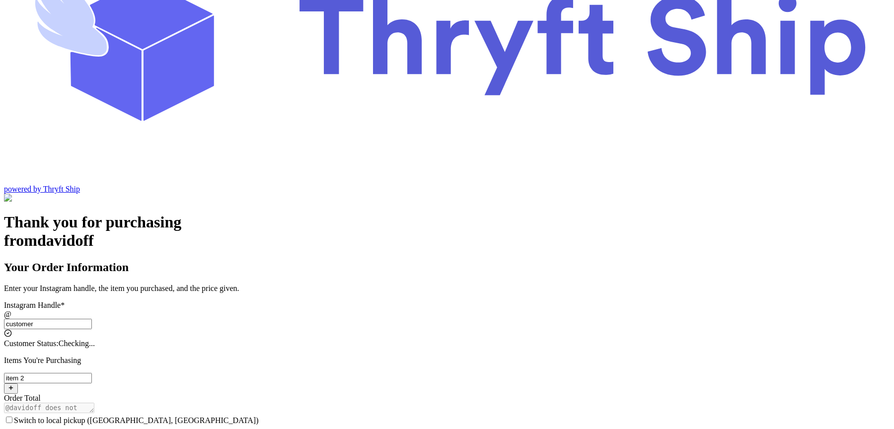
type input "customer1"
type input "Los Angeles"
type input "93013"
select select "CA"
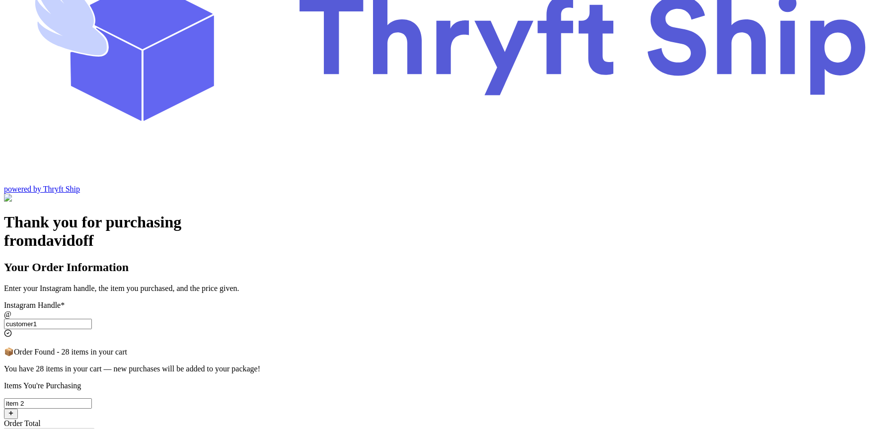
scroll to position [141, 0]
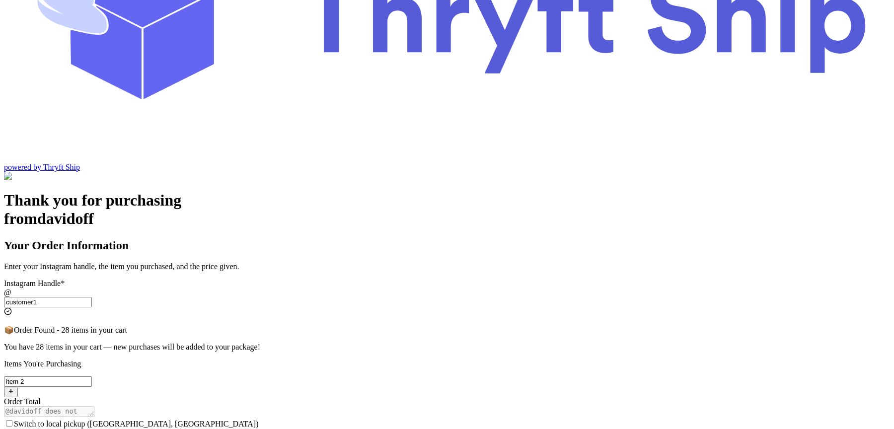
type input "customer"
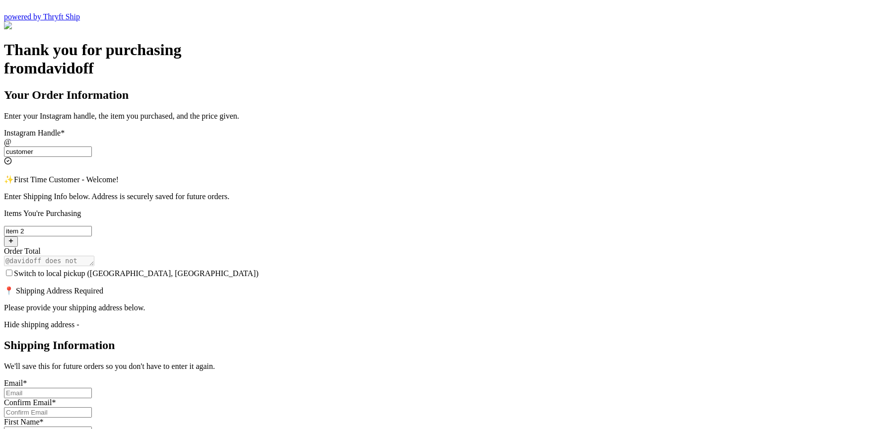
scroll to position [274, 0]
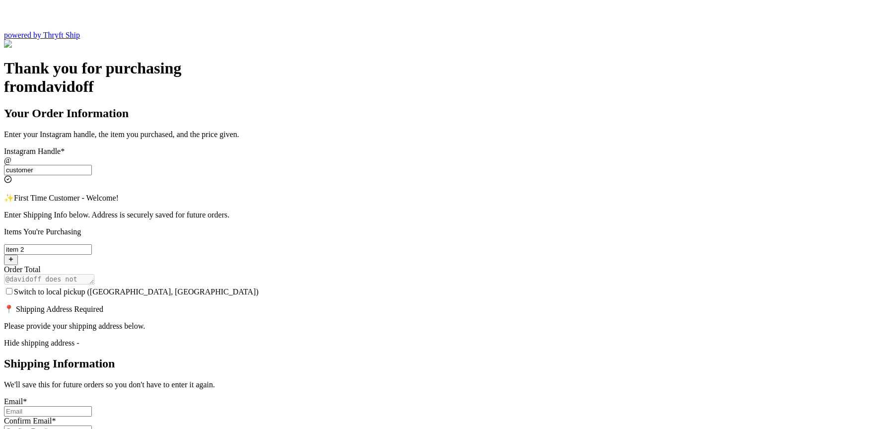
click at [12, 288] on input "Switch to local pickup ([GEOGRAPHIC_DATA], [GEOGRAPHIC_DATA])" at bounding box center [9, 291] width 6 height 6
checkbox input "true"
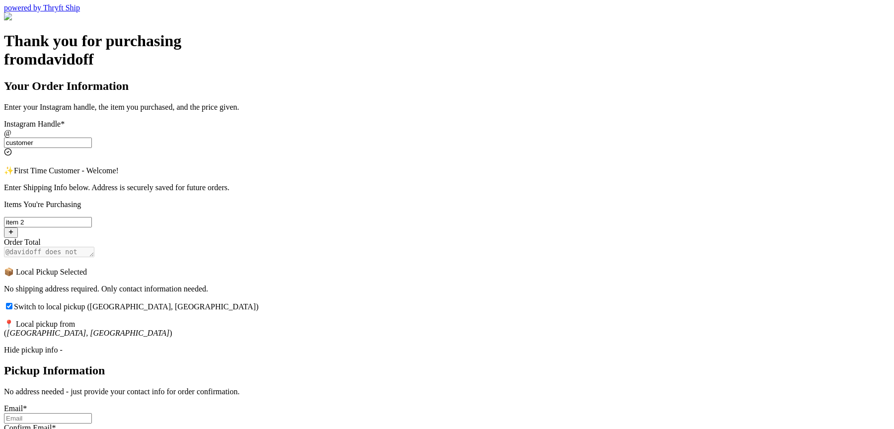
scroll to position [302, 0]
click at [376, 345] on div "Hide pickup info -" at bounding box center [447, 349] width 886 height 9
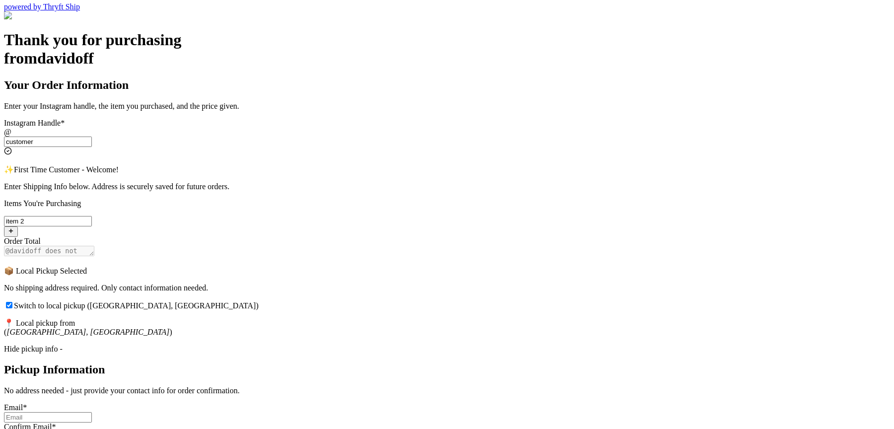
click at [92, 412] on input "Switch to local pickup ([GEOGRAPHIC_DATA], [GEOGRAPHIC_DATA])" at bounding box center [48, 417] width 88 height 10
type input "[EMAIL_ADDRESS][DOMAIN_NAME]"
type input "[PERSON_NAME]"
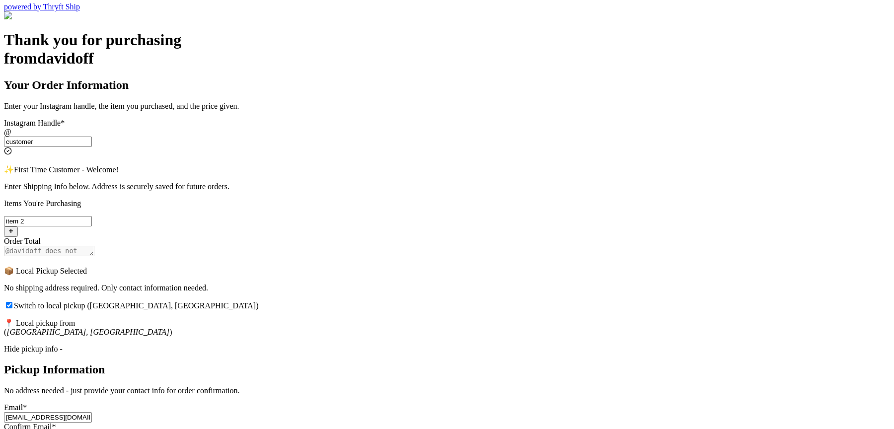
click at [92, 412] on input "[EMAIL_ADDRESS][DOMAIN_NAME]" at bounding box center [48, 417] width 88 height 10
type input "abdul+2@thryftship.com"
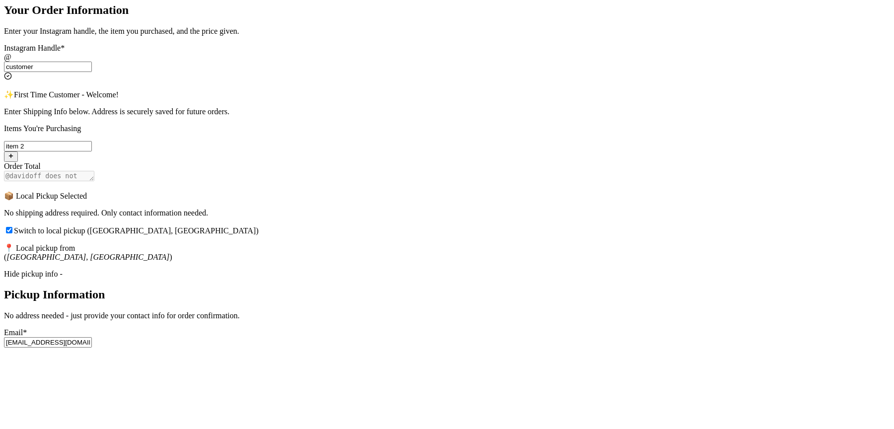
type input "abdul+2@thryftship.com"
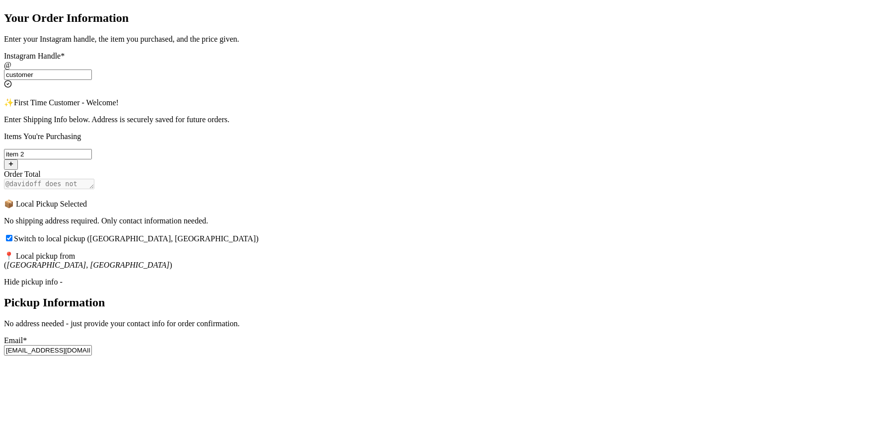
click at [92, 403] on input "[PERSON_NAME]" at bounding box center [48, 408] width 88 height 10
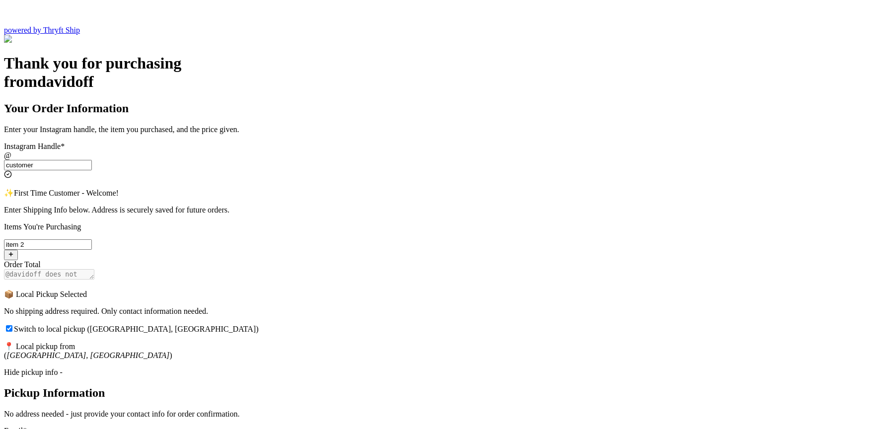
scroll to position [276, 0]
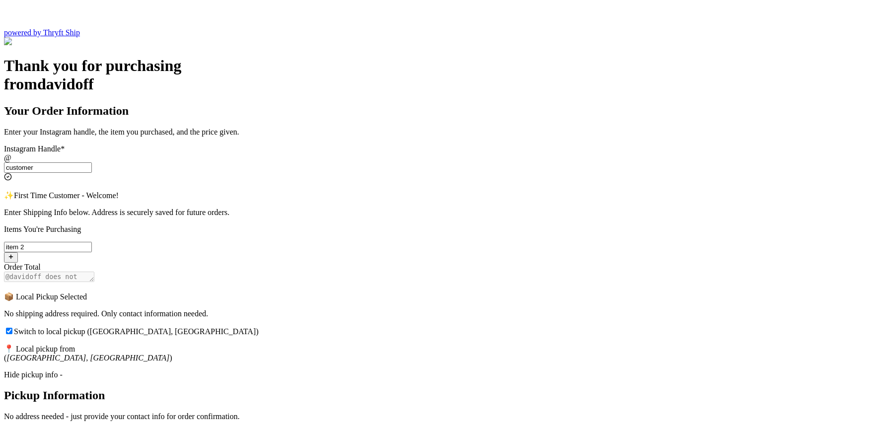
type input "Lilly"
click at [378, 370] on div "Hide pickup info -" at bounding box center [447, 374] width 886 height 9
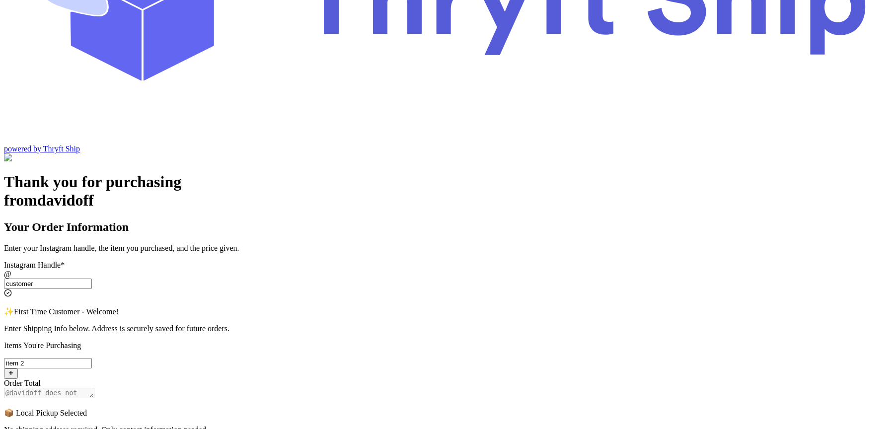
scroll to position [151, 0]
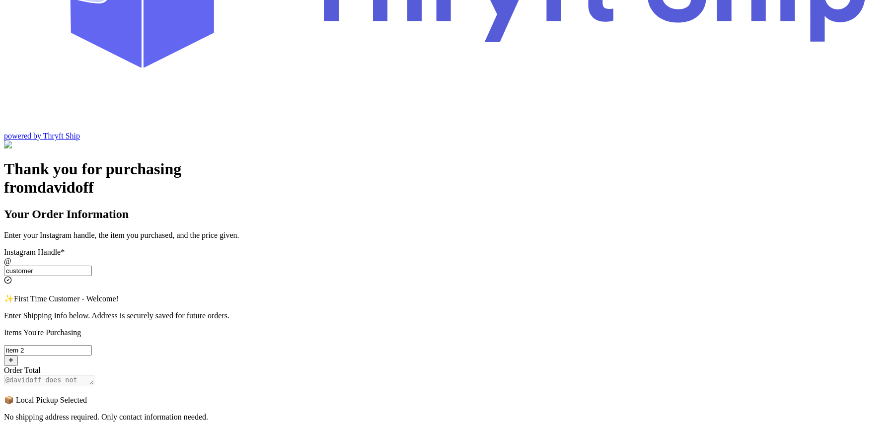
scroll to position [175, 0]
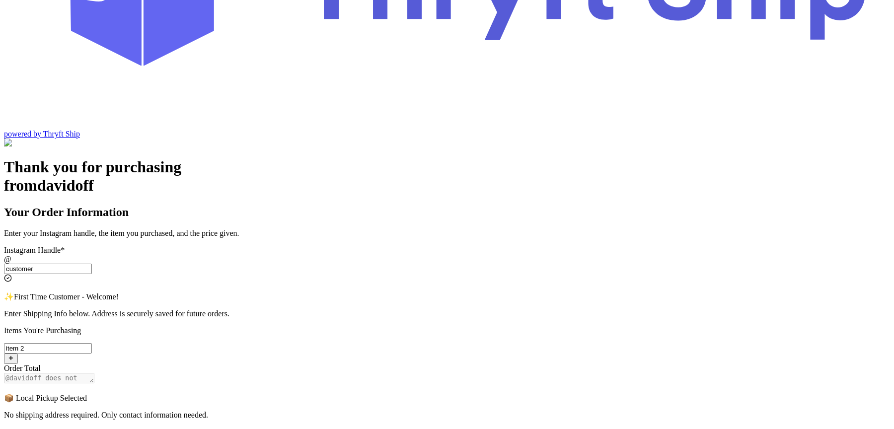
click at [12, 428] on input "Switch to local pickup ([GEOGRAPHIC_DATA], [GEOGRAPHIC_DATA])" at bounding box center [9, 432] width 6 height 6
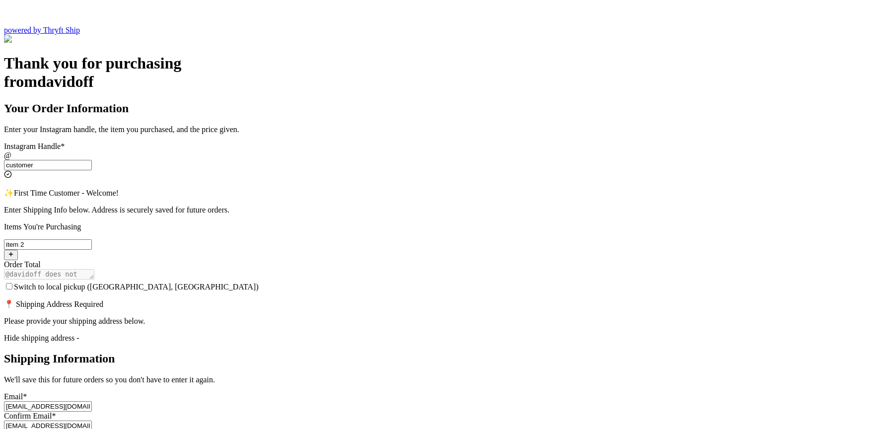
scroll to position [278, 0]
click at [12, 283] on input "Switch to local pickup ([GEOGRAPHIC_DATA], [GEOGRAPHIC_DATA])" at bounding box center [9, 286] width 6 height 6
checkbox input "true"
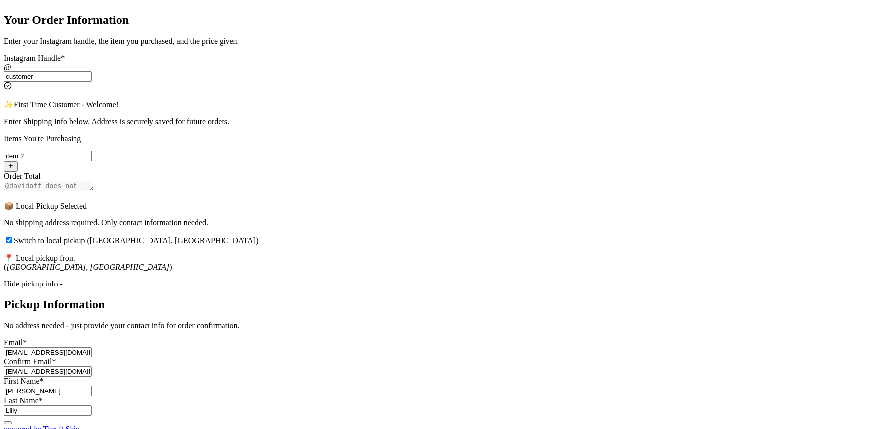
scroll to position [369, 0]
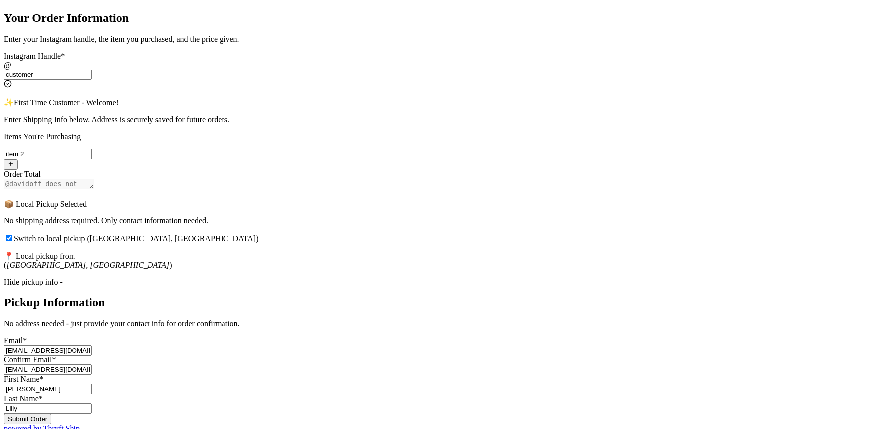
click at [51, 414] on button "Submit Order" at bounding box center [27, 419] width 47 height 10
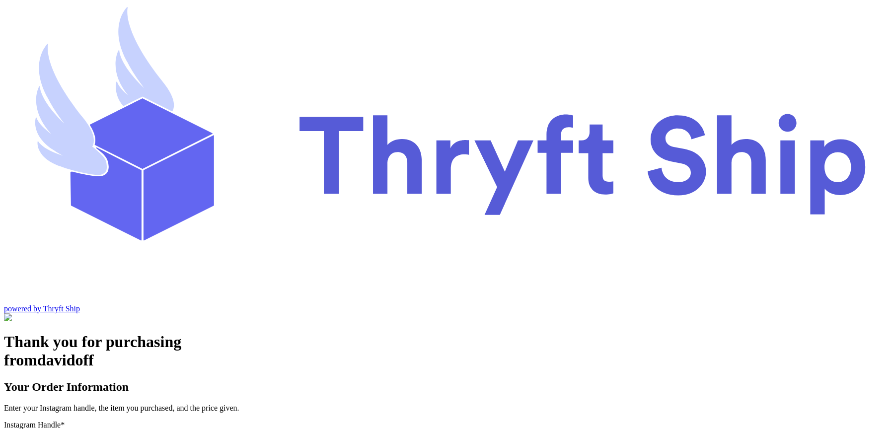
type input "local9"
checkbox input "true"
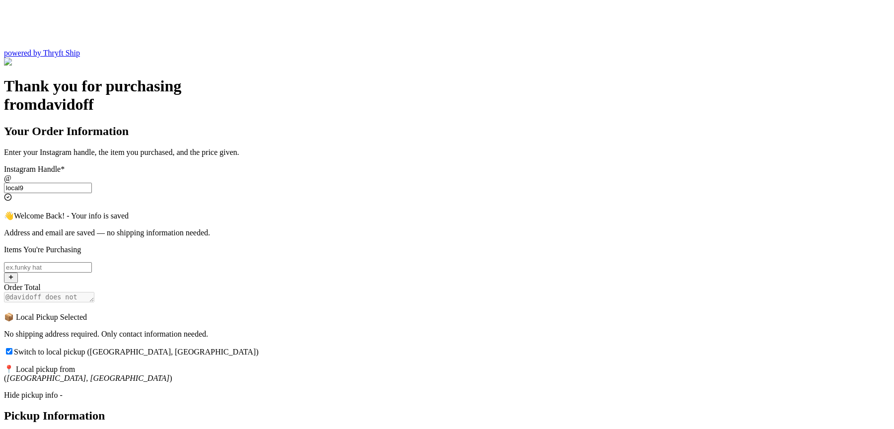
scroll to position [229, 0]
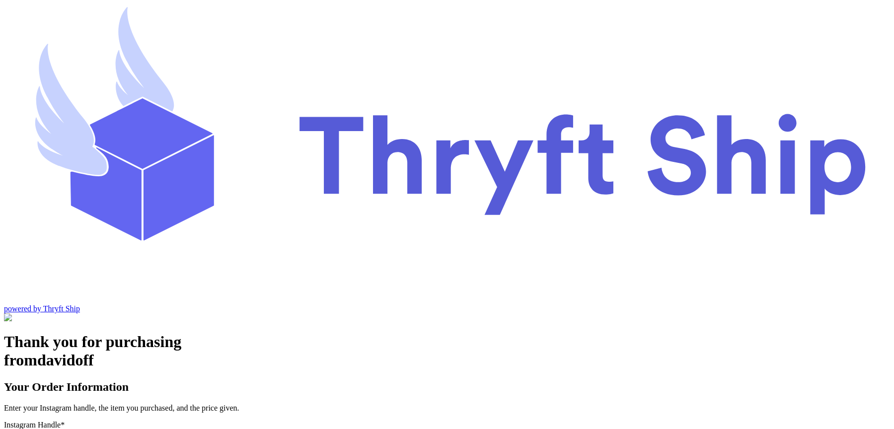
scroll to position [41, 0]
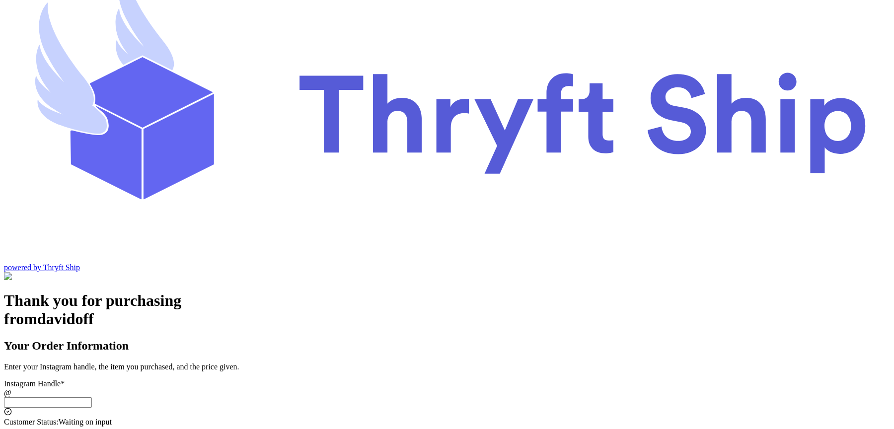
click at [92, 397] on input "Switch to local pickup ([GEOGRAPHIC_DATA], [GEOGRAPHIC_DATA])" at bounding box center [48, 402] width 88 height 10
type input "local9"
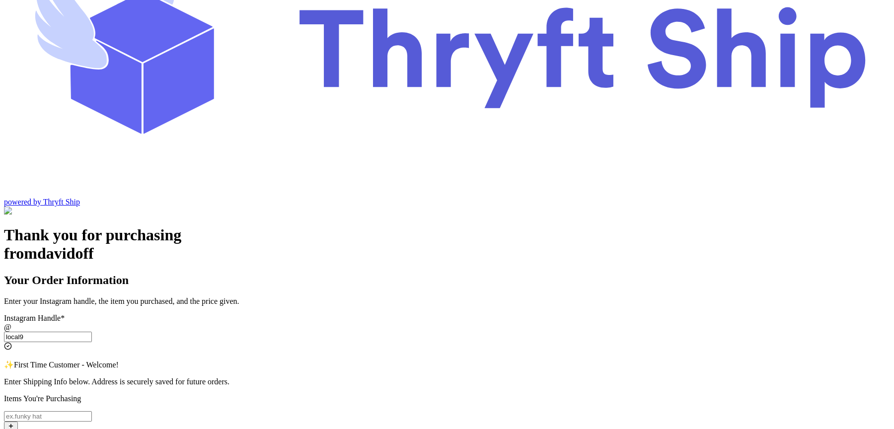
checkbox input "true"
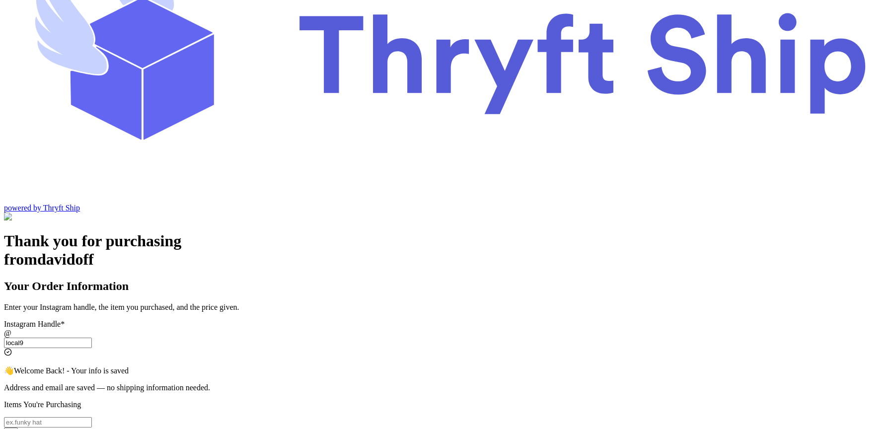
scroll to position [102, 0]
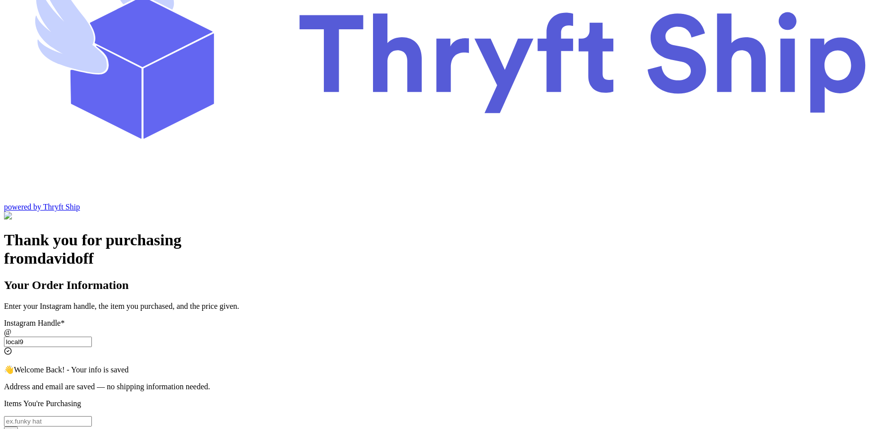
type input "local9"
drag, startPoint x: 347, startPoint y: 109, endPoint x: 394, endPoint y: 112, distance: 46.7
click at [129, 365] on span "Welcome Back! - Your info is saved" at bounding box center [71, 369] width 115 height 8
copy span "Welcome Back!"
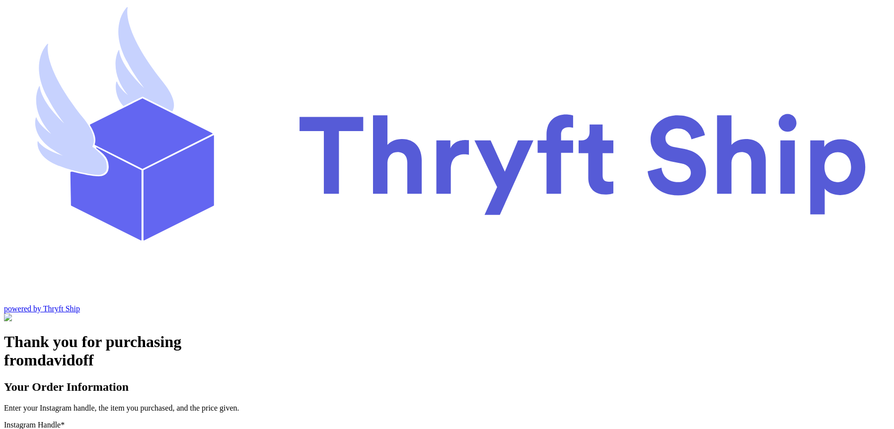
scroll to position [41, 0]
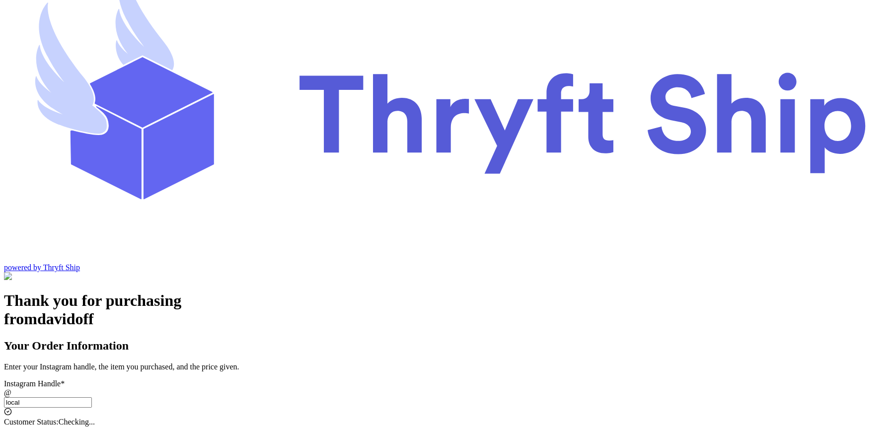
type input "local9"
checkbox input "true"
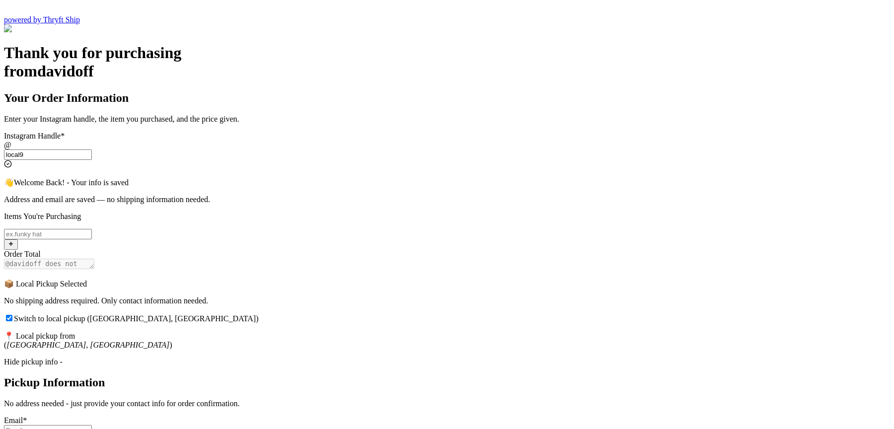
scroll to position [287, 0]
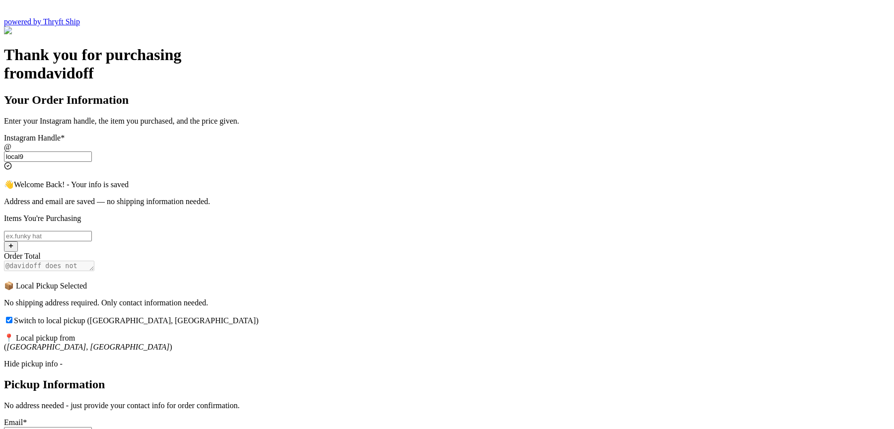
type input "local9"
click at [12, 317] on input "Switch to local pickup ([GEOGRAPHIC_DATA], [GEOGRAPHIC_DATA])" at bounding box center [9, 320] width 6 height 6
checkbox input "false"
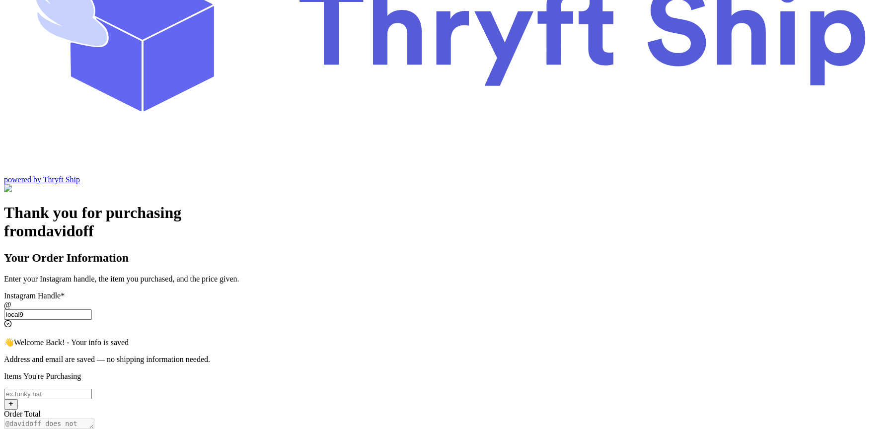
scroll to position [127, 0]
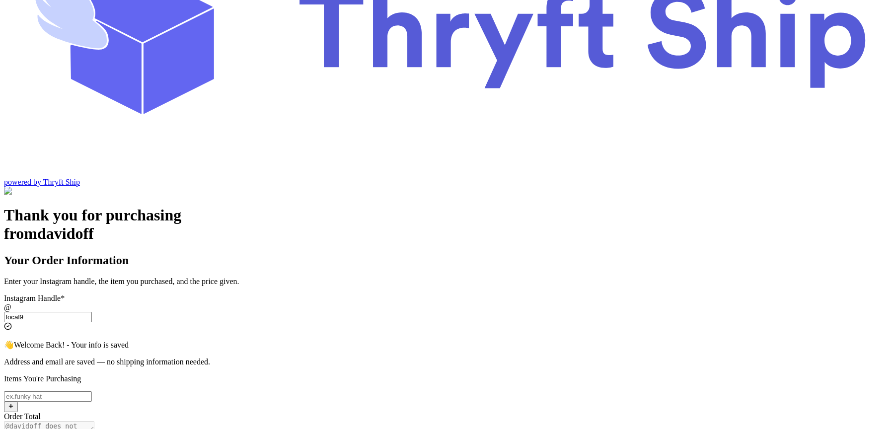
click at [92, 312] on input "local9" at bounding box center [48, 317] width 88 height 10
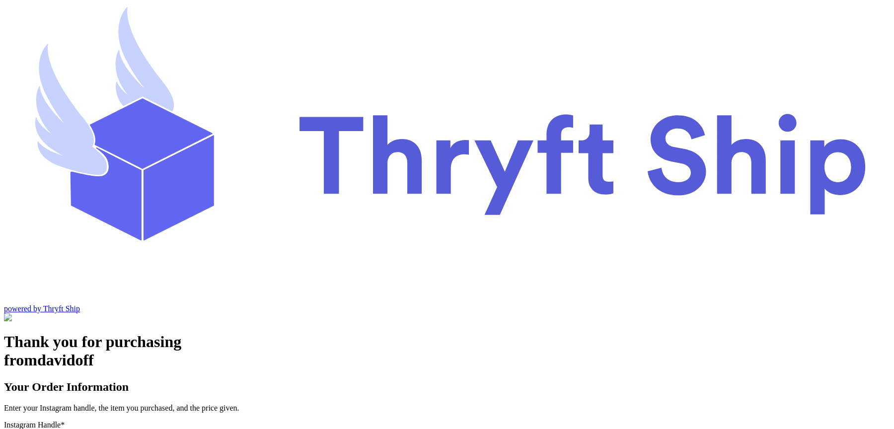
scroll to position [41, 0]
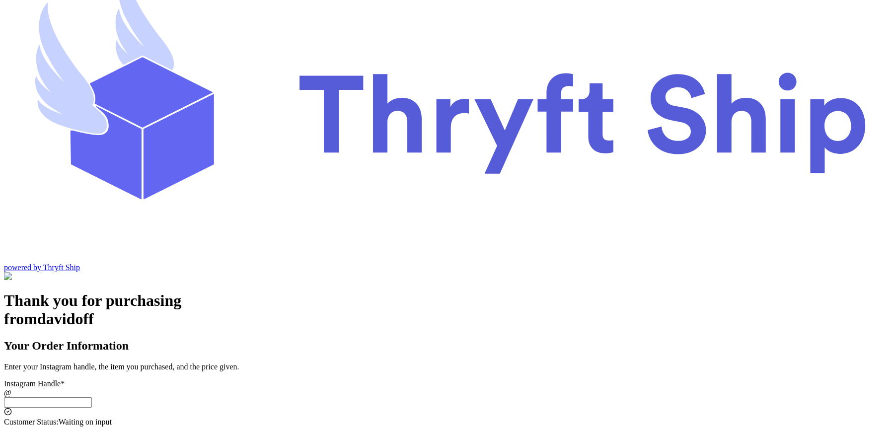
click at [92, 397] on input "Switch to local pickup ([GEOGRAPHIC_DATA], [GEOGRAPHIC_DATA])" at bounding box center [48, 402] width 88 height 10
type input "customer1"
select select "CA"
type input "[GEOGRAPHIC_DATA]"
type input "93013"
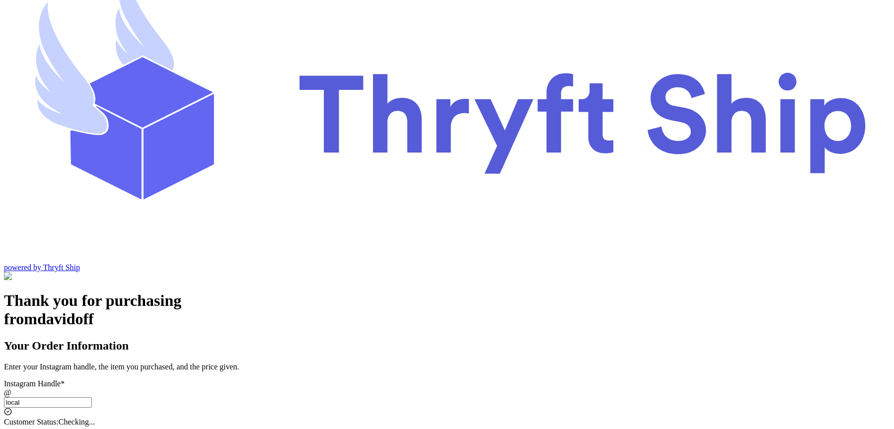
type input "local1"
select select "AL"
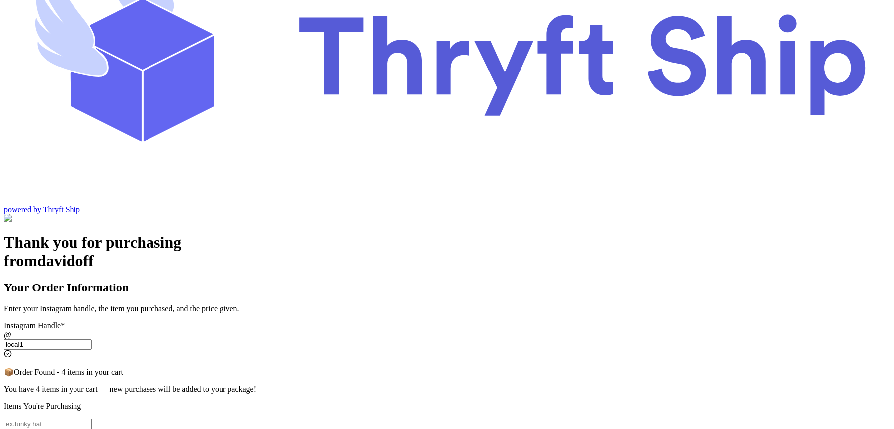
scroll to position [101, 0]
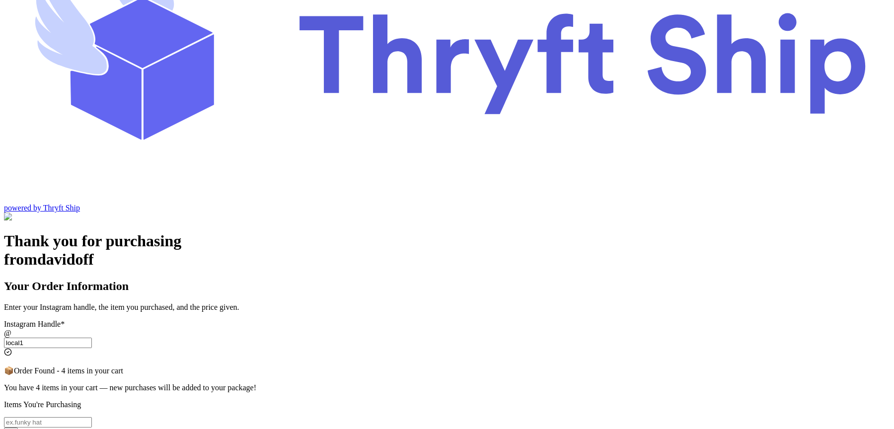
type input "local1"
checkbox input "true"
click at [92, 338] on input "local1" at bounding box center [48, 343] width 88 height 10
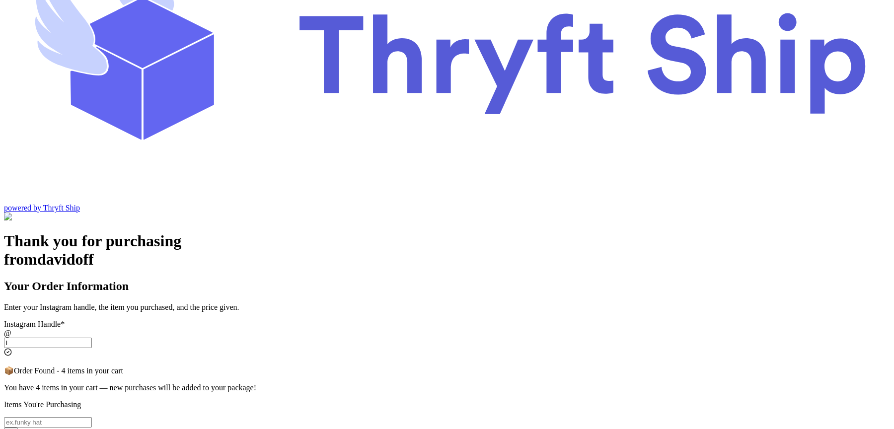
scroll to position [85, 0]
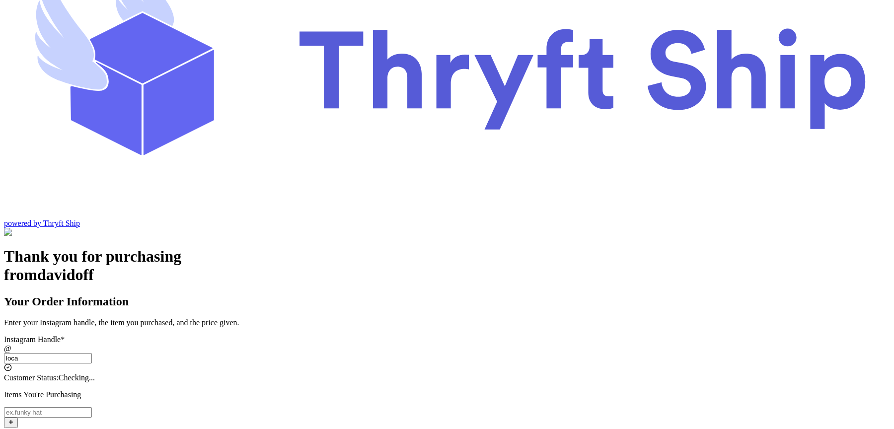
type input "local"
checkbox input "false"
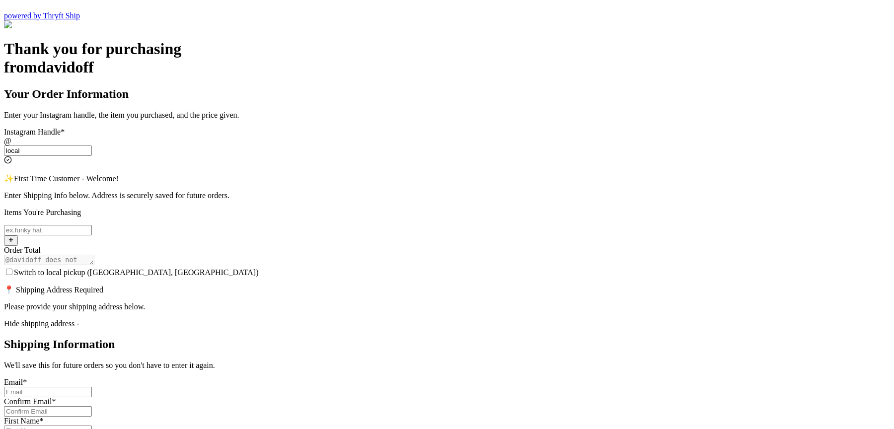
scroll to position [297, 0]
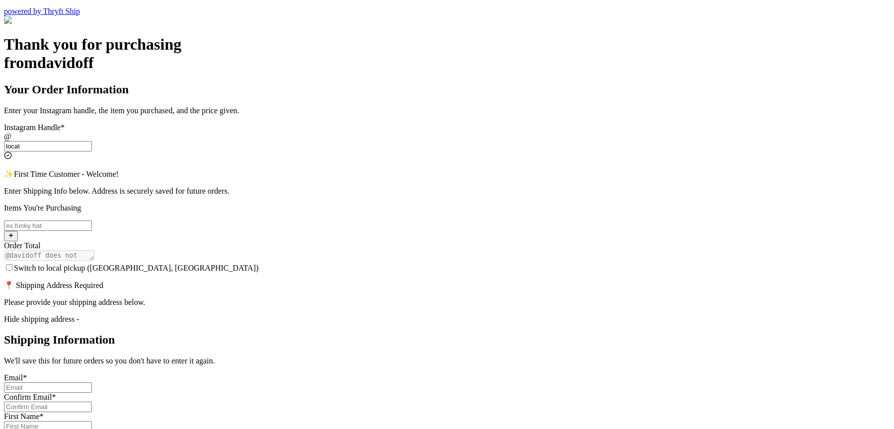
type input "local"
click at [12, 264] on input "Switch to local pickup ([GEOGRAPHIC_DATA], [GEOGRAPHIC_DATA])" at bounding box center [9, 267] width 6 height 6
checkbox input "true"
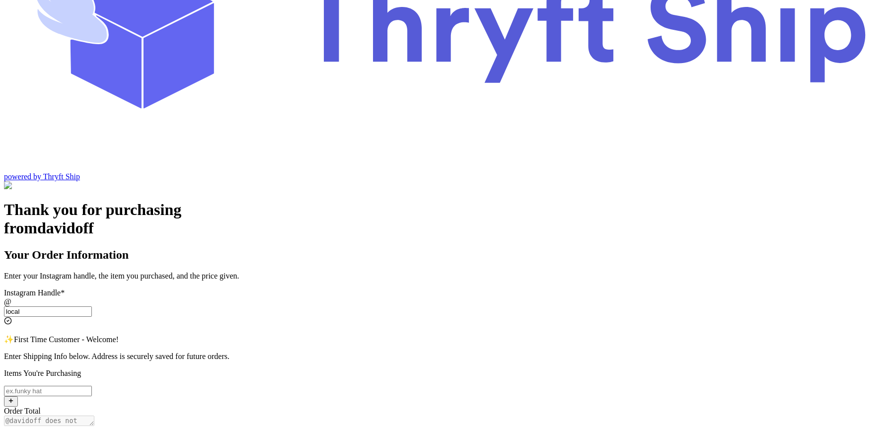
scroll to position [126, 0]
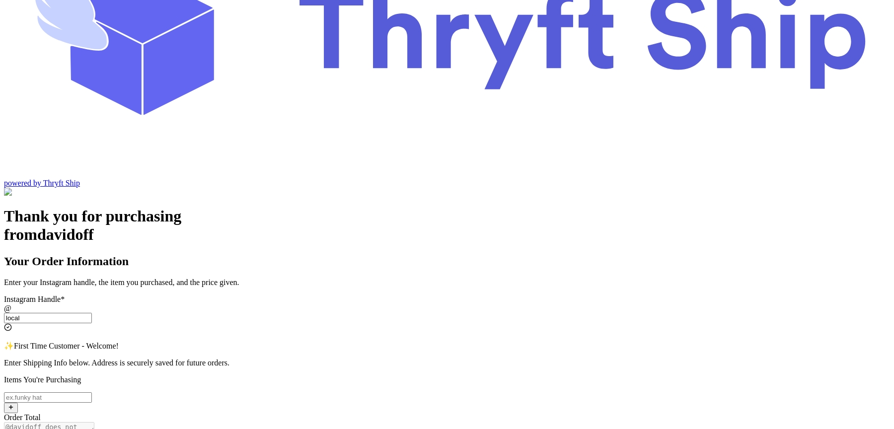
click at [92, 313] on input "local" at bounding box center [48, 318] width 88 height 10
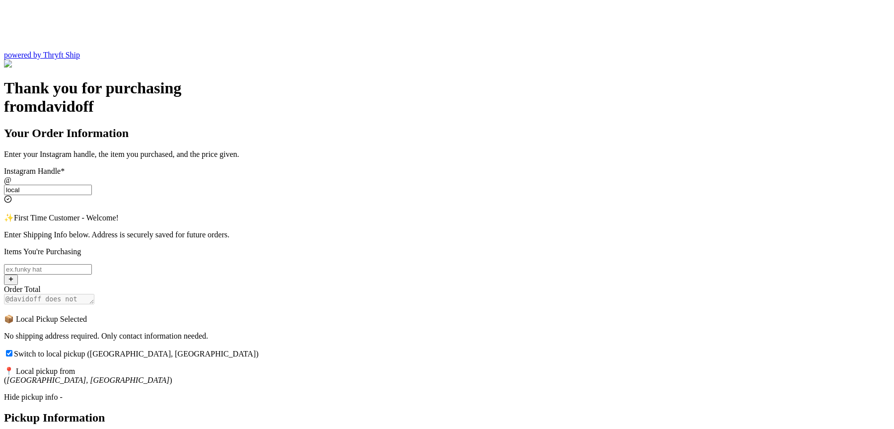
scroll to position [312, 0]
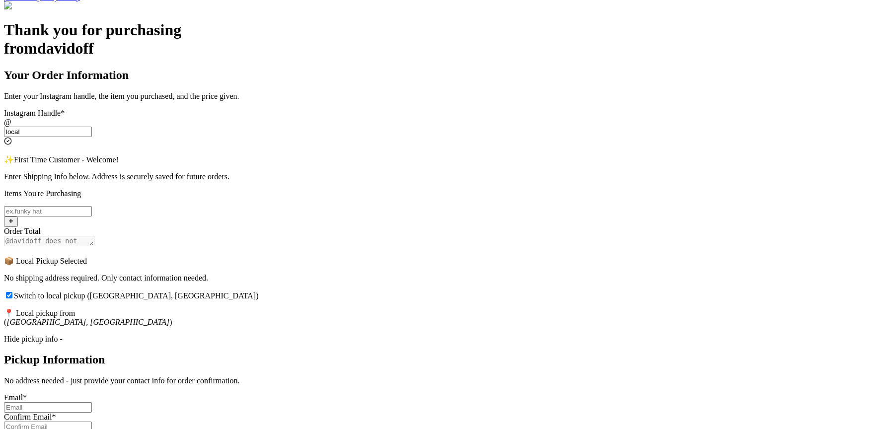
click at [374, 335] on div "Hide pickup info -" at bounding box center [447, 339] width 886 height 9
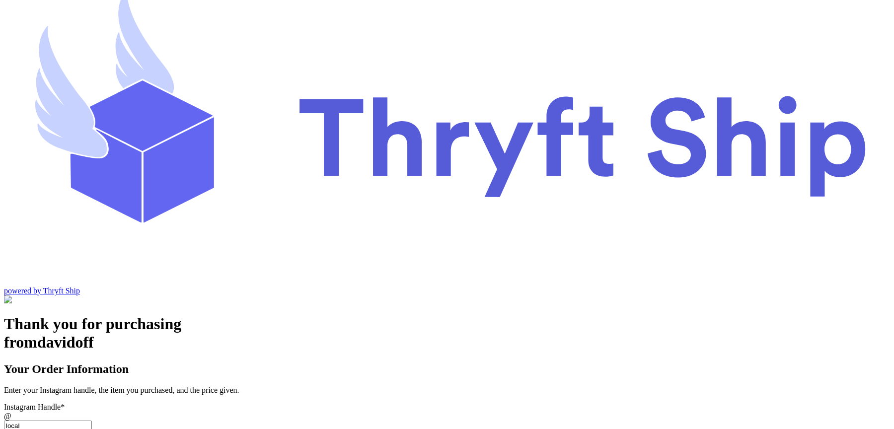
scroll to position [0, 0]
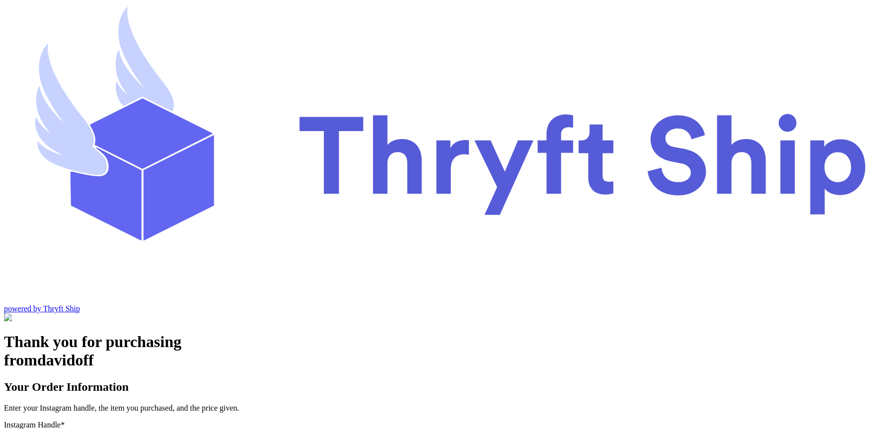
type input "local6"
checkbox input "false"
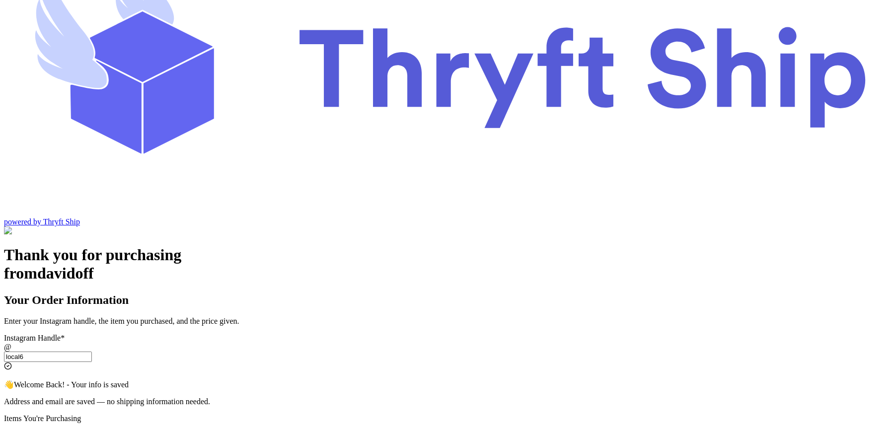
scroll to position [84, 0]
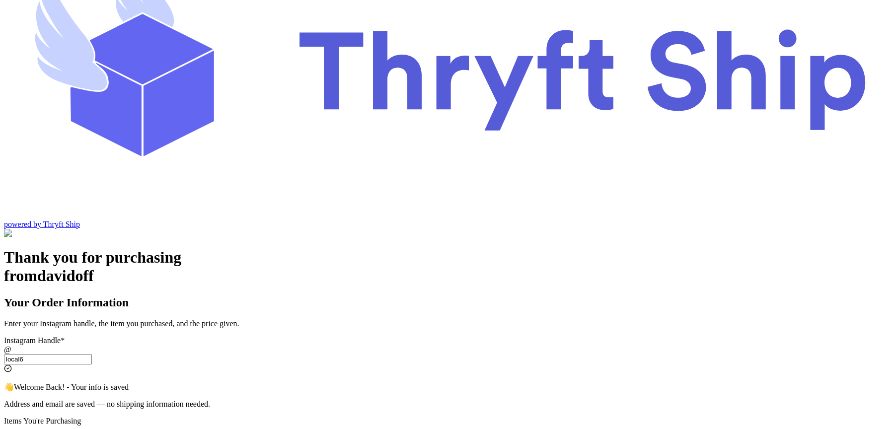
type input "local6"
checkbox input "true"
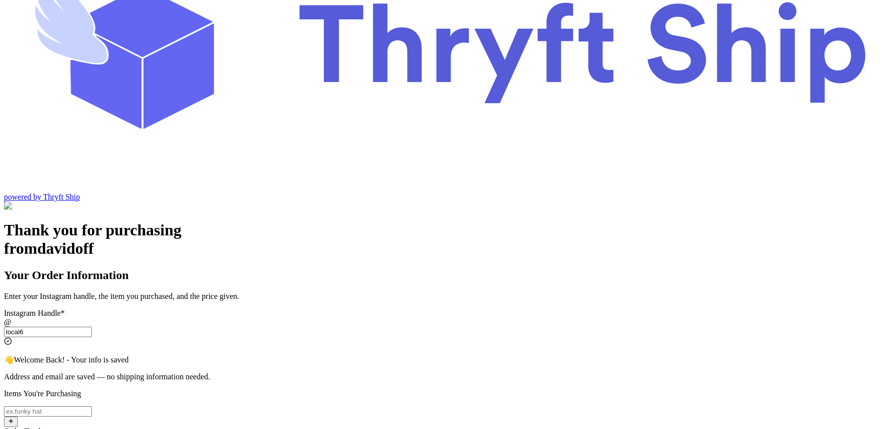
scroll to position [151, 0]
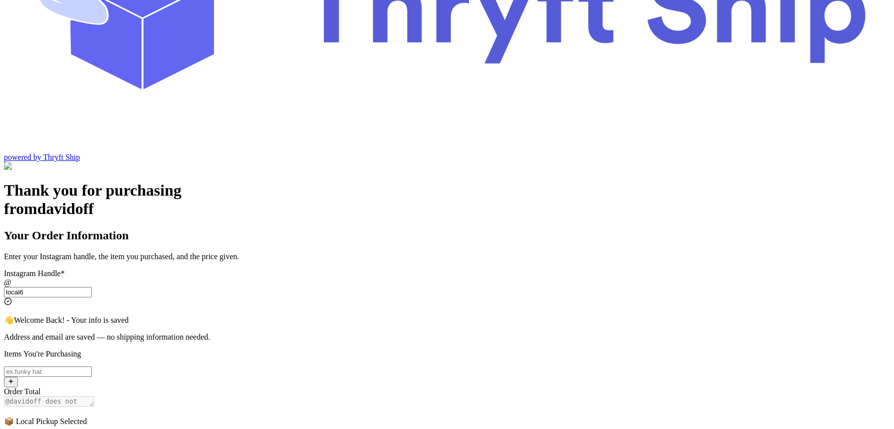
click at [92, 366] on input "Switch to local pickup (Stockton, CA)" at bounding box center [48, 371] width 88 height 10
type input "Item101"
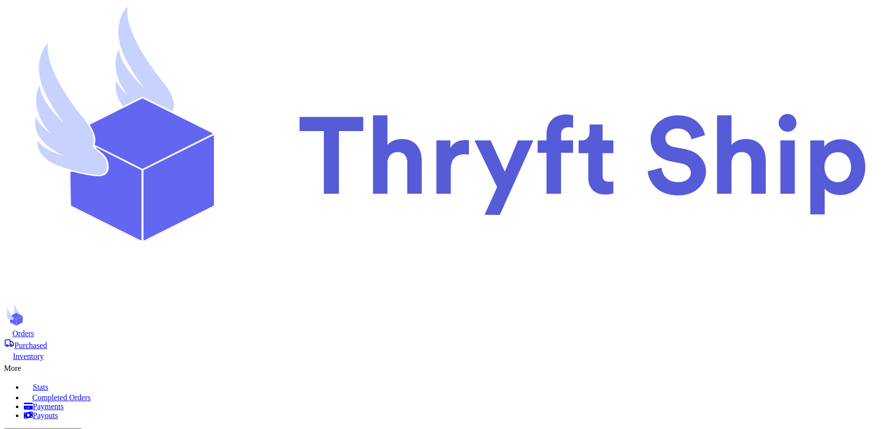
scroll to position [78, 0]
type input "item 2"
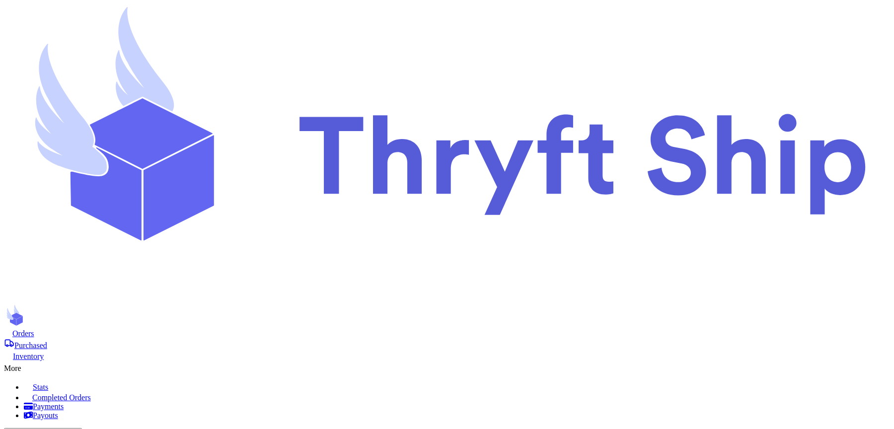
click at [593, 361] on div "More" at bounding box center [447, 367] width 886 height 12
click at [91, 393] on span "Completed Orders" at bounding box center [61, 397] width 59 height 8
click at [34, 329] on span "Orders" at bounding box center [23, 333] width 22 height 8
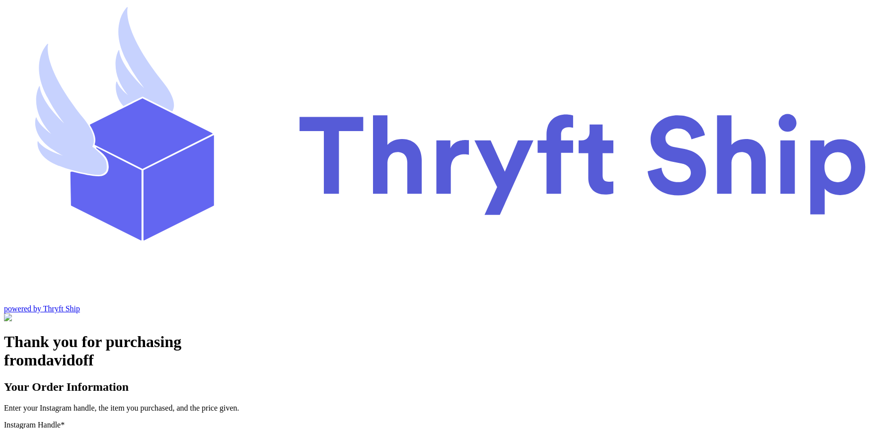
type input "customer1"
select select "CA"
type input "[GEOGRAPHIC_DATA]"
type input "93013"
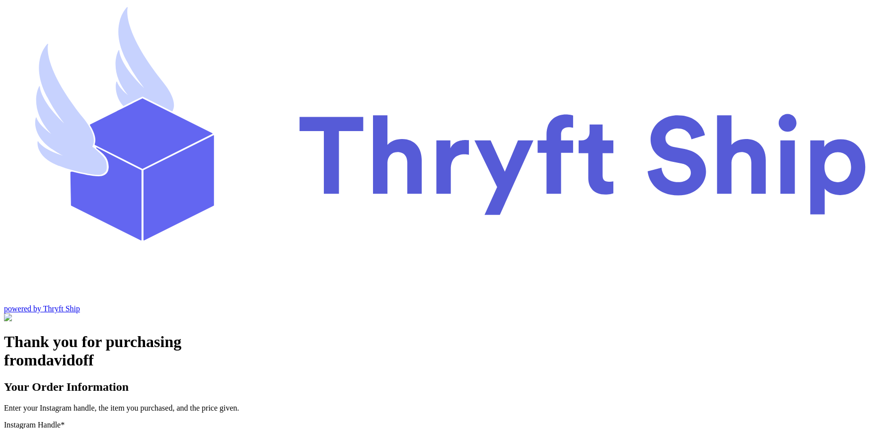
type input "customer2"
select select "AL"
type input "[GEOGRAPHIC_DATA]"
type input "12222"
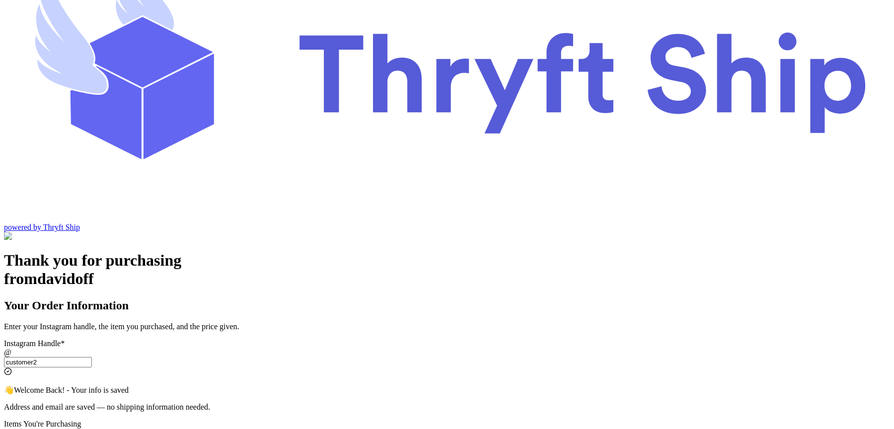
scroll to position [67, 0]
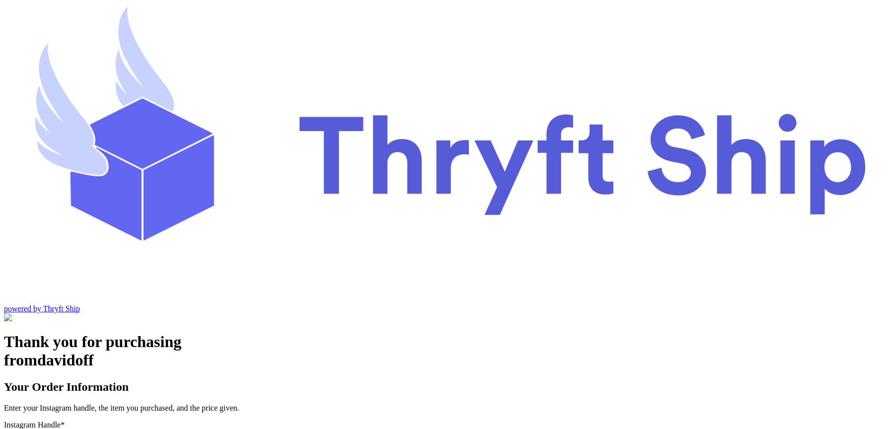
scroll to position [41, 0]
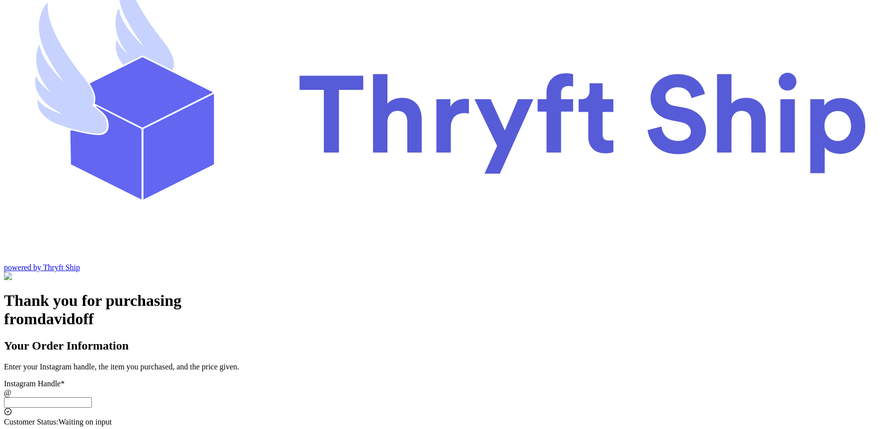
click at [92, 397] on input "Switch to local pickup ([GEOGRAPHIC_DATA], [GEOGRAPHIC_DATA])" at bounding box center [48, 402] width 88 height 10
type input "customer2"
type input "[GEOGRAPHIC_DATA]"
type input "12222"
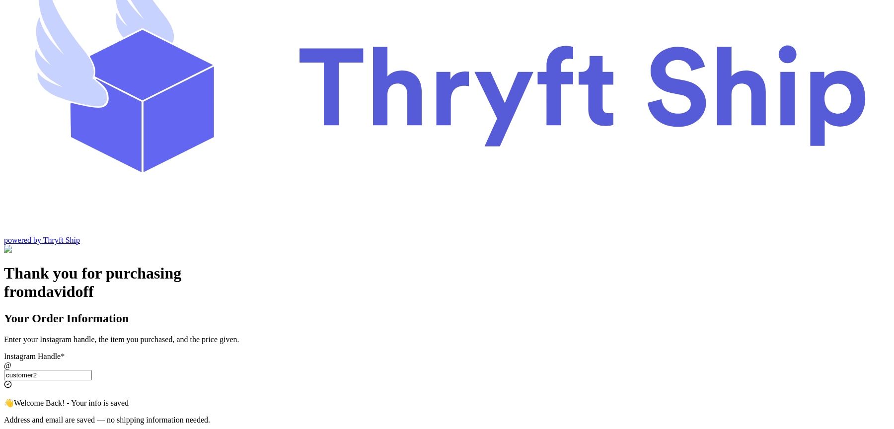
scroll to position [0, 0]
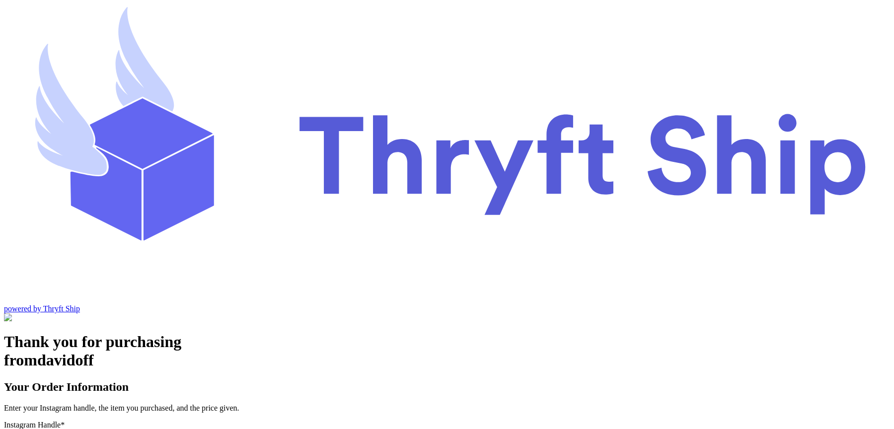
type input "customer2"
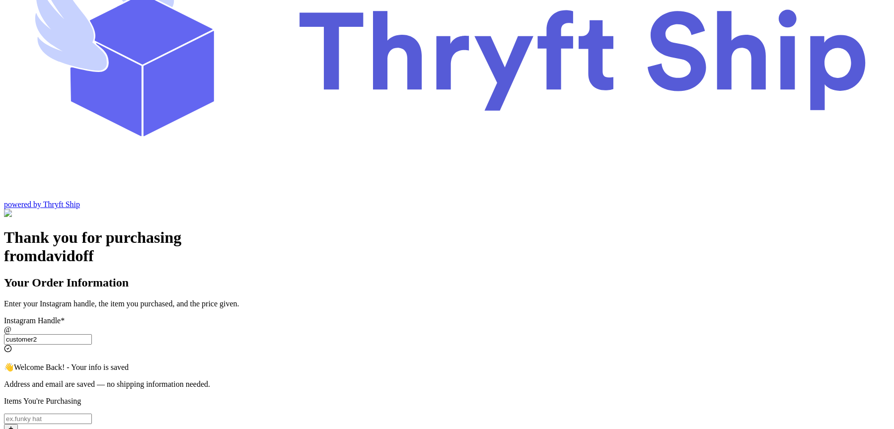
scroll to position [107, 0]
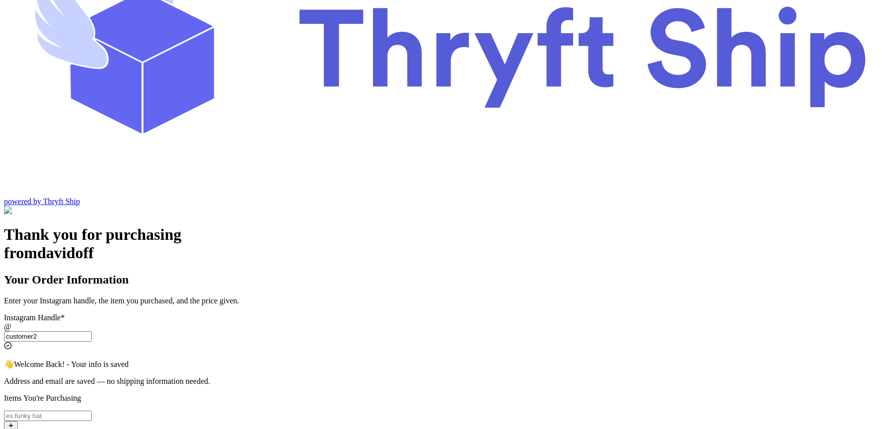
checkbox input "false"
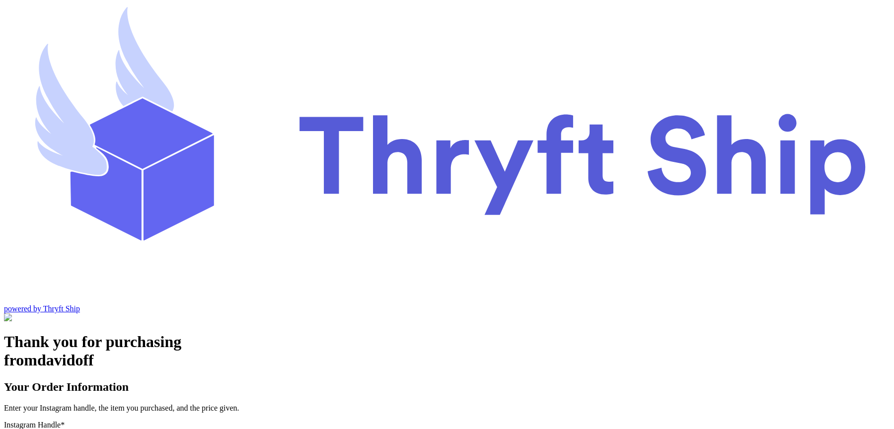
scroll to position [41, 0]
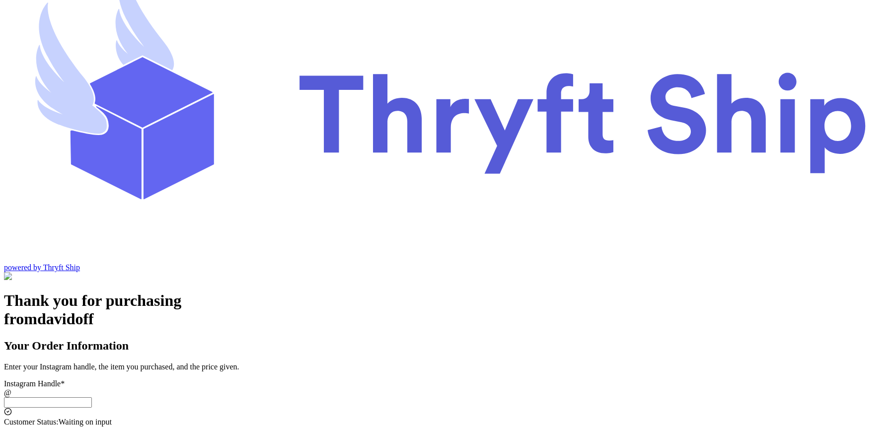
click at [92, 397] on input "Switch to local pickup ([GEOGRAPHIC_DATA], [GEOGRAPHIC_DATA])" at bounding box center [48, 402] width 88 height 10
type input "customer2"
type input "[GEOGRAPHIC_DATA]"
type input "12222"
type input "customer1"
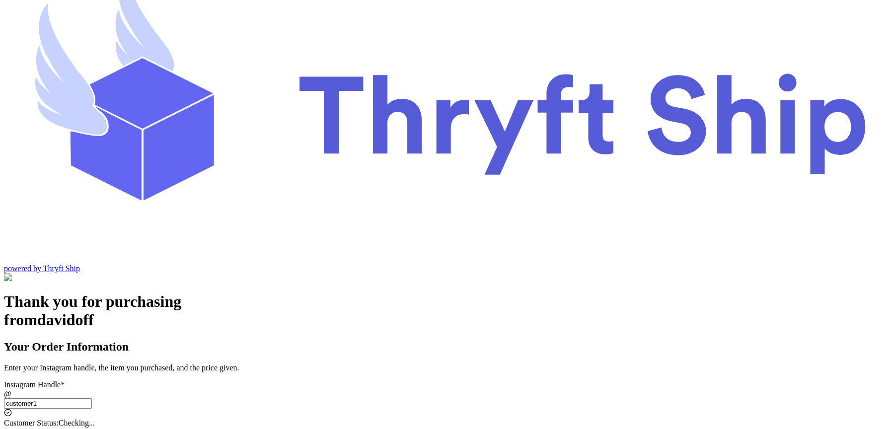
select select "CA"
type input "[GEOGRAPHIC_DATA]"
type input "93013"
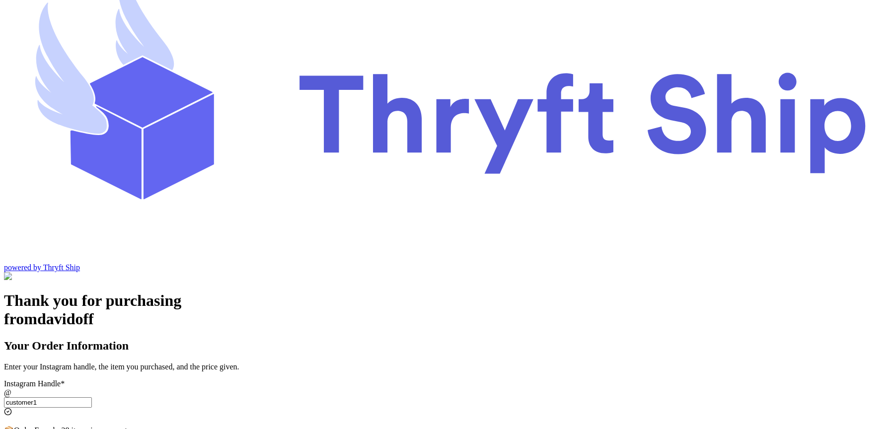
type input "customer1"
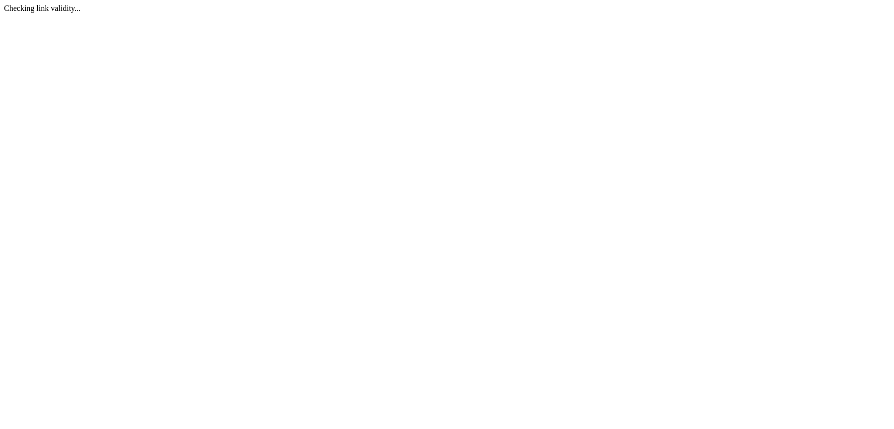
select select "CA"
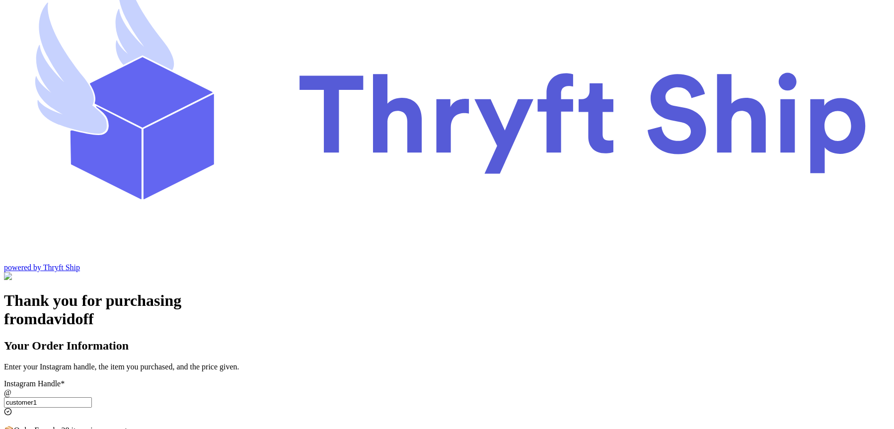
scroll to position [0, 0]
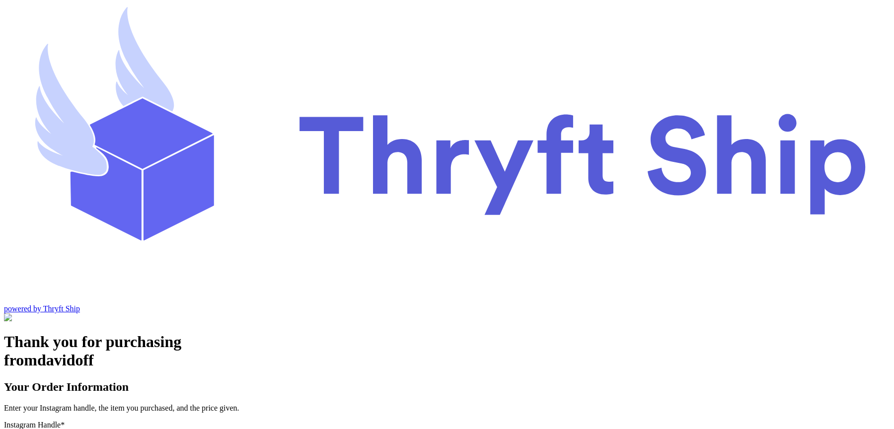
type input "local6"
checkbox input "true"
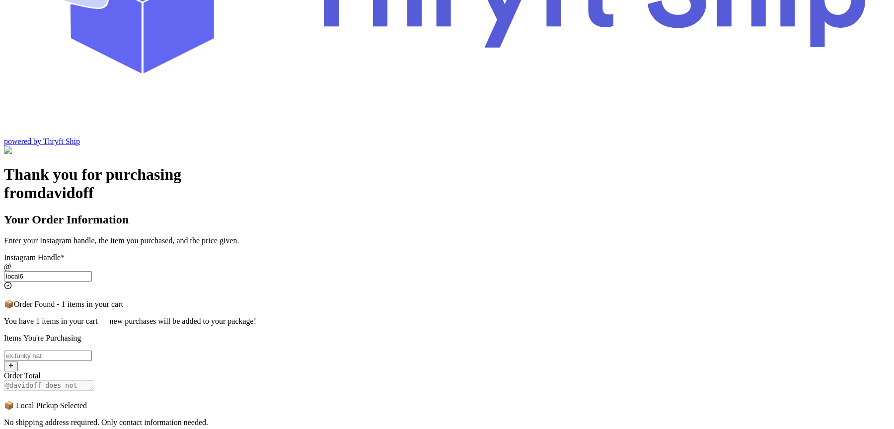
scroll to position [186, 0]
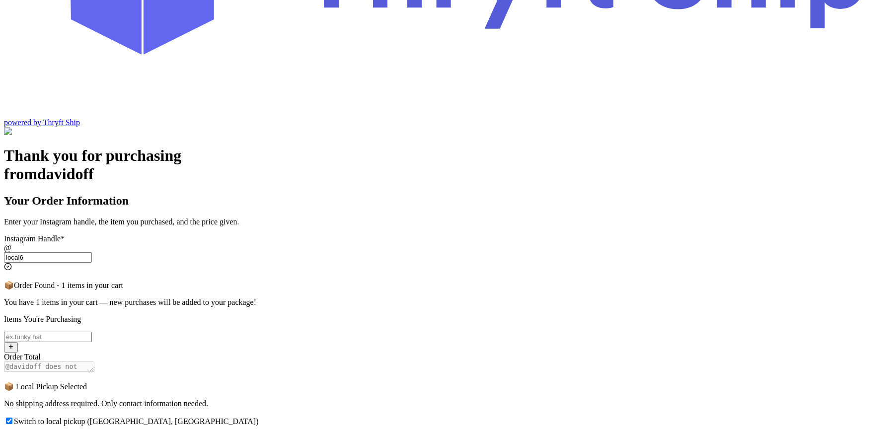
type input "local6"
click at [92, 332] on input "Switch to local pickup ([GEOGRAPHIC_DATA], [GEOGRAPHIC_DATA])" at bounding box center [48, 337] width 88 height 10
type input "item 2"
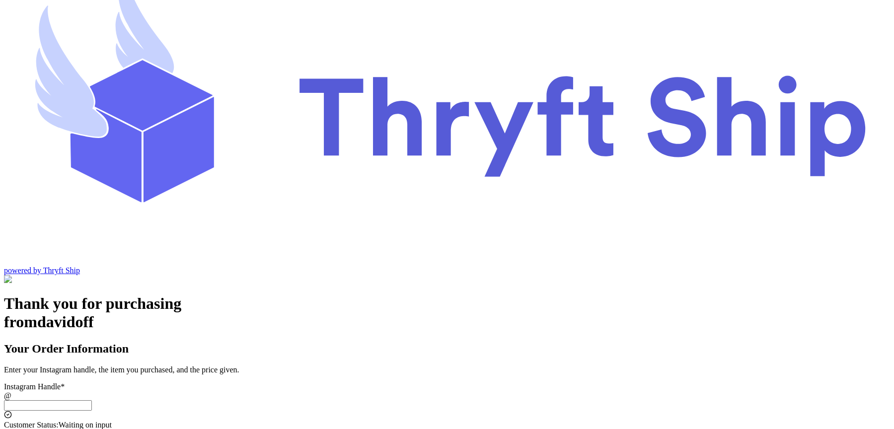
scroll to position [41, 0]
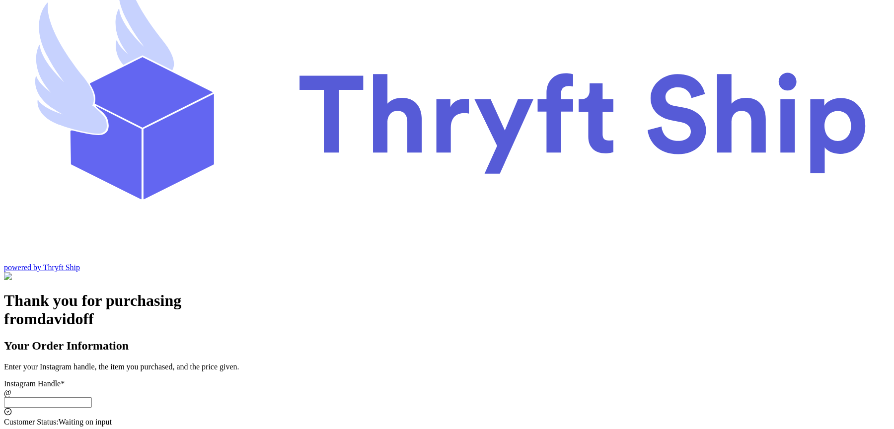
click at [92, 397] on input "Switch to local pickup ([GEOGRAPHIC_DATA], [GEOGRAPHIC_DATA])" at bounding box center [48, 402] width 88 height 10
type input "customer"
checkbox input "true"
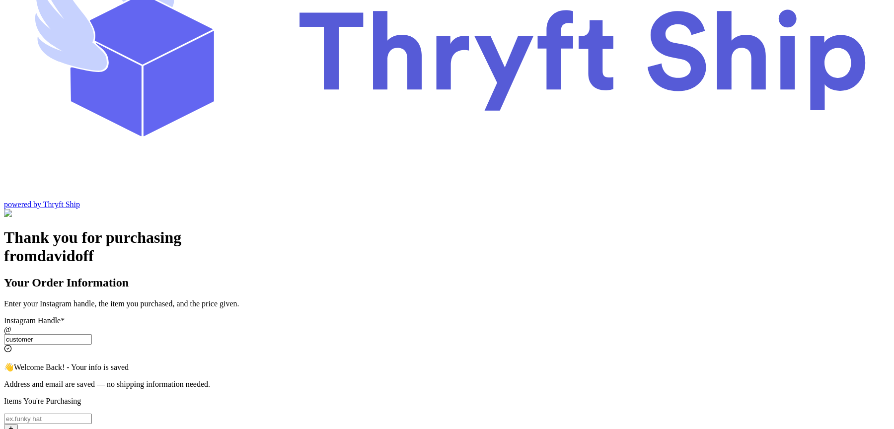
scroll to position [145, 0]
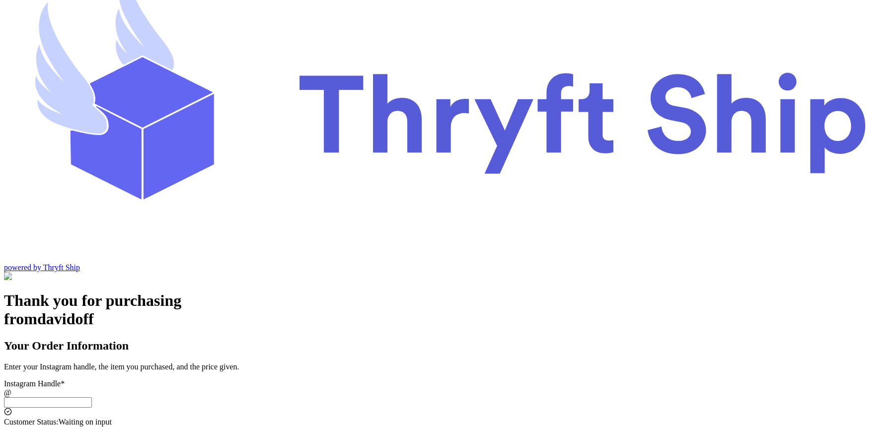
scroll to position [41, 0]
click at [92, 397] on input "Switch to local pickup ([GEOGRAPHIC_DATA], [GEOGRAPHIC_DATA])" at bounding box center [48, 402] width 88 height 10
type input "customer1"
select select "CA"
type input "[GEOGRAPHIC_DATA]"
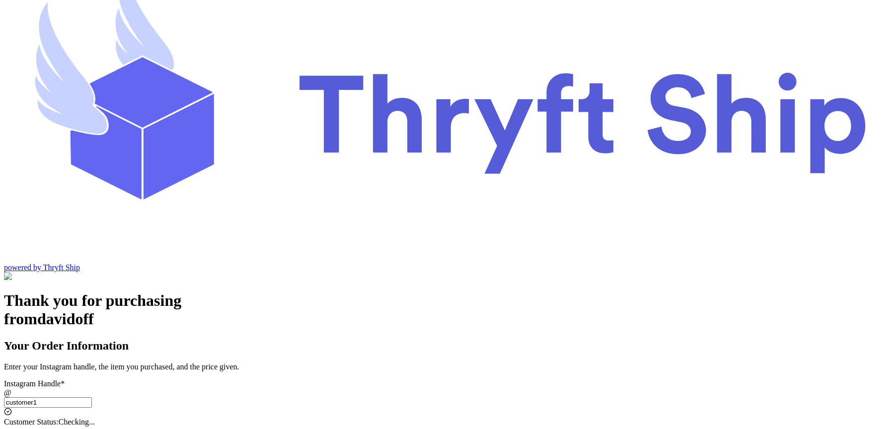
type input "93013"
type input "customer"
checkbox input "true"
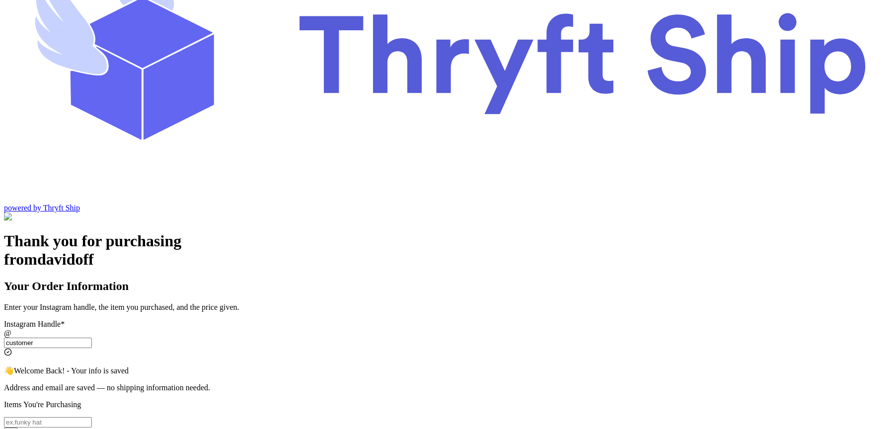
scroll to position [107, 0]
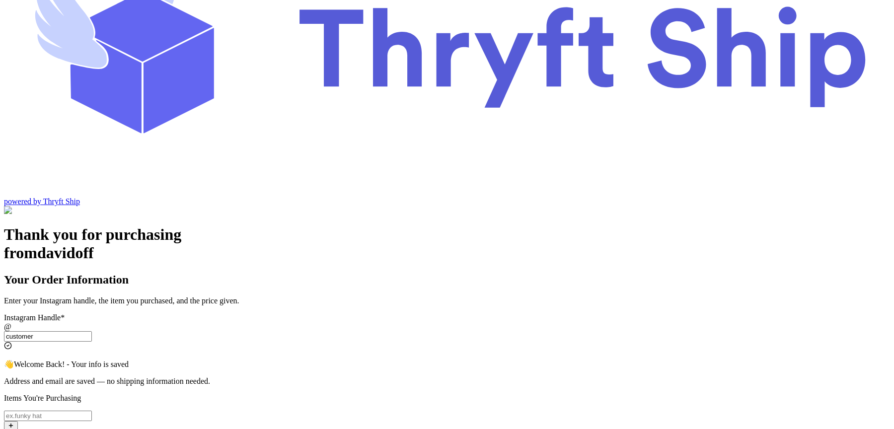
type input "customer"
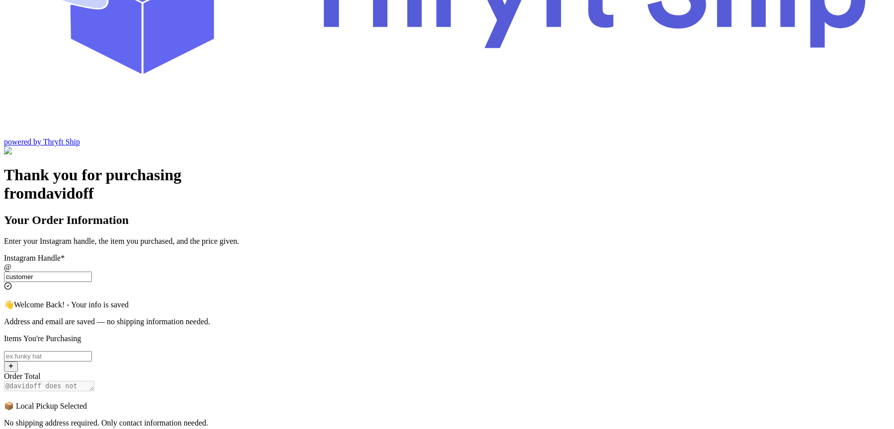
scroll to position [122, 0]
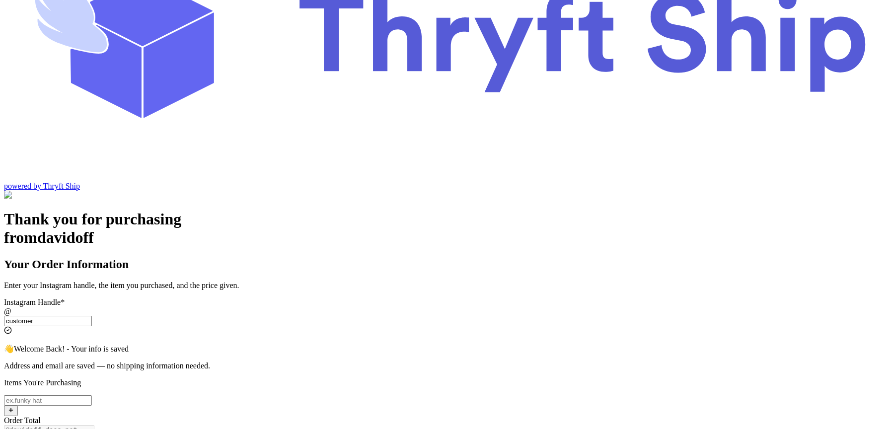
scroll to position [124, 0]
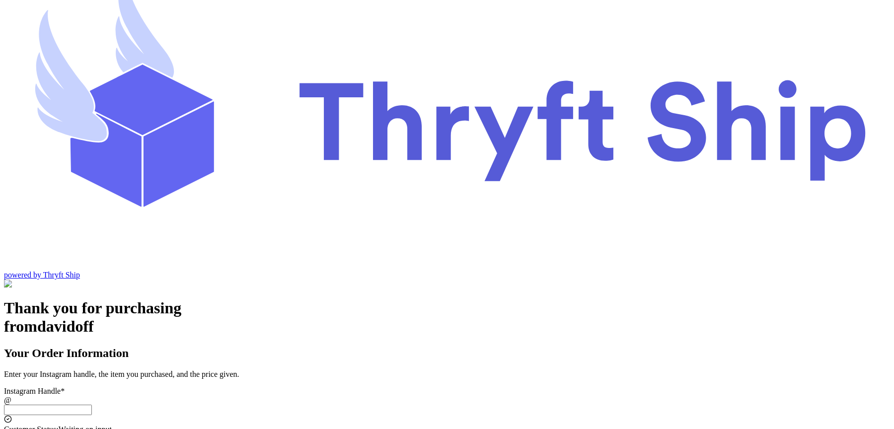
scroll to position [41, 0]
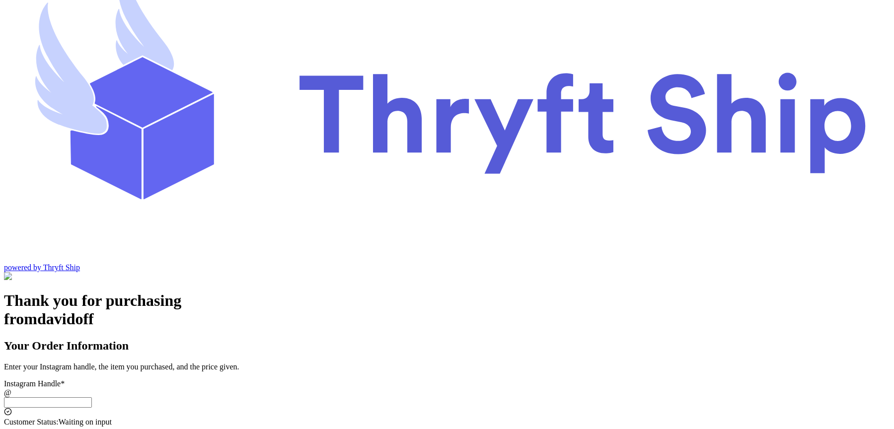
click at [92, 397] on input "Switch to local pickup ([GEOGRAPHIC_DATA], [GEOGRAPHIC_DATA])" at bounding box center [48, 402] width 88 height 10
type input "customer2"
type input "[GEOGRAPHIC_DATA]"
type input "12222"
type input "customer1"
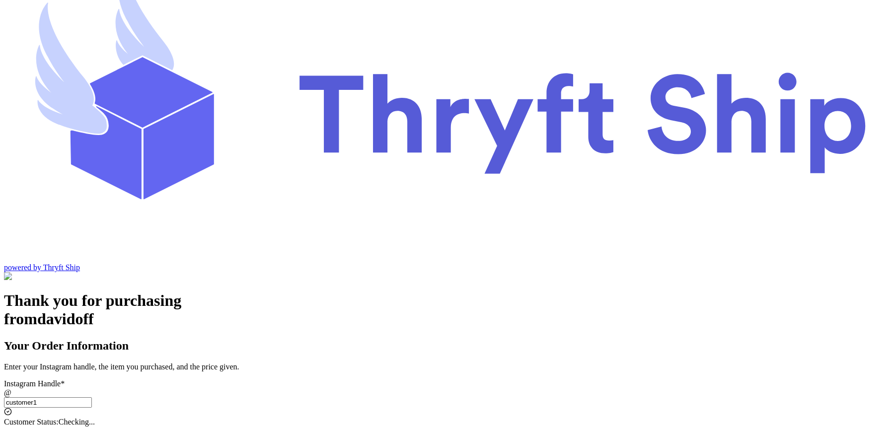
select select "CA"
type input "[GEOGRAPHIC_DATA]"
type input "93013"
type input "c"
type input "local"
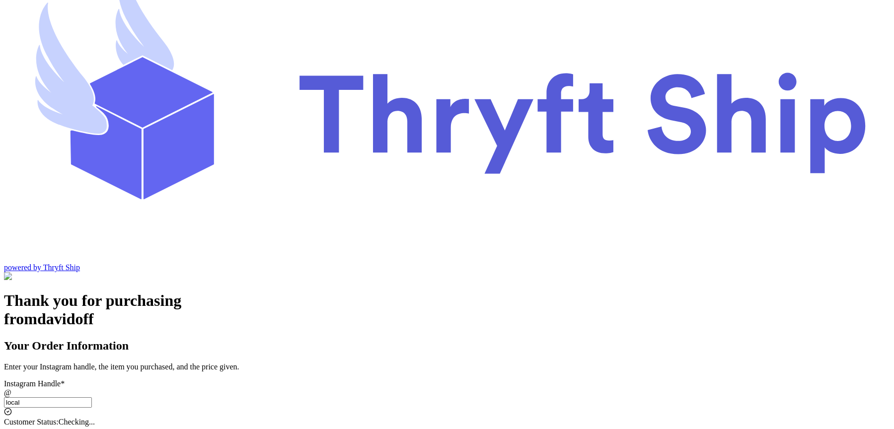
scroll to position [87, 0]
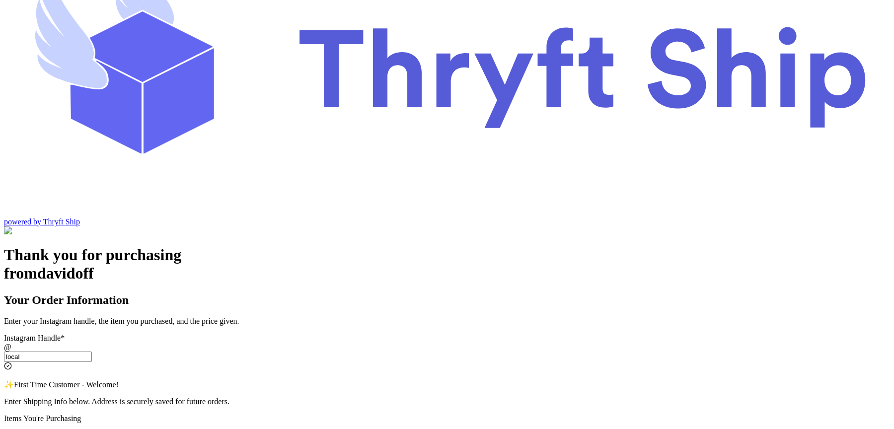
type input "local6"
checkbox input "true"
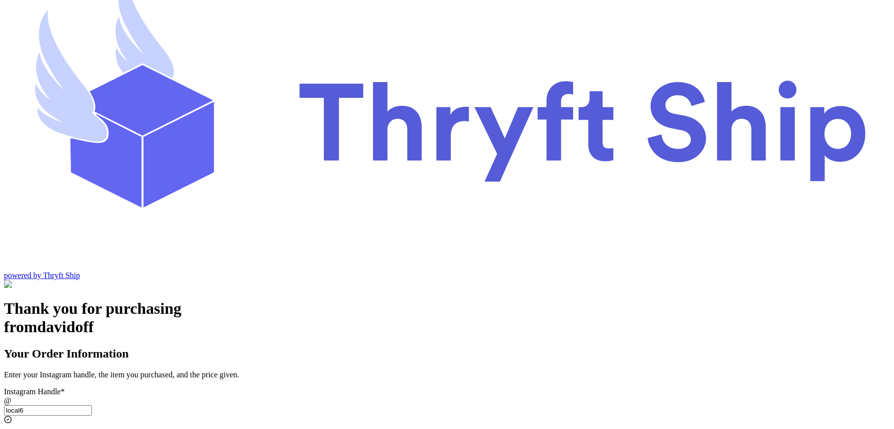
scroll to position [22, 0]
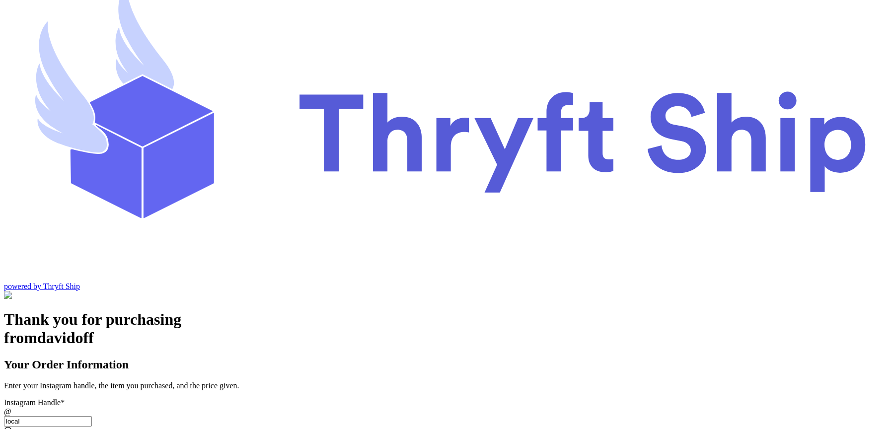
type input "local9"
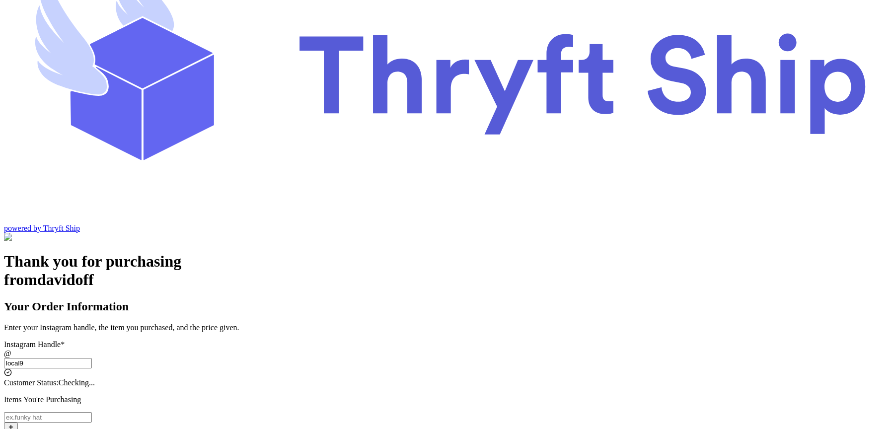
scroll to position [82, 0]
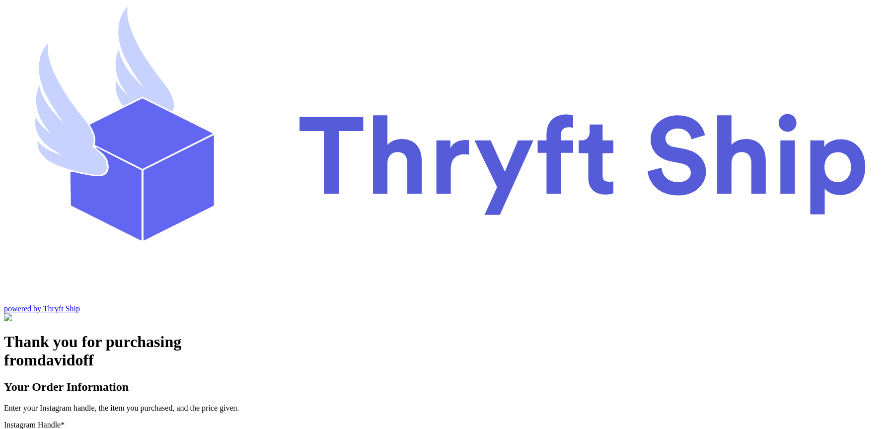
scroll to position [41, 0]
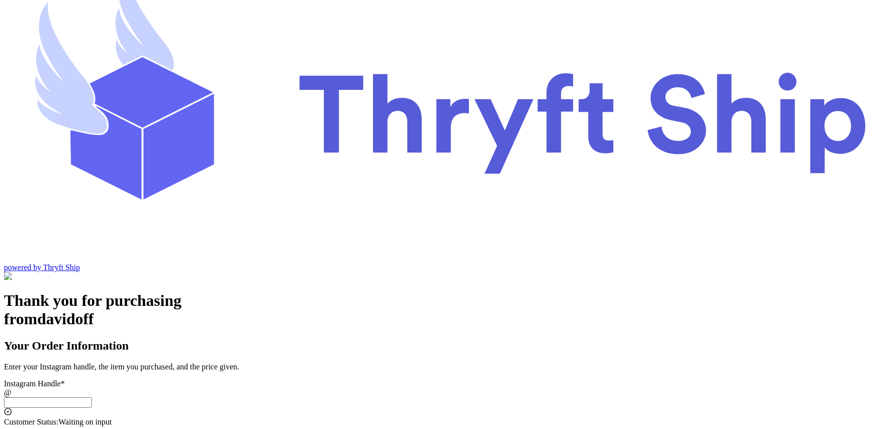
click at [92, 397] on input "Switch to local pickup ([GEOGRAPHIC_DATA], [GEOGRAPHIC_DATA])" at bounding box center [48, 402] width 88 height 10
type input "local9"
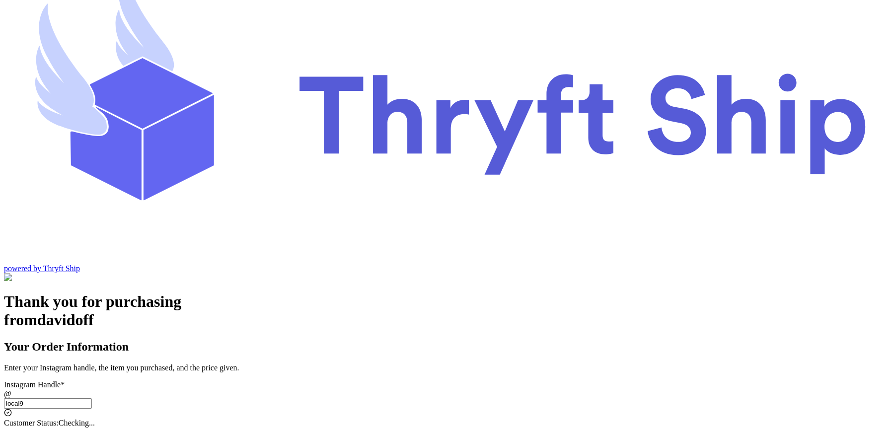
checkbox input "true"
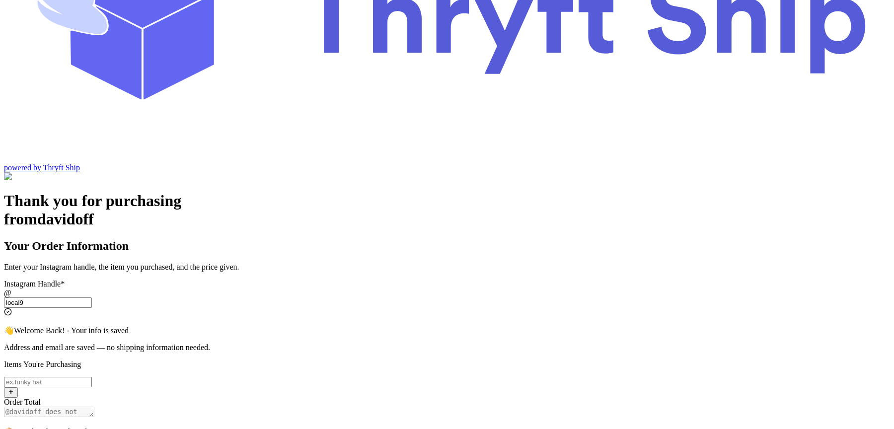
scroll to position [149, 0]
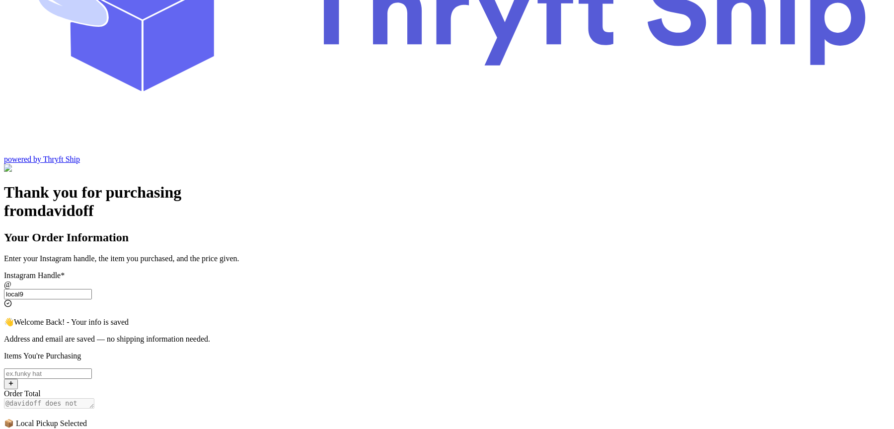
type input "local9"
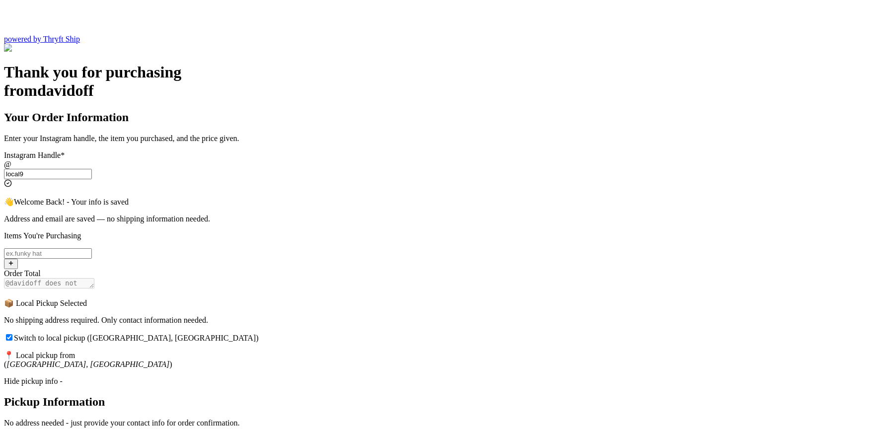
scroll to position [271, 0]
click at [380, 376] on div "Hide pickup info -" at bounding box center [447, 380] width 886 height 9
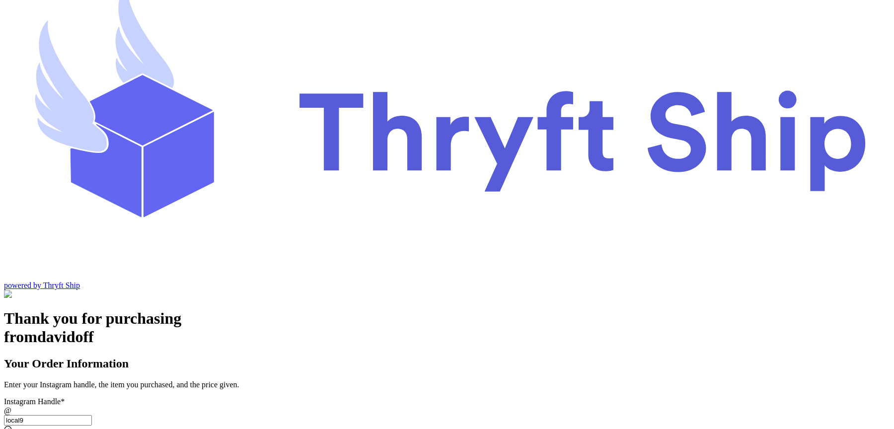
scroll to position [30, 0]
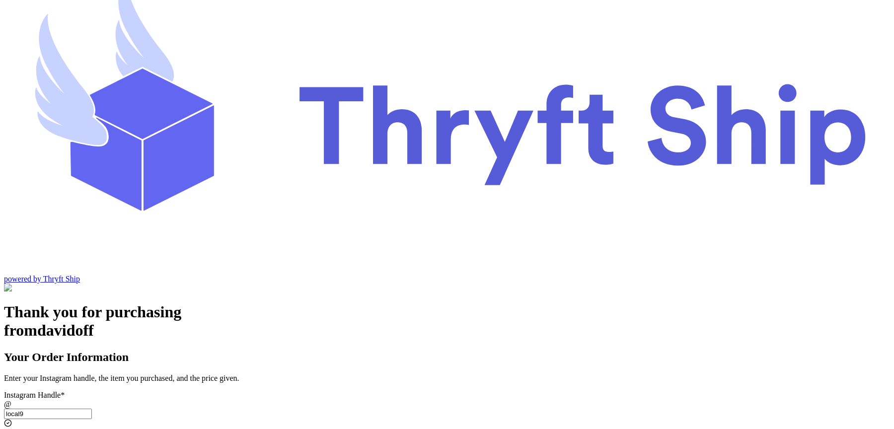
type input "item 2"
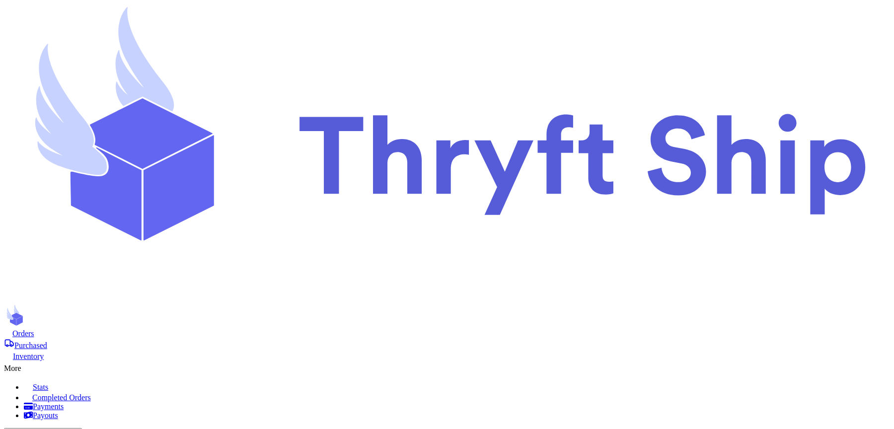
click at [600, 361] on div "More" at bounding box center [447, 367] width 886 height 12
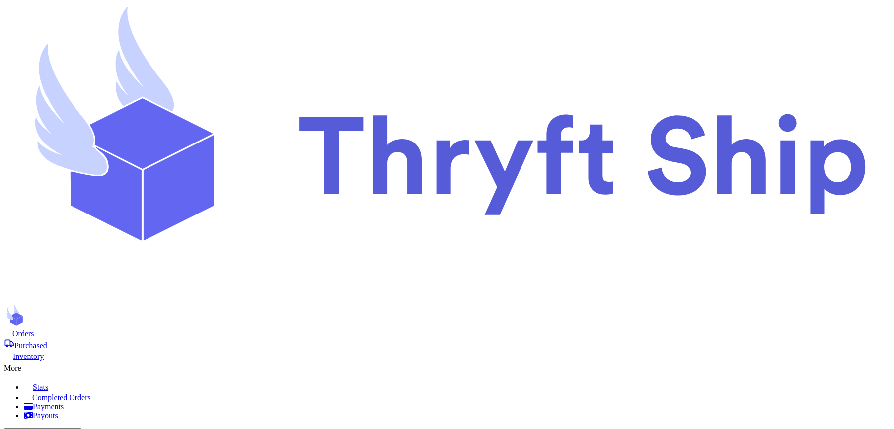
click at [91, 393] on span "Completed Orders" at bounding box center [61, 397] width 59 height 8
click at [34, 329] on span "Orders" at bounding box center [23, 333] width 22 height 8
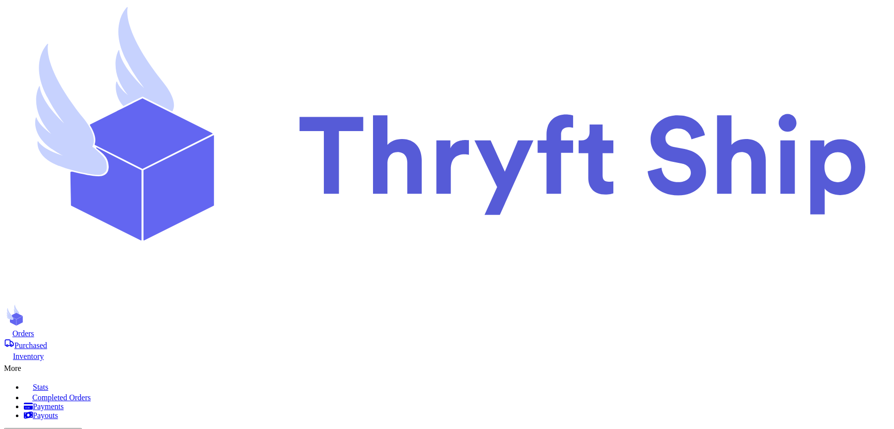
click at [604, 328] on nav "Orders Purchased Inventory More Stats Completed Orders Payments Payouts Copy Cu…" at bounding box center [447, 409] width 886 height 162
click at [604, 361] on div "More" at bounding box center [447, 367] width 886 height 12
click at [91, 393] on span "Completed Orders" at bounding box center [61, 397] width 59 height 8
click at [34, 329] on span "Orders" at bounding box center [23, 333] width 22 height 8
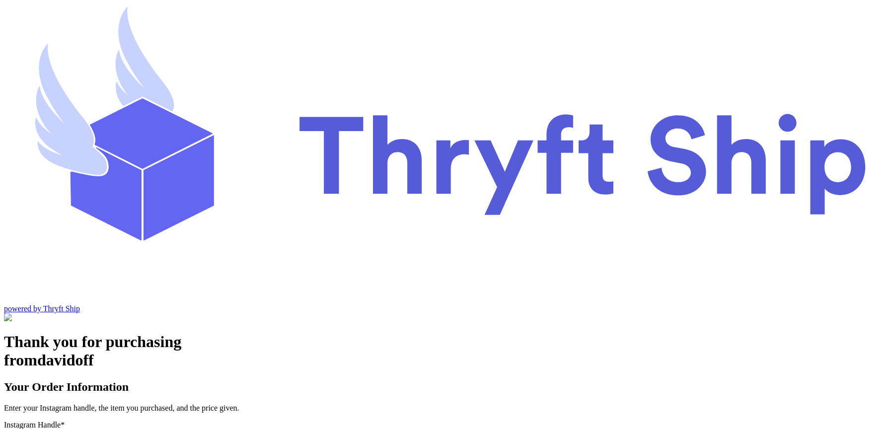
type input "local9"
checkbox input "true"
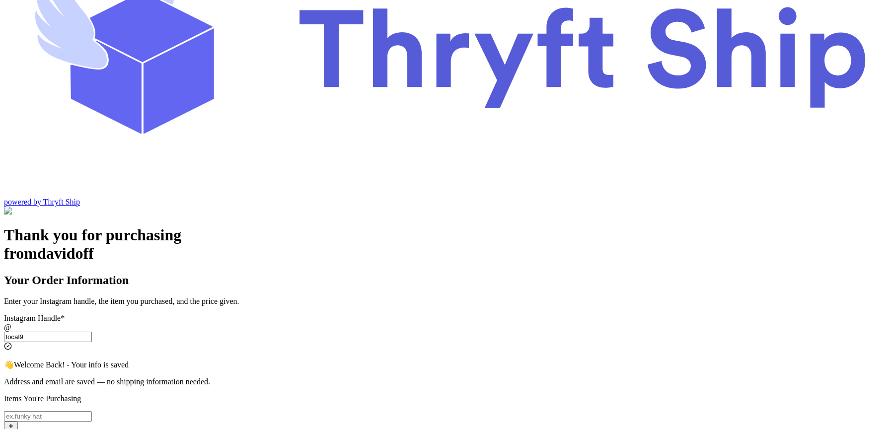
scroll to position [111, 0]
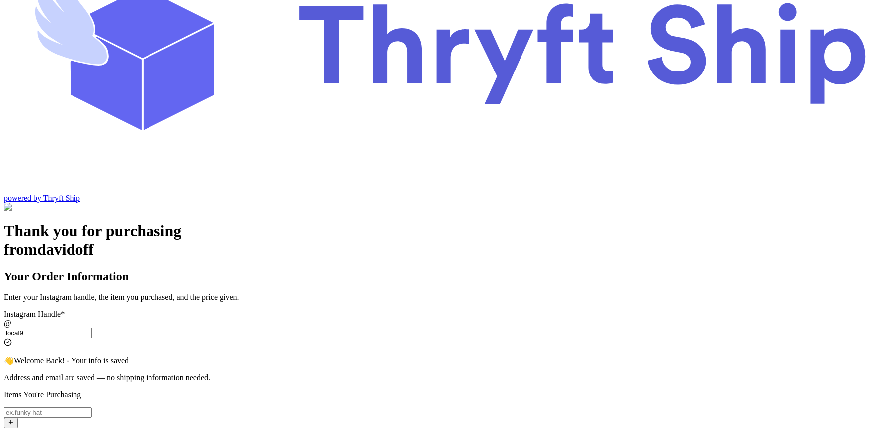
type input "local9"
click at [92, 407] on input "Switch to local pickup ([GEOGRAPHIC_DATA], [GEOGRAPHIC_DATA])" at bounding box center [48, 412] width 88 height 10
type input "item 2"
click at [92, 328] on input "local9" at bounding box center [48, 333] width 88 height 10
type input "local99"
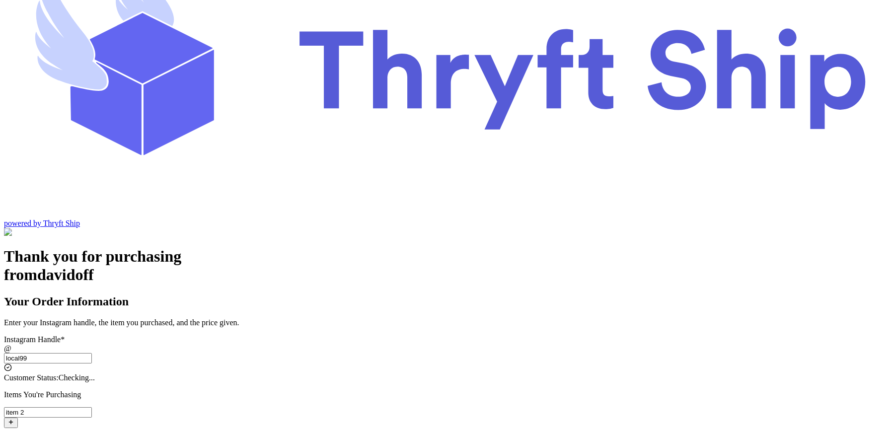
checkbox input "false"
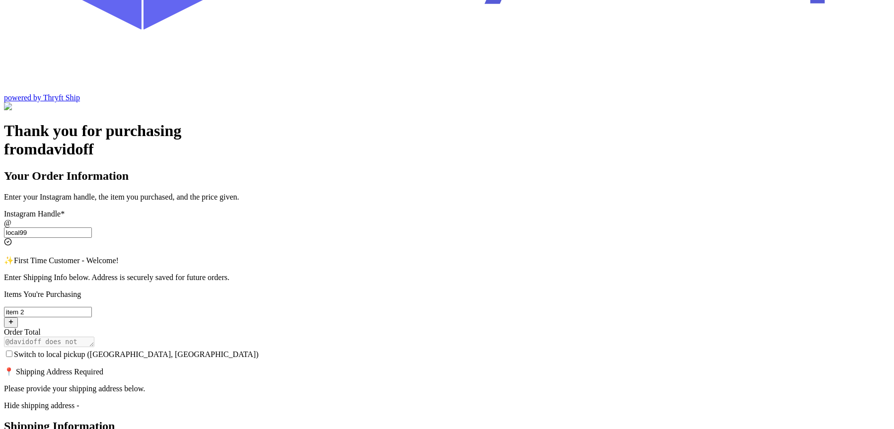
scroll to position [213, 0]
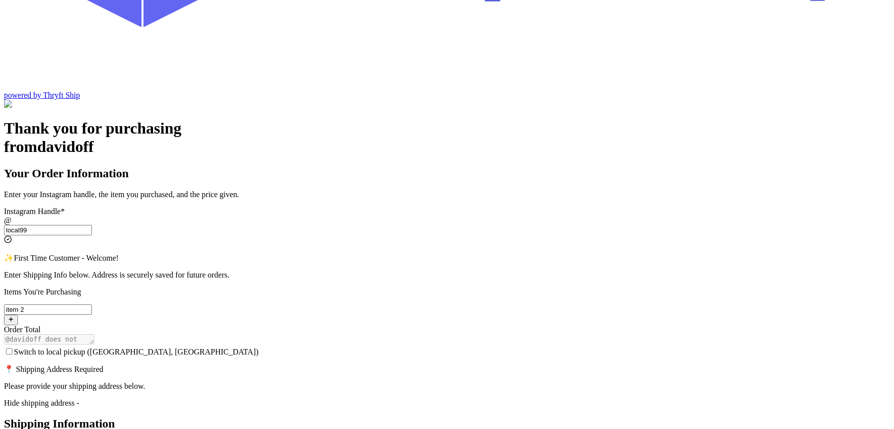
type input "local99"
click at [259, 347] on label "Switch to local pickup ([GEOGRAPHIC_DATA], [GEOGRAPHIC_DATA])" at bounding box center [131, 351] width 255 height 8
click at [12, 348] on input "Switch to local pickup ([GEOGRAPHIC_DATA], [GEOGRAPHIC_DATA])" at bounding box center [9, 351] width 6 height 6
checkbox input "true"
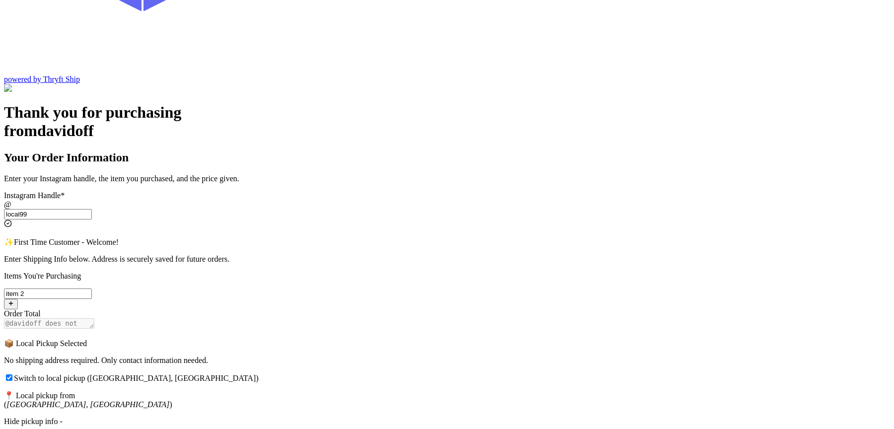
scroll to position [227, 0]
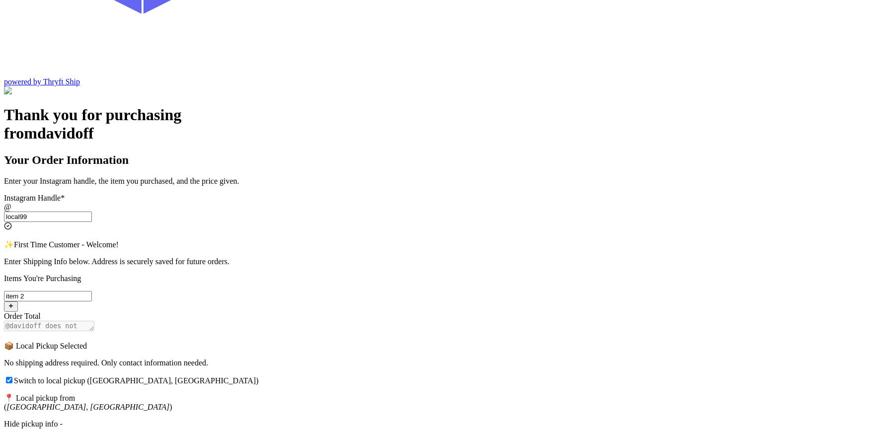
click at [364, 419] on div "Hide pickup info -" at bounding box center [447, 423] width 886 height 9
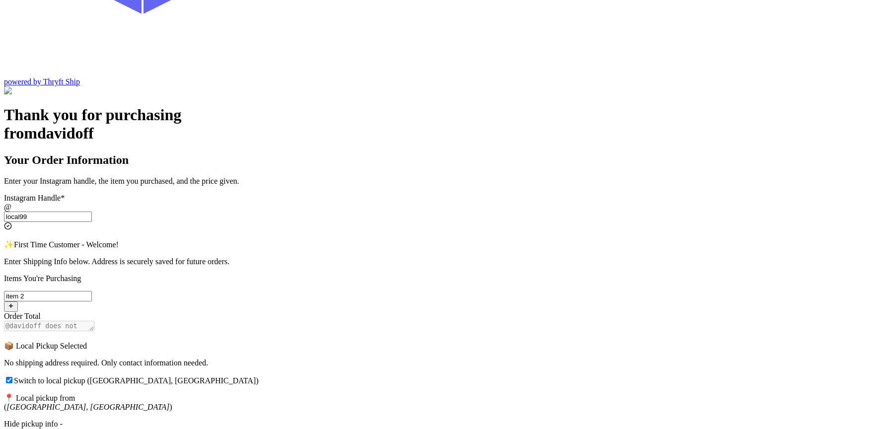
type input "s.abderrehman@gmail.com"
type input "Abdul"
type input "Rehman"
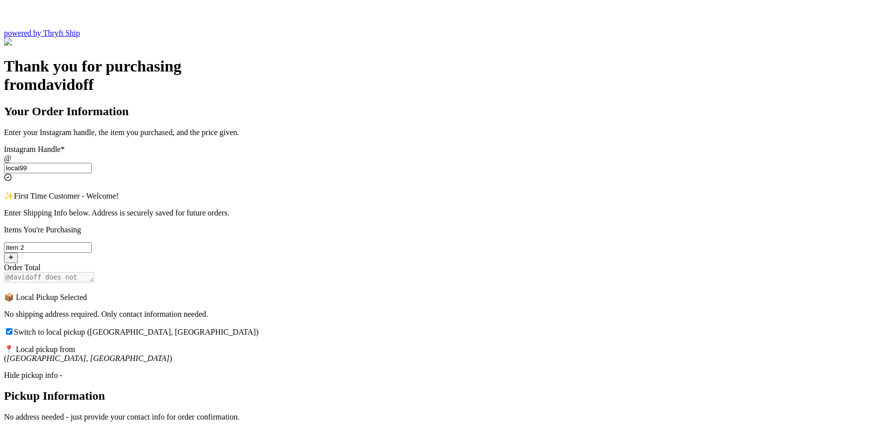
scroll to position [369, 0]
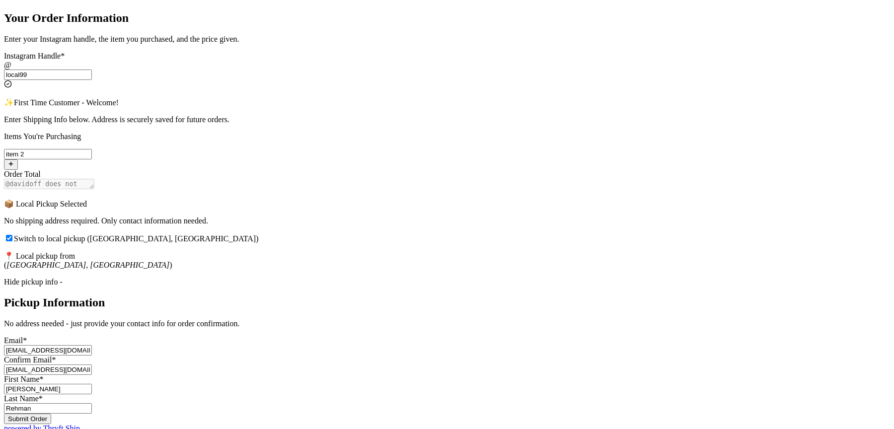
click at [51, 414] on button "Submit Order" at bounding box center [27, 419] width 47 height 10
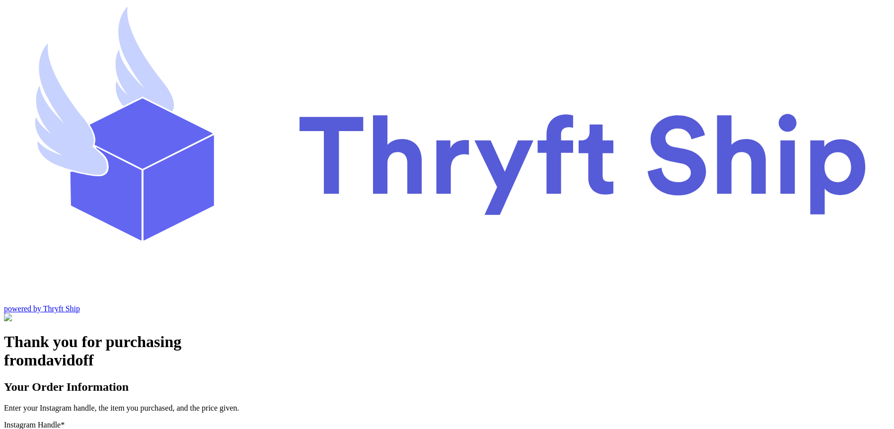
type input "local99"
checkbox input "true"
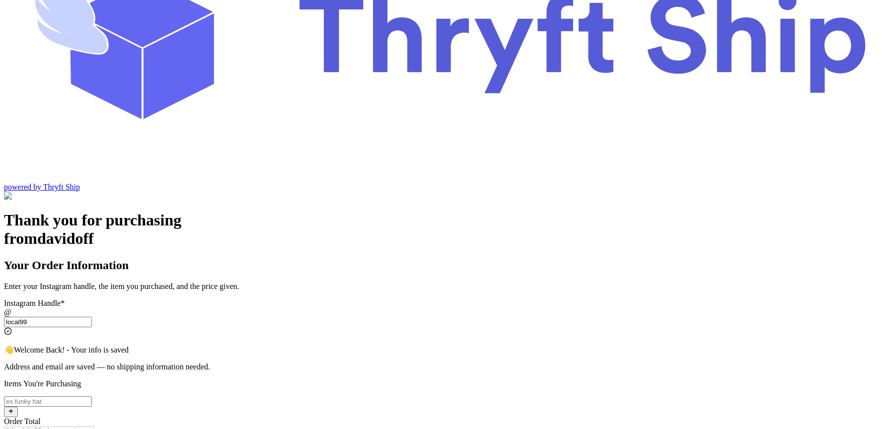
scroll to position [151, 0]
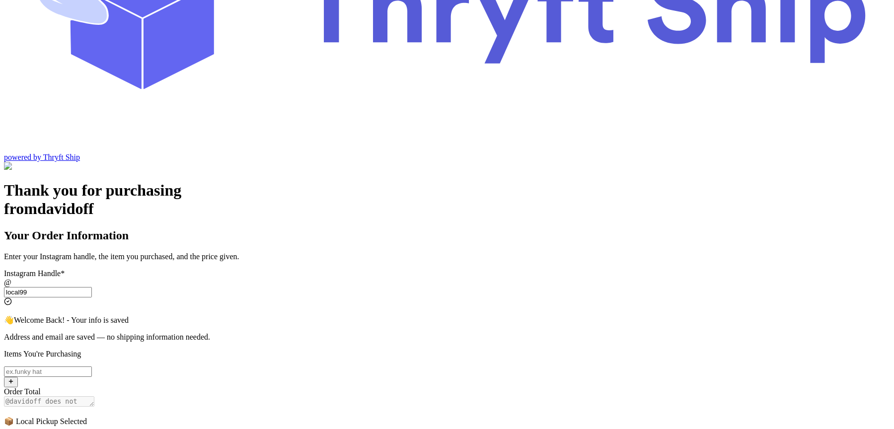
type input "local99"
click at [92, 366] on input "Switch to local pickup ([GEOGRAPHIC_DATA], [GEOGRAPHIC_DATA])" at bounding box center [48, 371] width 88 height 10
type input "item 2"
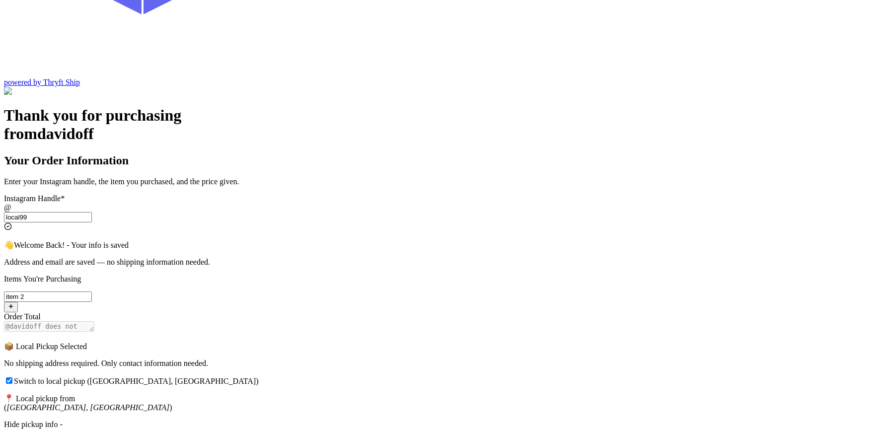
scroll to position [270, 0]
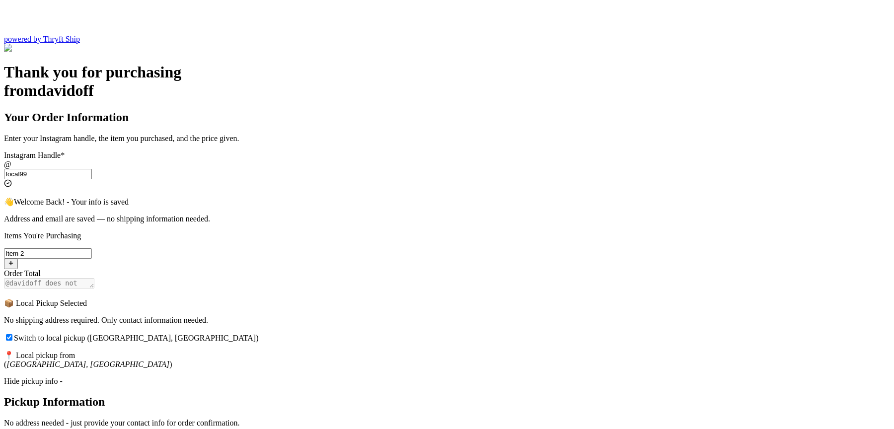
type input "[EMAIL_ADDRESS][DOMAIN_NAME]"
type input "[PERSON_NAME]"
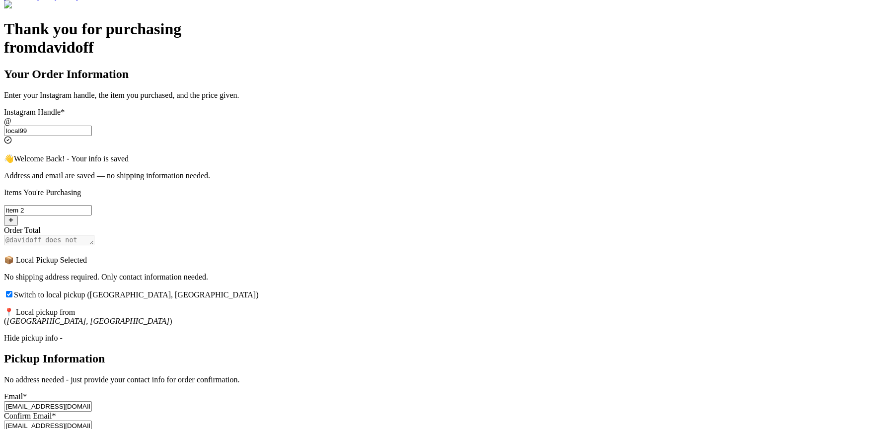
scroll to position [369, 0]
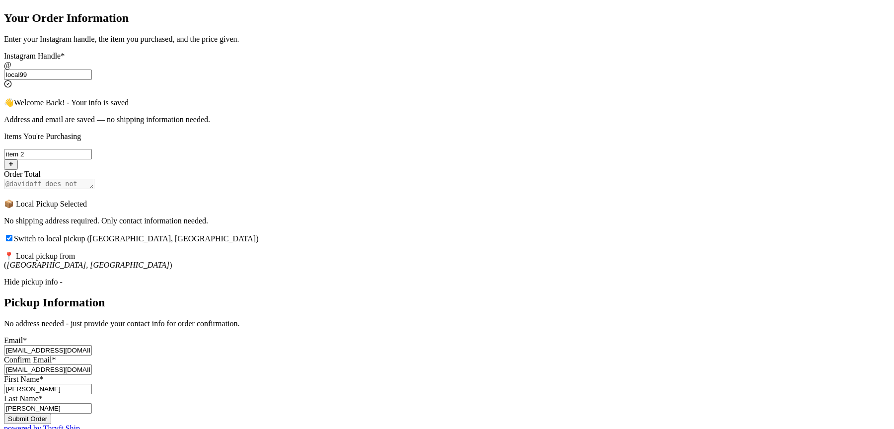
click at [51, 414] on button "Submit Order" at bounding box center [27, 419] width 47 height 10
